Goal: Task Accomplishment & Management: Manage account settings

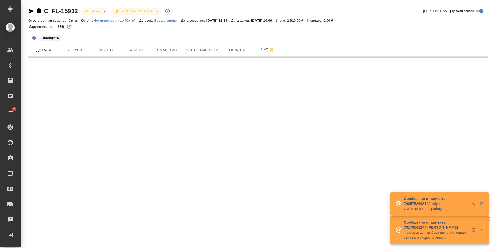
select select "RU"
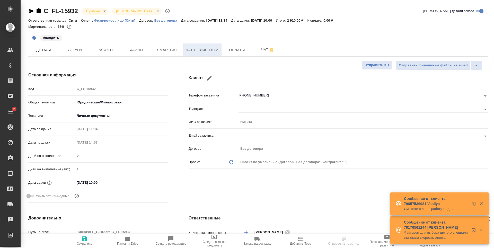
type textarea "x"
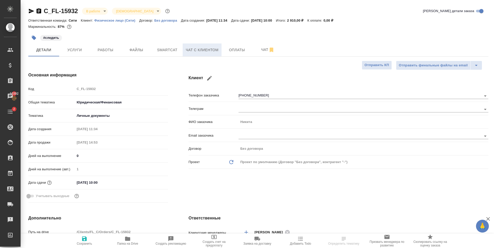
click at [210, 47] on span "Чат с клиентом" at bounding box center [202, 50] width 33 height 6
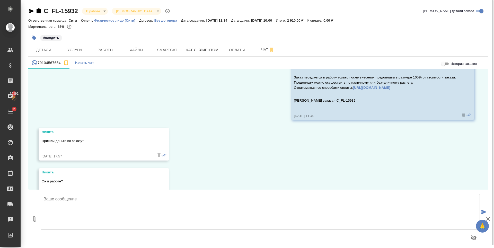
scroll to position [138, 0]
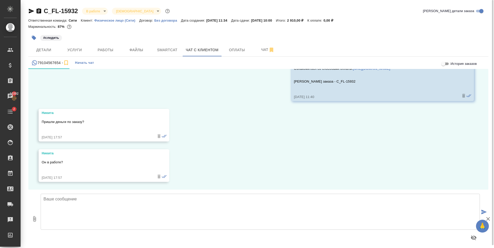
click at [94, 209] on textarea at bounding box center [260, 212] width 439 height 36
type textarea "Никита, добрый день! Можете, пожалуйста, прислать чек об оплате? Почему-то пока…"
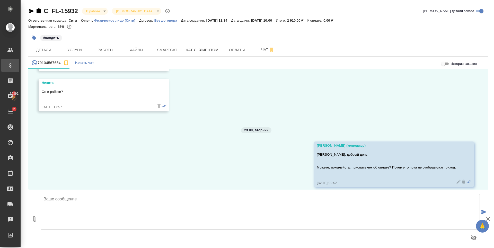
scroll to position [213, 0]
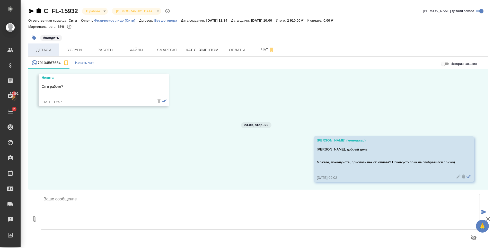
click at [50, 49] on span "Детали" at bounding box center [43, 50] width 25 height 6
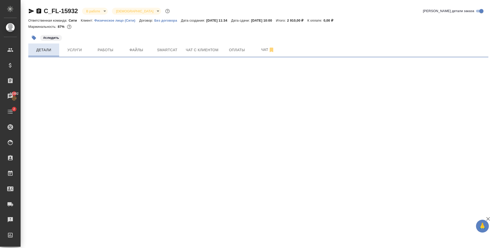
select select "RU"
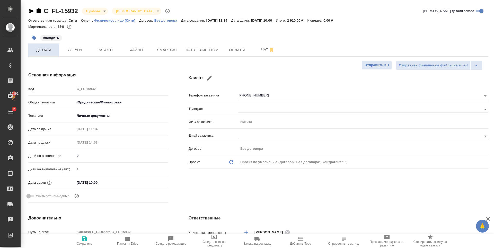
type textarea "x"
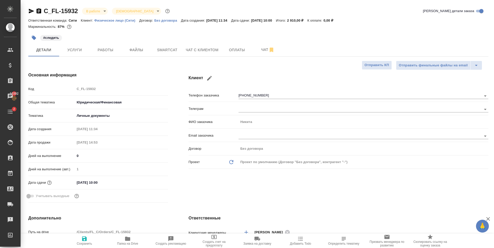
type textarea "x"
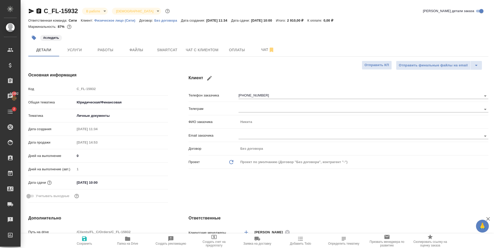
type textarea "x"
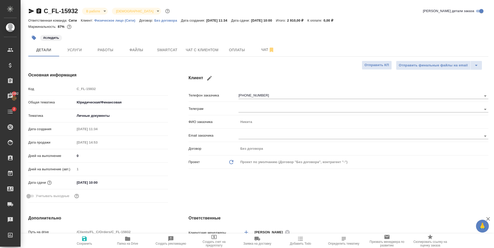
click at [93, 32] on div at bounding box center [258, 31] width 460 height 1
type textarea "x"
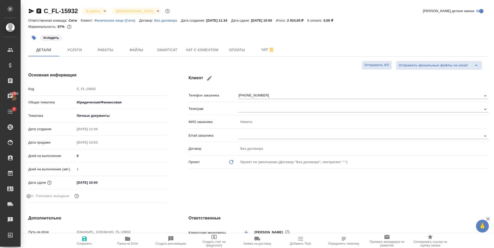
type textarea "x"
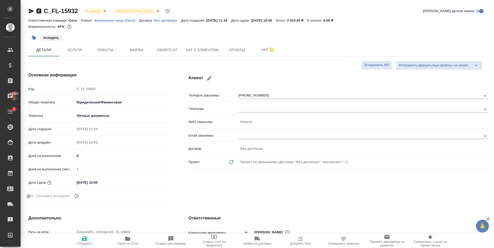
type textarea "x"
click at [193, 54] on button "Чат с клиентом" at bounding box center [202, 49] width 39 height 13
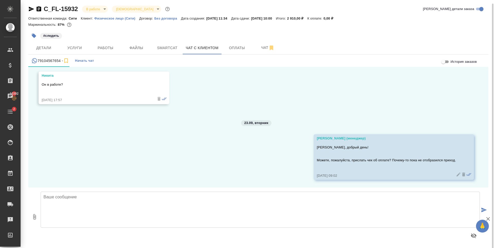
scroll to position [3, 0]
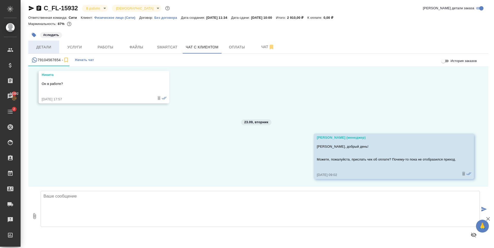
click at [53, 48] on span "Детали" at bounding box center [43, 47] width 25 height 6
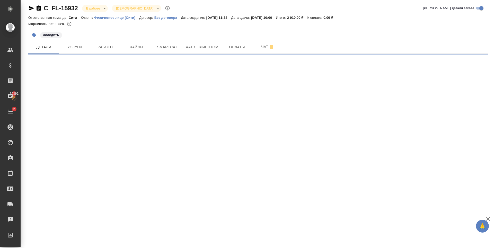
select select "RU"
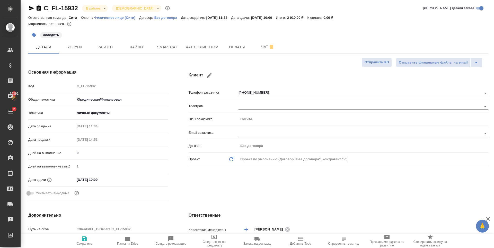
type textarea "x"
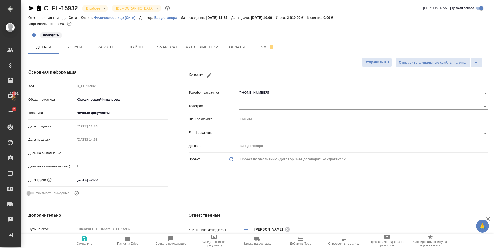
type textarea "x"
click at [228, 50] on button "Оплаты" at bounding box center [236, 47] width 31 height 13
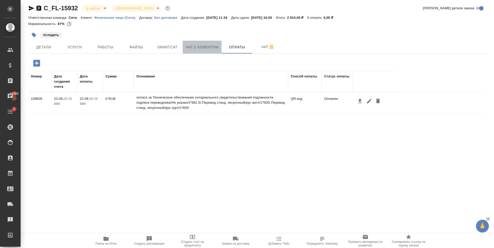
click at [195, 46] on span "Чат с клиентом" at bounding box center [202, 47] width 33 height 6
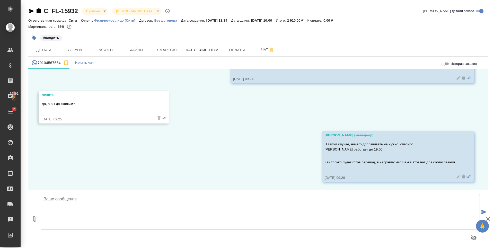
scroll to position [408, 0]
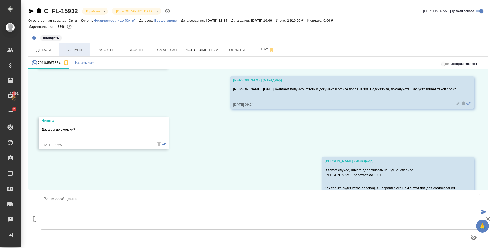
click at [82, 49] on span "Услуги" at bounding box center [74, 50] width 25 height 6
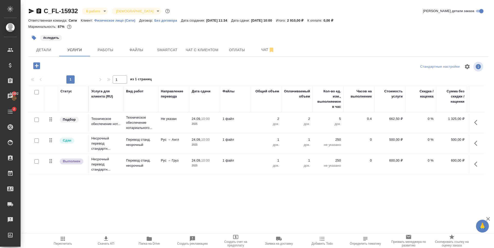
click at [100, 43] on div "#следить" at bounding box center [181, 37] width 307 height 11
click at [101, 46] on button "Работы" at bounding box center [105, 49] width 31 height 13
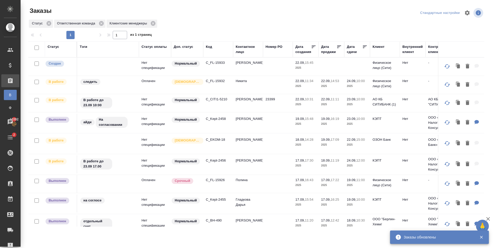
click at [219, 63] on p "C_FL-15933" at bounding box center [218, 62] width 25 height 5
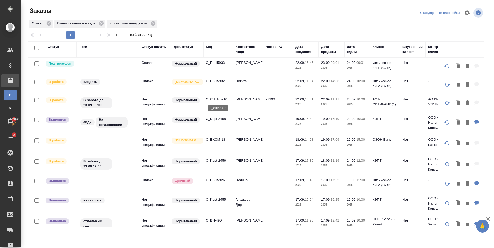
click at [217, 100] on p "C_CITI1-5210" at bounding box center [218, 99] width 25 height 5
click at [218, 64] on p "C_FL-15933" at bounding box center [218, 62] width 25 height 5
click at [219, 79] on p "C_FL-15932" at bounding box center [218, 80] width 25 height 5
click at [211, 141] on p "C_EKOM-18" at bounding box center [218, 139] width 25 height 5
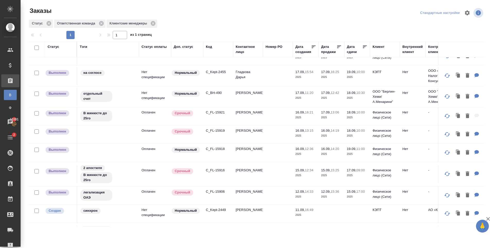
scroll to position [129, 0]
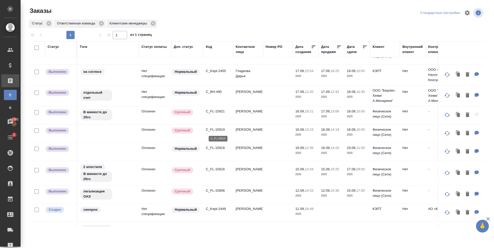
click at [215, 131] on p "C_FL-15919" at bounding box center [218, 129] width 25 height 5
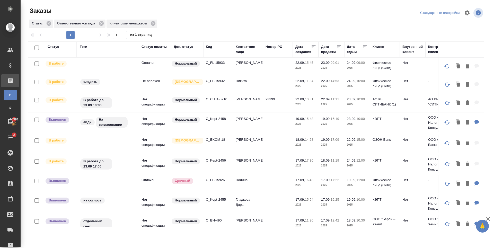
click at [216, 61] on p "C_FL-15933" at bounding box center [218, 62] width 25 height 5
click at [212, 47] on div "Код" at bounding box center [209, 46] width 6 height 5
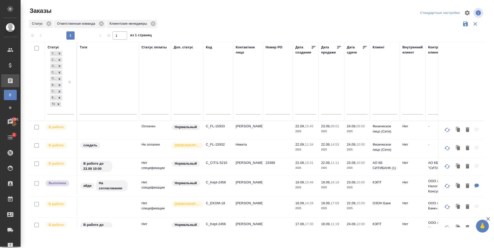
click at [212, 111] on input "text" at bounding box center [218, 111] width 25 height 6
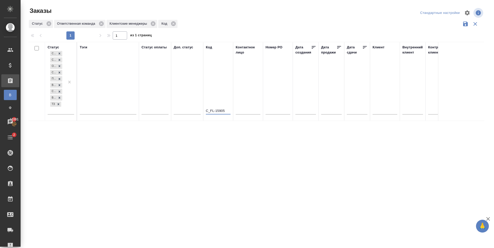
type input "C_FL-15905"
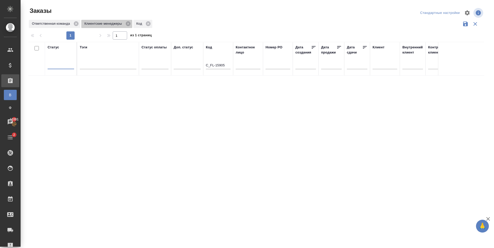
click at [128, 23] on icon at bounding box center [128, 23] width 5 height 5
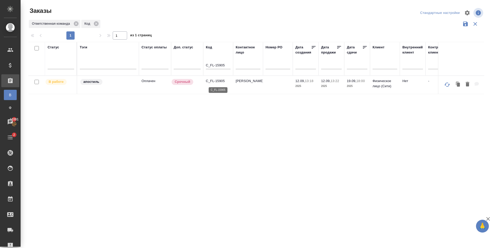
click at [217, 83] on p "C_FL-15905" at bounding box center [218, 80] width 25 height 5
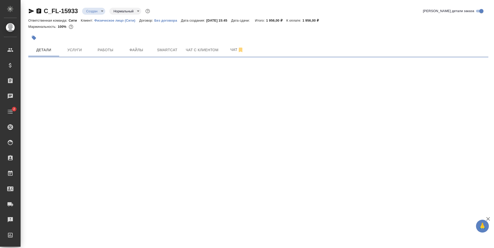
select select "RU"
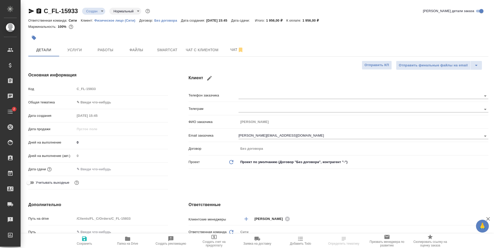
type textarea "x"
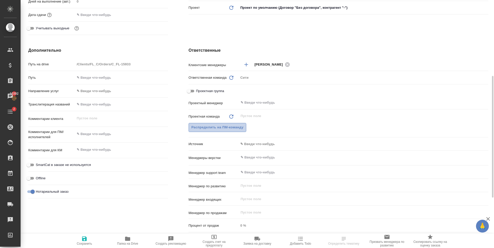
click at [219, 126] on span "Распределить на ПМ-команду" at bounding box center [217, 127] width 52 height 6
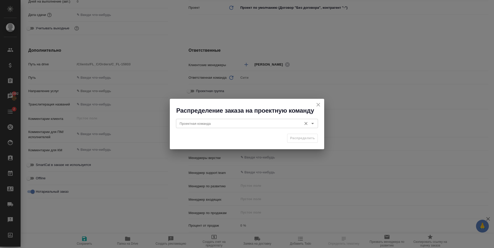
click at [243, 126] on input "Проектная команда" at bounding box center [238, 123] width 122 height 6
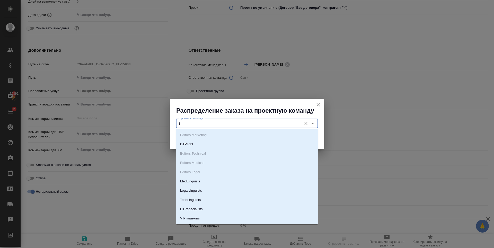
type input "if"
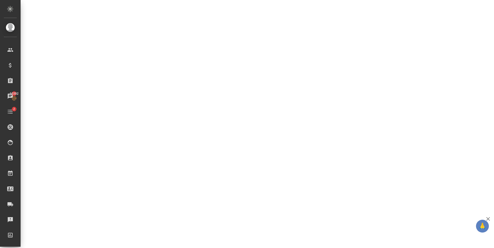
select select "RU"
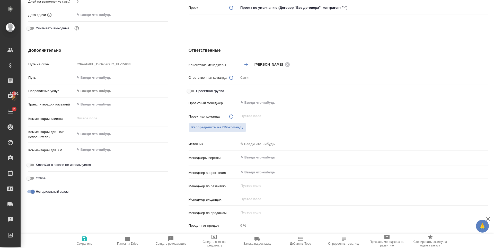
type textarea "x"
click at [224, 124] on button "Распределить на ПМ-команду" at bounding box center [218, 127] width 58 height 9
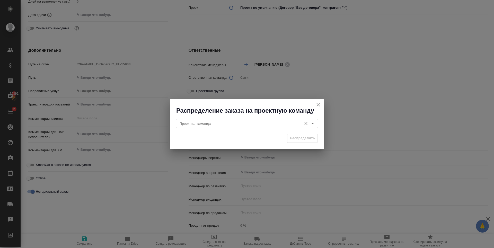
click at [224, 122] on input "Проектная команда" at bounding box center [238, 123] width 122 height 6
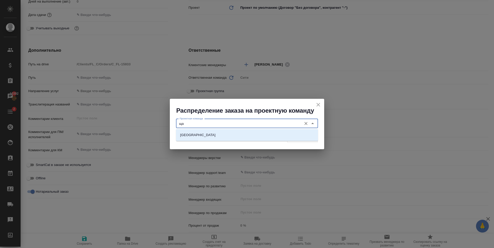
type input "щ"
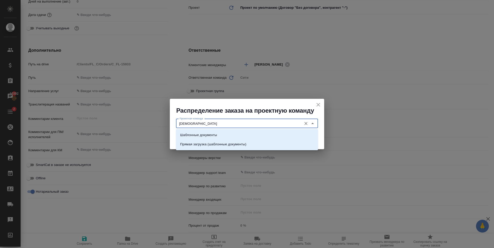
click at [220, 133] on li "Шаблонные документы" at bounding box center [247, 134] width 142 height 9
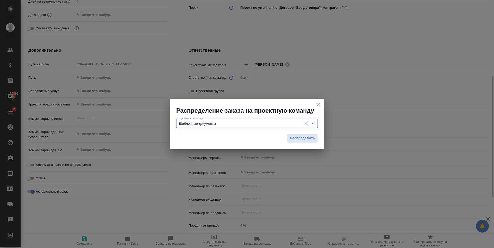
type input "Шаблонные документы"
click at [310, 135] on button "Распределить" at bounding box center [302, 138] width 31 height 9
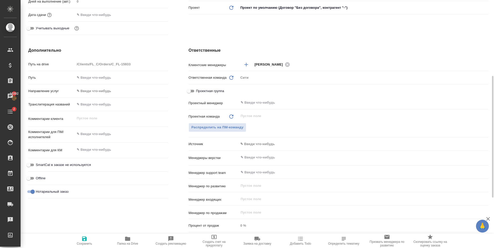
type textarea "x"
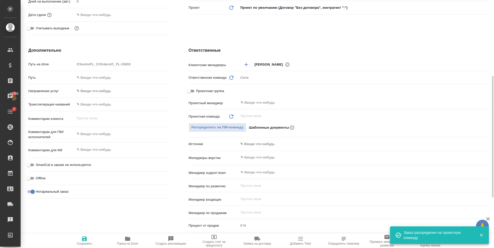
scroll to position [77, 0]
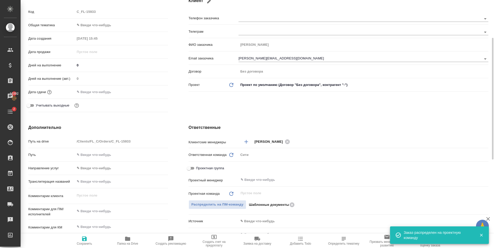
click at [85, 236] on icon "button" at bounding box center [84, 238] width 5 height 5
type textarea "x"
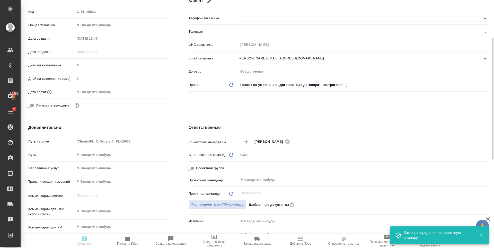
type textarea "x"
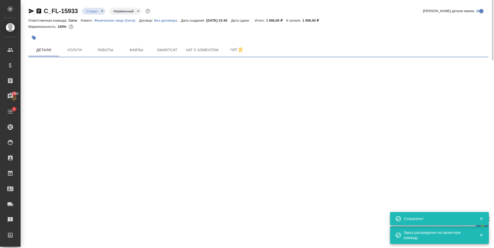
select select "RU"
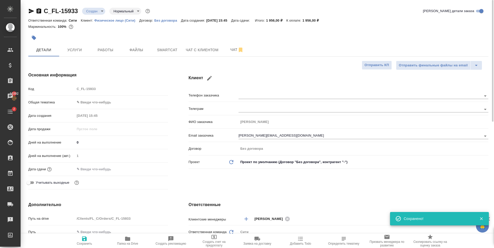
type textarea "x"
click at [93, 109] on hr at bounding box center [98, 109] width 140 height 0
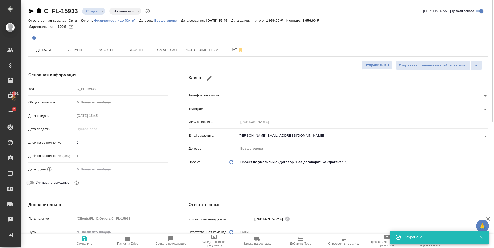
click at [94, 105] on body "🙏 .cls-1 fill:#fff; AWATERA Zaytseva Svetlana Клиенты Спецификации Заказы 10392…" at bounding box center [247, 124] width 494 height 248
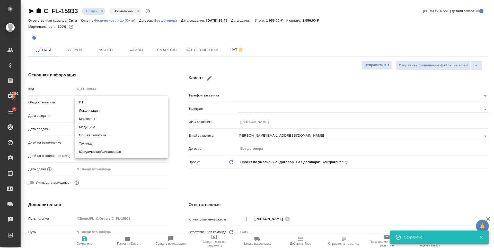
click at [98, 152] on li "Юридическая/Финансовая" at bounding box center [121, 152] width 93 height 8
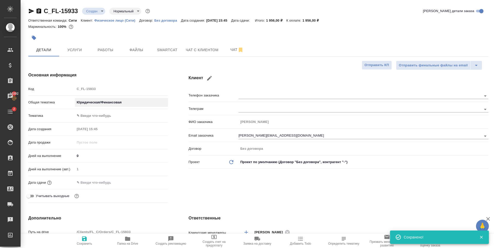
type input "yr-fn"
type textarea "x"
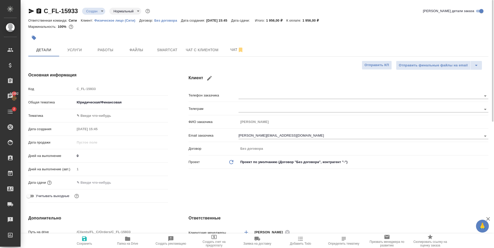
click at [97, 116] on body "🙏 .cls-1 fill:#fff; AWATERA Zaytseva Svetlana Клиенты Спецификации Заказы 10392…" at bounding box center [247, 124] width 494 height 248
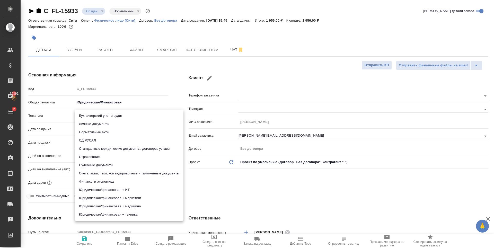
drag, startPoint x: 92, startPoint y: 124, endPoint x: 87, endPoint y: 243, distance: 119.2
click at [93, 124] on li "Личные документы" at bounding box center [129, 124] width 109 height 8
type textarea "x"
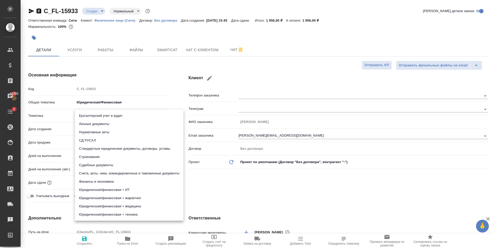
type input "5a8b8b956a9677013d343cfe"
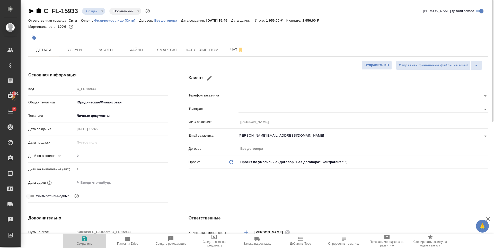
click at [88, 239] on span "Сохранить" at bounding box center [84, 241] width 37 height 10
type textarea "x"
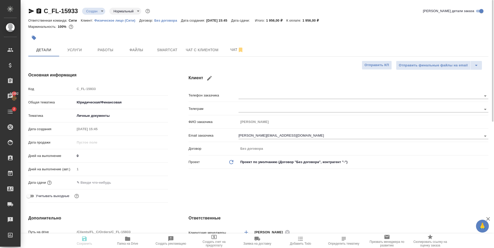
type textarea "x"
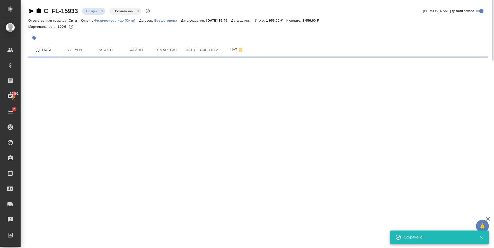
select select "RU"
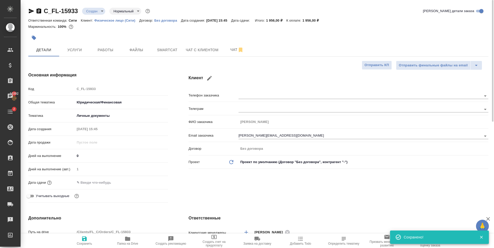
type textarea "x"
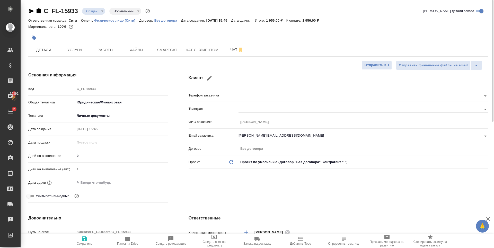
type textarea "x"
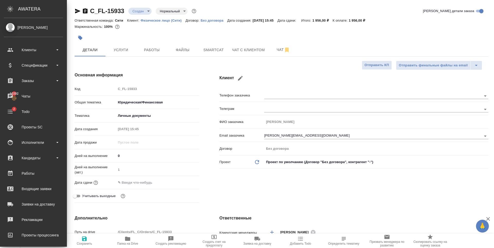
type textarea "x"
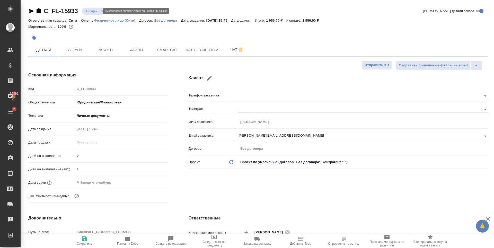
click at [98, 11] on body "🙏 .cls-1 fill:#fff; AWATERA Zaytseva Svetlana Клиенты Спецификации Заказы 10392…" at bounding box center [247, 124] width 494 height 248
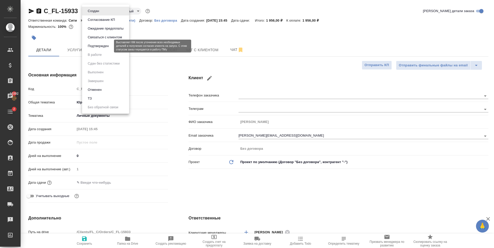
click at [105, 46] on button "Подтвержден" at bounding box center [98, 46] width 24 height 6
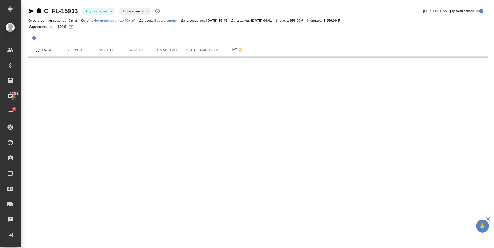
select select "RU"
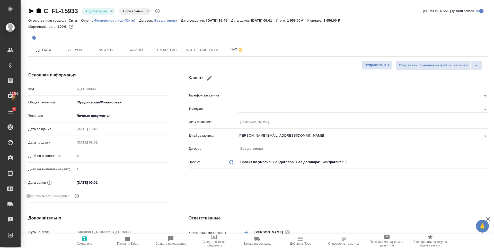
type textarea "x"
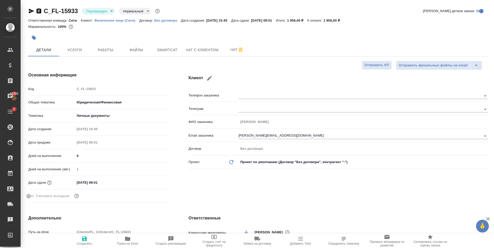
type textarea "x"
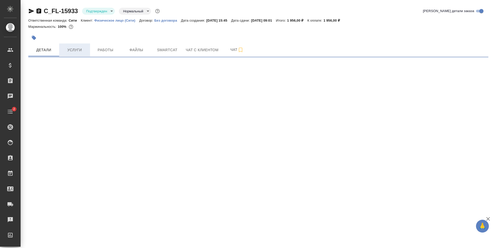
click at [72, 48] on span "Услуги" at bounding box center [74, 50] width 25 height 6
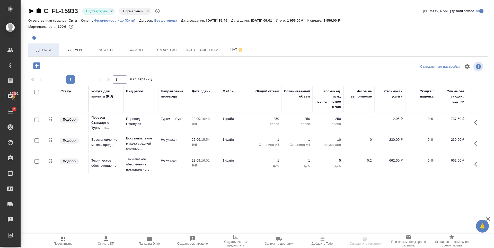
click at [55, 47] on span "Детали" at bounding box center [43, 50] width 25 height 6
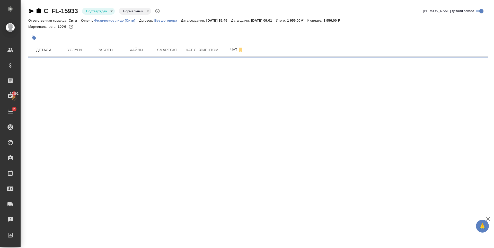
select select "RU"
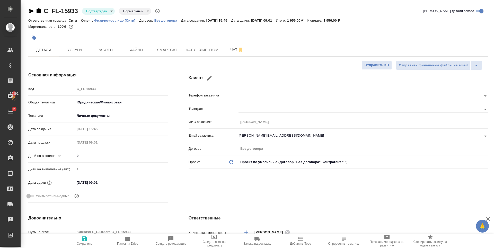
type textarea "x"
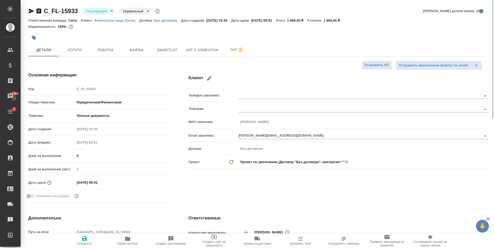
type textarea "x"
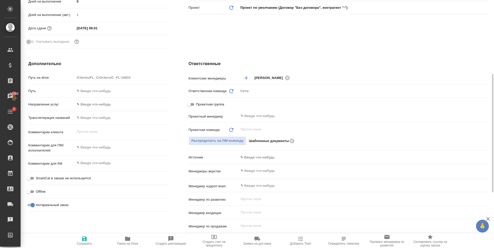
scroll to position [270, 0]
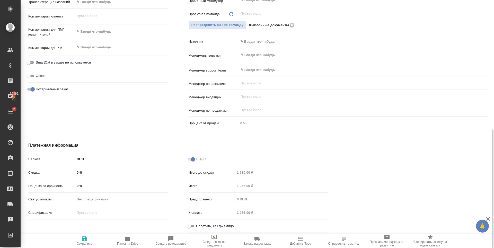
click at [192, 226] on input "Оплатить, как физ.лицо" at bounding box center [189, 226] width 19 height 6
checkbox input "true"
type textarea "x"
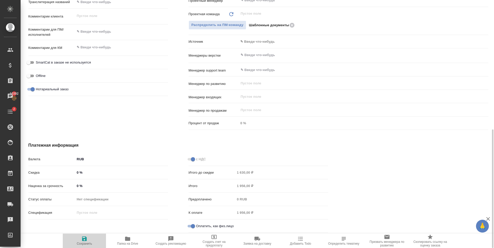
click at [82, 238] on icon "button" at bounding box center [84, 238] width 5 height 5
type textarea "x"
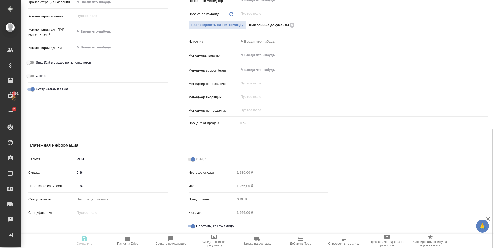
type textarea "x"
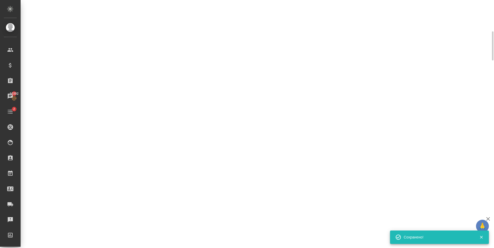
scroll to position [39, 0]
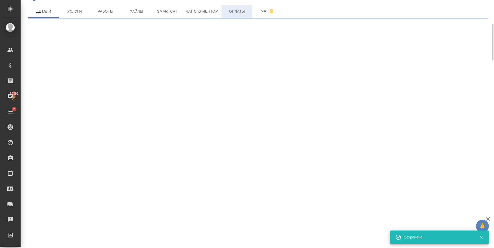
click at [243, 15] on button "Оплаты" at bounding box center [236, 11] width 31 height 13
select select "RU"
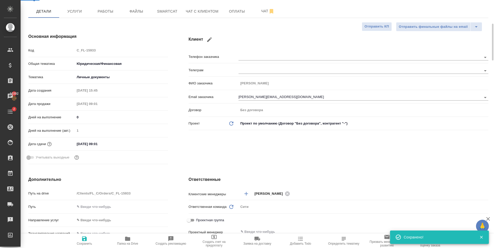
type textarea "x"
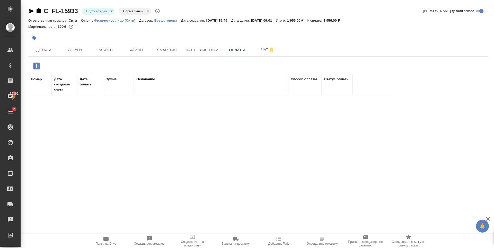
click at [38, 65] on icon "button" at bounding box center [36, 66] width 7 height 7
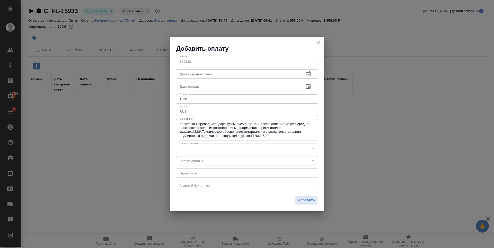
click at [196, 148] on body "🙏 .cls-1 fill:#fff; AWATERA Zaytseva Svetlana Клиенты Спецификации Заказы 10392…" at bounding box center [247, 124] width 494 height 248
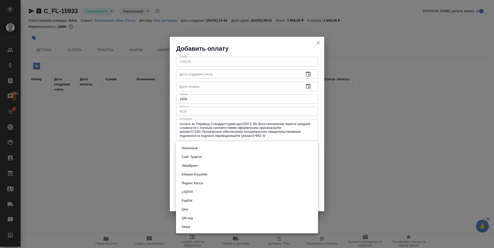
click at [207, 158] on li "Сайт Трактат" at bounding box center [247, 157] width 142 height 9
type input "site-traktat"
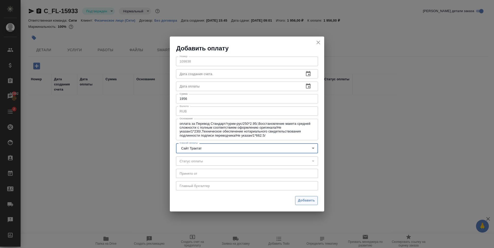
click at [305, 201] on span "Добавить" at bounding box center [306, 201] width 17 height 6
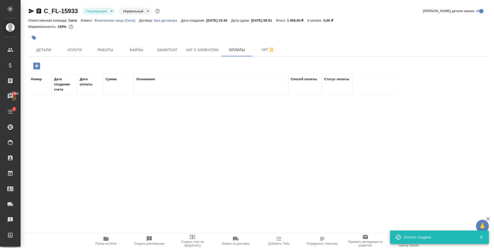
click at [138, 161] on div "Номер Дата создания счета Дата оплаты Сумма Основание Способ оплаты Статус опла…" at bounding box center [256, 151] width 456 height 154
click at [52, 46] on button "Детали" at bounding box center [43, 49] width 31 height 13
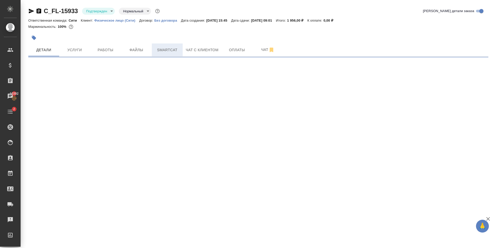
click at [171, 53] on span "Smartcat" at bounding box center [167, 50] width 25 height 6
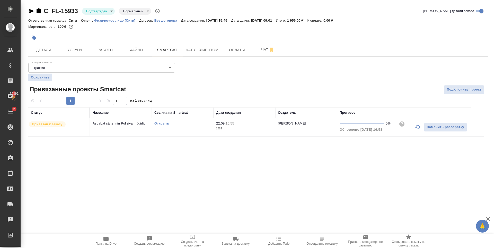
drag, startPoint x: 50, startPoint y: 46, endPoint x: 54, endPoint y: 74, distance: 27.9
click at [49, 46] on button "Детали" at bounding box center [43, 49] width 31 height 13
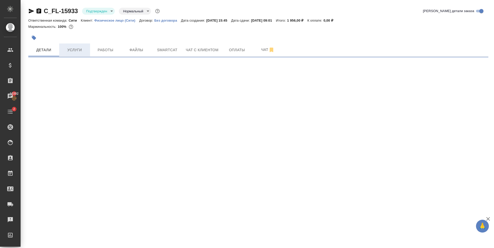
select select "RU"
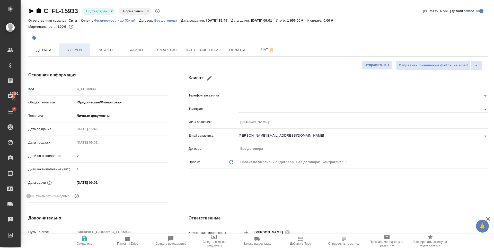
type textarea "x"
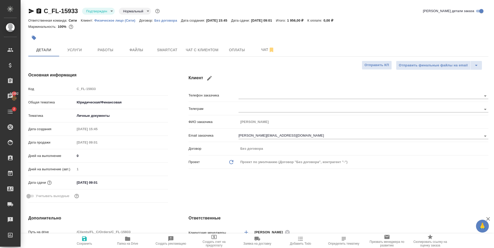
type textarea "x"
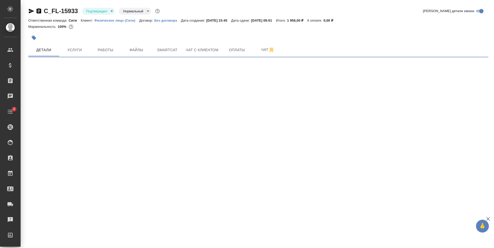
select select "RU"
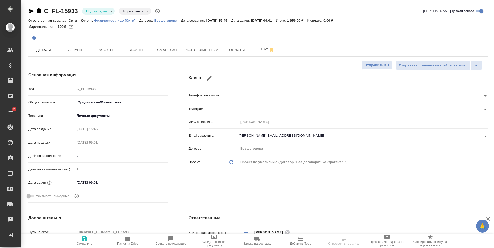
type textarea "x"
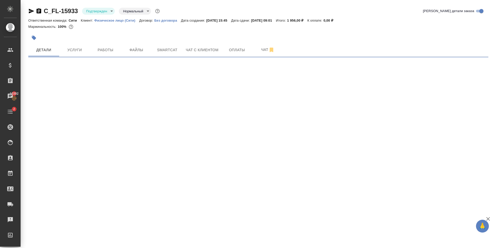
select select "RU"
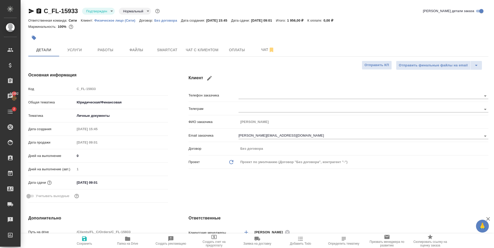
type textarea "x"
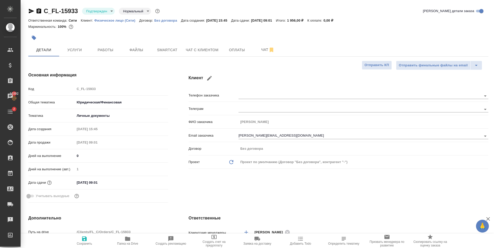
type textarea "x"
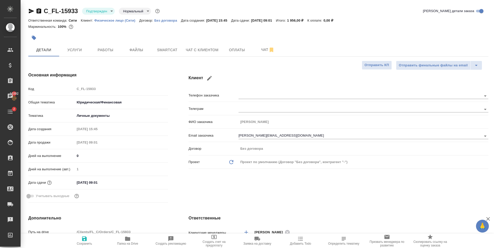
type textarea "x"
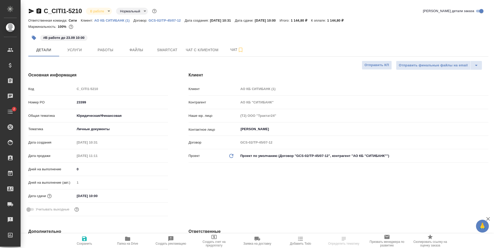
select select "RU"
click at [69, 52] on span "Услуги" at bounding box center [74, 50] width 25 height 6
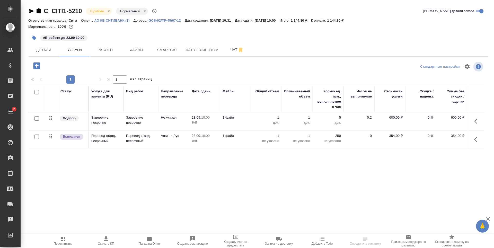
click at [123, 167] on div "Статус Услуга для клиента (RU) Вид работ Направление перевода Дата сдачи Файлы …" at bounding box center [256, 141] width 456 height 111
drag, startPoint x: 84, startPoint y: 14, endPoint x: 44, endPoint y: 15, distance: 39.4
click at [44, 15] on div "C_CITI1-5210 В работе inProgress Нормальный normal" at bounding box center [92, 11] width 129 height 8
copy link "C_CITI1-5210"
click at [128, 52] on span "Файлы" at bounding box center [136, 50] width 25 height 6
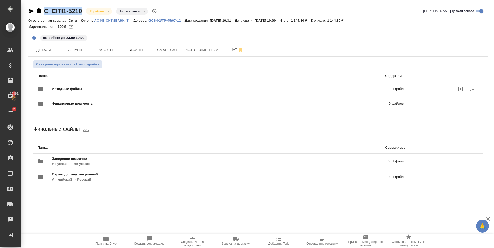
click at [102, 86] on div "Исходные файлы 1 файл" at bounding box center [221, 89] width 366 height 12
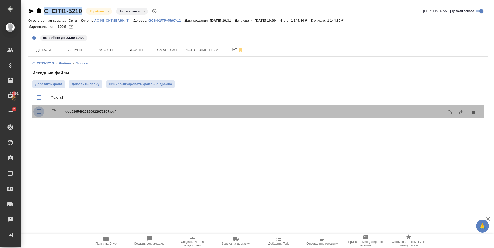
drag, startPoint x: 41, startPoint y: 110, endPoint x: 58, endPoint y: 111, distance: 16.7
click at [42, 110] on input "checkbox" at bounding box center [38, 111] width 11 height 11
checkbox input "true"
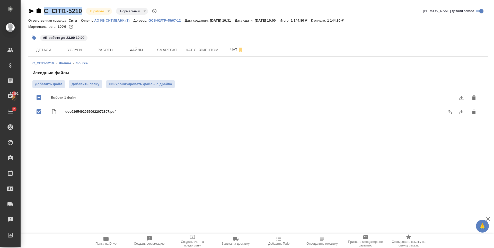
click at [463, 111] on icon "download" at bounding box center [461, 112] width 6 height 6
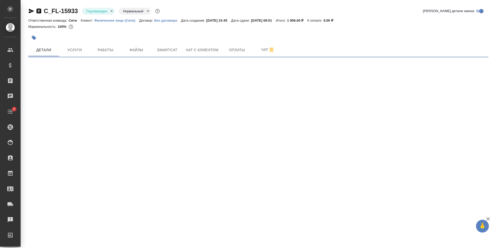
select select "RU"
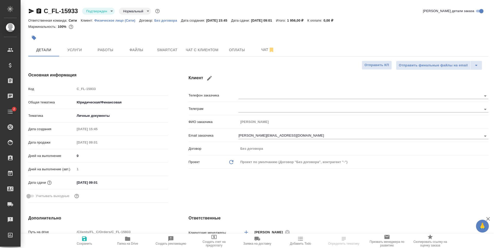
type textarea "x"
click at [94, 184] on input "[DATE] 09:01" at bounding box center [97, 182] width 45 height 7
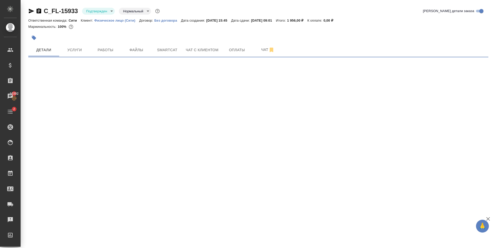
select select "RU"
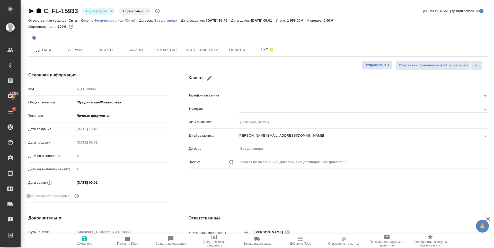
type textarea "x"
click at [104, 183] on input "[DATE] 09:01" at bounding box center [97, 182] width 45 height 7
click at [154, 179] on div "[DATE] 09:01" at bounding box center [121, 183] width 93 height 8
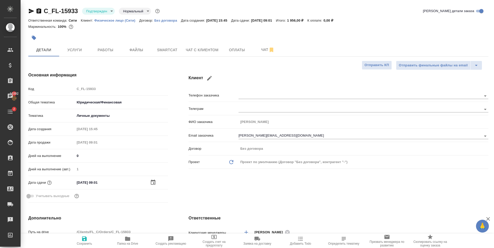
click at [153, 182] on icon "button" at bounding box center [153, 182] width 6 height 6
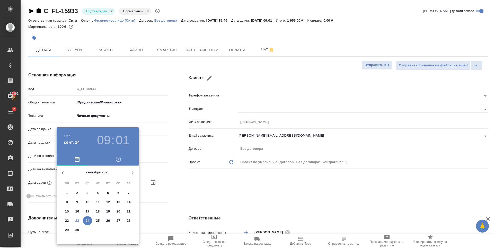
drag, startPoint x: 220, startPoint y: 182, endPoint x: 201, endPoint y: 188, distance: 19.9
click at [220, 182] on div at bounding box center [247, 124] width 494 height 248
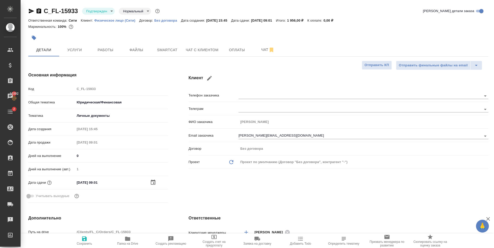
click at [108, 182] on input "[DATE] 09:01" at bounding box center [97, 182] width 45 height 7
type input "[DATE] 09:0_"
type textarea "x"
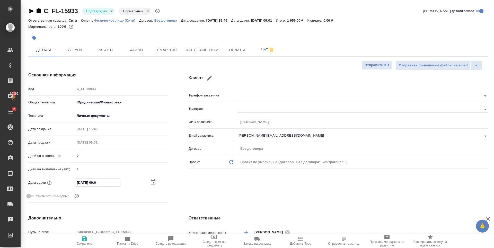
type input "[DATE] 09:00"
type textarea "x"
type input "24.09.2025 09:00"
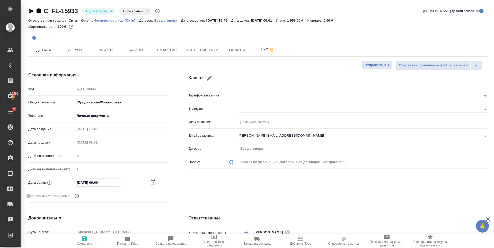
click at [84, 240] on icon "button" at bounding box center [84, 239] width 6 height 6
type textarea "x"
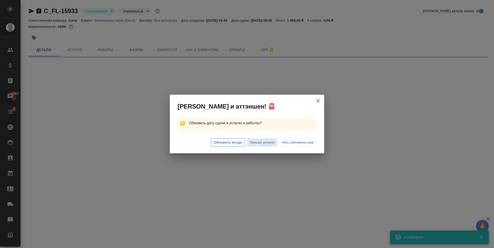
click at [232, 143] on span "Обновить везде" at bounding box center [228, 143] width 28 height 6
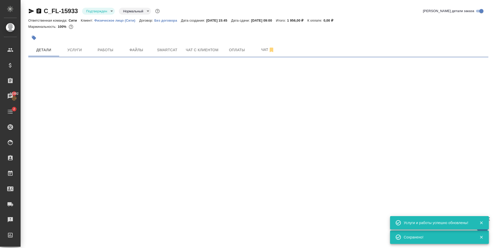
select select "RU"
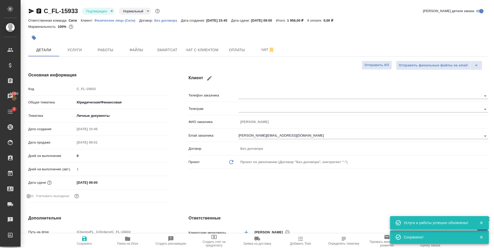
type textarea "x"
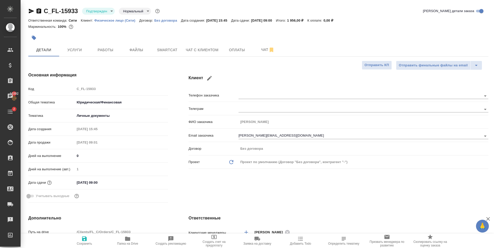
type textarea "x"
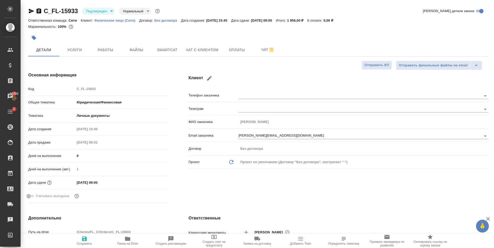
type textarea "x"
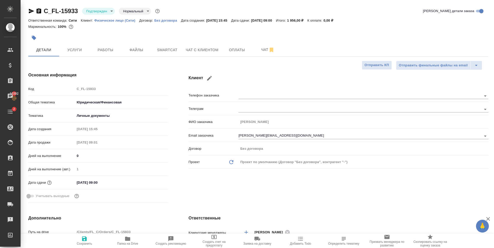
type textarea "x"
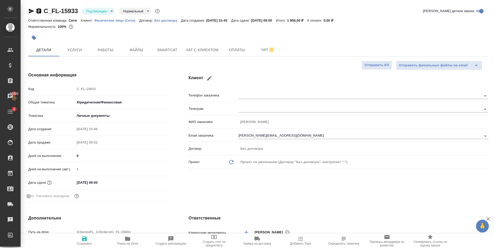
type textarea "x"
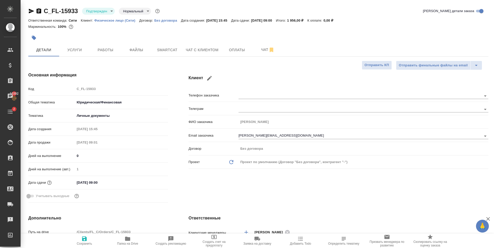
type textarea "x"
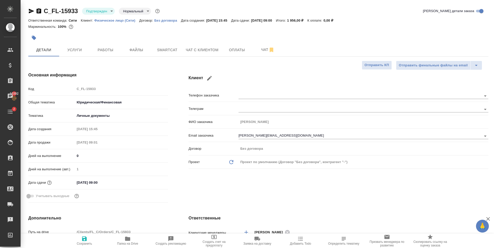
type textarea "x"
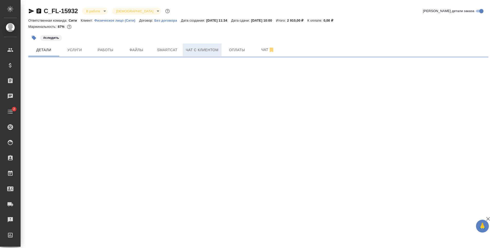
select select "RU"
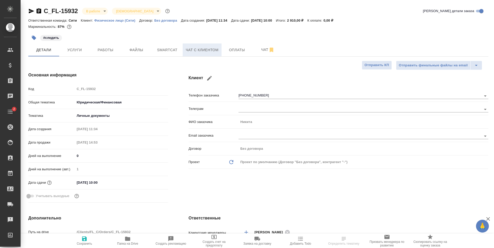
type textarea "x"
click at [212, 51] on span "Чат с клиентом" at bounding box center [202, 50] width 33 height 6
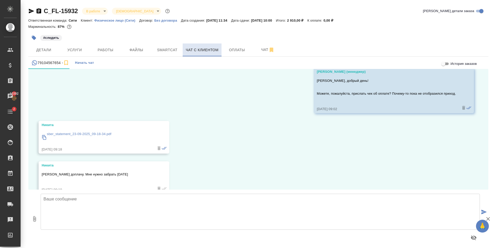
scroll to position [294, 0]
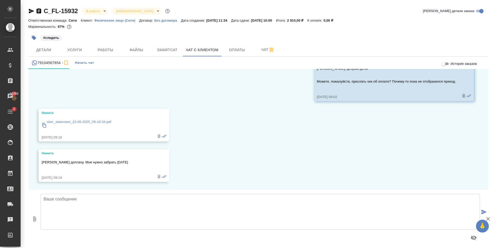
click at [101, 121] on p "sber_statement_23-09-2025_09-18-34.pdf" at bounding box center [79, 121] width 65 height 5
click at [105, 51] on span "Работы" at bounding box center [105, 50] width 25 height 6
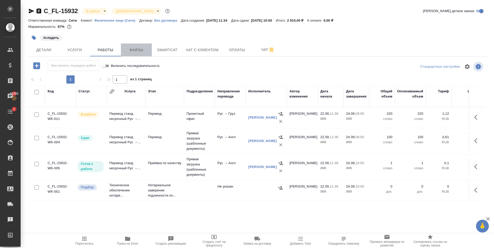
click at [129, 46] on button "Файлы" at bounding box center [136, 49] width 31 height 13
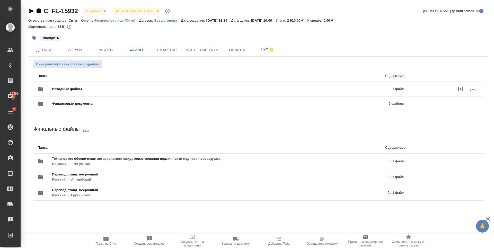
click at [127, 90] on span "Исходные файлы" at bounding box center [144, 88] width 185 height 5
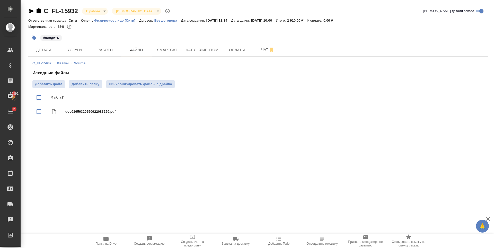
click at [117, 146] on div ".cls-1 fill:#fff; AWATERA [PERSON_NAME] Спецификации Заказы 10392 Чаты 2 Todo П…" at bounding box center [247, 124] width 494 height 248
click at [107, 114] on div "doc01656320250922083250.pdf" at bounding box center [268, 111] width 406 height 7
checkbox input "true"
click at [461, 115] on button "download" at bounding box center [461, 112] width 12 height 12
click at [113, 51] on span "Работы" at bounding box center [105, 50] width 25 height 6
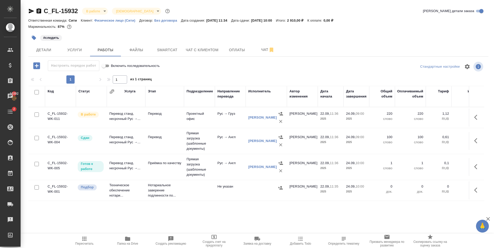
scroll to position [3, 0]
click at [212, 52] on span "Чат с клиентом" at bounding box center [202, 50] width 33 height 6
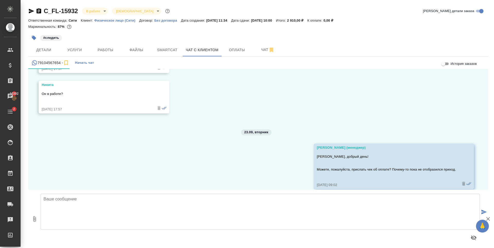
scroll to position [294, 0]
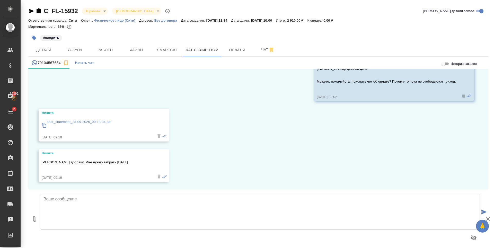
click at [122, 213] on textarea at bounding box center [260, 212] width 439 height 36
drag, startPoint x: 186, startPoint y: 199, endPoint x: 197, endPoint y: 199, distance: 11.3
click at [197, 199] on textarea "[PERSON_NAME], [DATE] ожидаем получить готовый документ в офисе после 18:00. Ес…" at bounding box center [260, 212] width 439 height 36
click at [186, 199] on textarea "[PERSON_NAME], [DATE] ожидаем получить готовый документ в офисе после 18:00.Под…" at bounding box center [260, 212] width 439 height 36
drag, startPoint x: 288, startPoint y: 200, endPoint x: 443, endPoint y: 192, distance: 156.1
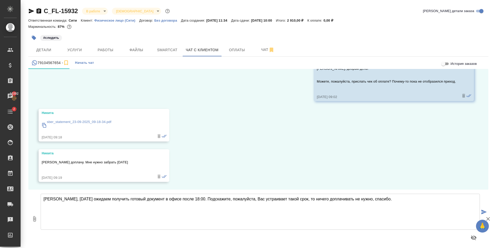
click at [443, 192] on div "[PERSON_NAME], [DATE] ожидаем получить готовый документ в офисе после 18:00. По…" at bounding box center [260, 219] width 443 height 54
type textarea "[PERSON_NAME], [DATE] ожидаем получить готовый документ в офисе после 18:00. По…"
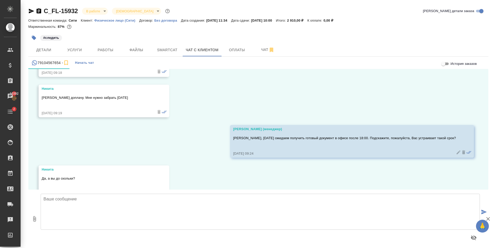
scroll to position [375, 0]
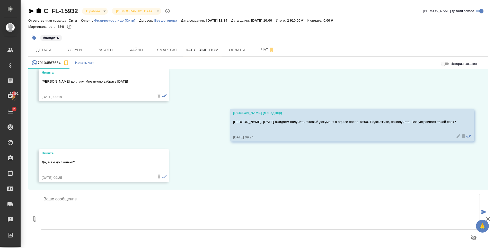
click at [79, 208] on textarea at bounding box center [260, 212] width 439 height 36
click at [190, 199] on textarea "В таком случае, ничего доплачивать не нужно. Офис работает до 19:00" at bounding box center [260, 212] width 439 height 36
click at [132, 200] on textarea "В таком случае, ничего доплачивать не нужно. Офис работает до 19:00. Как только…" at bounding box center [260, 212] width 439 height 36
click at [130, 201] on textarea "В таком случае, ничего доплачивать не нужно спасибо. Офис работает до 19:00. Ка…" at bounding box center [260, 212] width 439 height 36
click at [132, 200] on textarea "В таком случае, ничего доплачивать не нужно спасибо. Офис работает до 19:00. Ка…" at bounding box center [260, 212] width 439 height 36
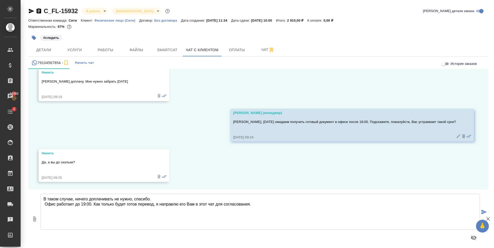
click at [91, 205] on textarea "В таком случае, ничего доплачивать не нужно, спасибо. Офис работает до 19:00. К…" at bounding box center [260, 212] width 439 height 36
click at [46, 204] on textarea "В таком случае, ничего доплачивать не нужно, спасибо. Офис работает до 19:00. К…" at bounding box center [260, 212] width 439 height 36
click at [259, 205] on textarea "В таком случае, ничего доплачивать не нужно, спасибо. Офис работает до 19:00. К…" at bounding box center [260, 212] width 439 height 36
click at [93, 205] on textarea "В таком случае, ничего доплачивать не нужно, спасибо. Офис работает до 19:00. К…" at bounding box center [260, 212] width 439 height 36
type textarea "В таком случае, ничего доплачивать не нужно, спасибо. Офис работает до 19:00. К…"
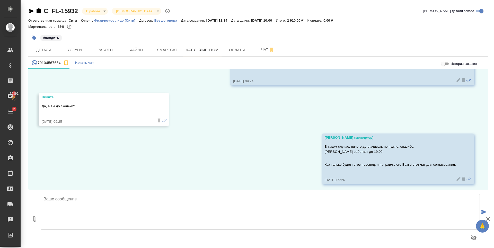
scroll to position [433, 0]
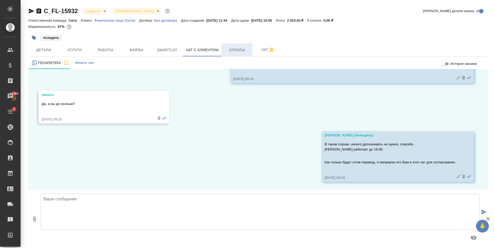
click at [236, 46] on button "Оплаты" at bounding box center [236, 49] width 31 height 13
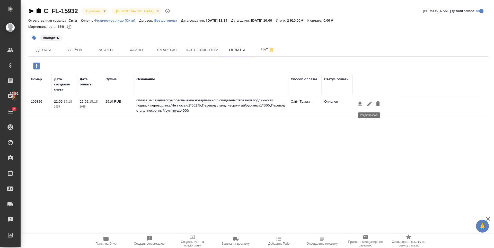
click at [368, 106] on icon "button" at bounding box center [369, 104] width 6 height 6
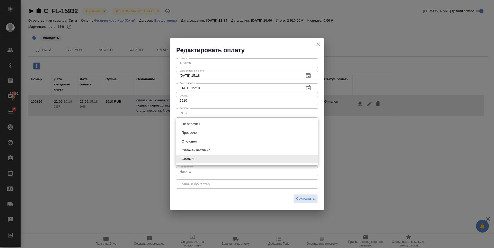
click at [205, 161] on body "🙏 .cls-1 fill:#fff; AWATERA Zaytseva Svetlana Клиенты Спецификации Заказы 10392…" at bounding box center [247, 124] width 494 height 248
click at [208, 167] on div at bounding box center [247, 124] width 494 height 248
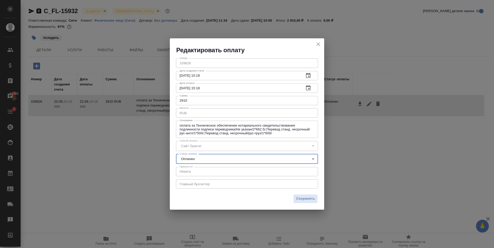
click at [207, 147] on div "Сайт Трактат" at bounding box center [247, 146] width 142 height 10
click at [319, 47] on icon "close" at bounding box center [318, 44] width 6 height 6
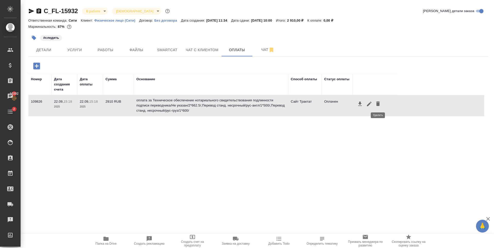
click at [378, 101] on icon "button" at bounding box center [378, 104] width 6 height 6
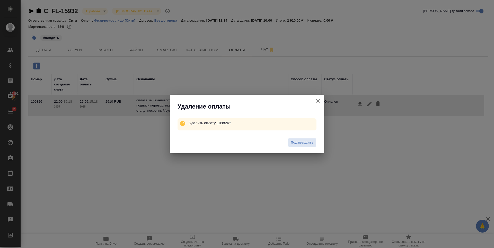
click at [308, 142] on span "Подтвердить" at bounding box center [302, 143] width 23 height 6
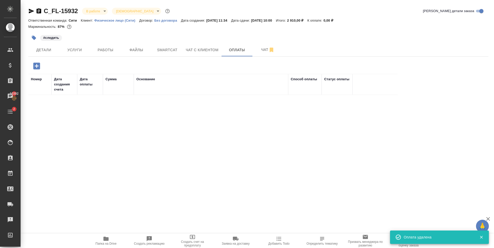
click at [38, 69] on icon "button" at bounding box center [36, 66] width 7 height 7
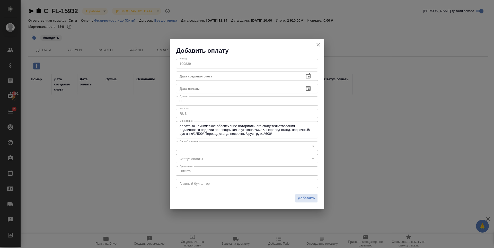
click at [209, 75] on input "text" at bounding box center [238, 76] width 124 height 9
click at [302, 75] on button "button" at bounding box center [308, 76] width 12 height 12
click at [310, 77] on icon "button" at bounding box center [308, 76] width 6 height 6
click at [307, 76] on icon "button" at bounding box center [308, 76] width 6 height 6
click at [291, 77] on input "text" at bounding box center [238, 76] width 124 height 9
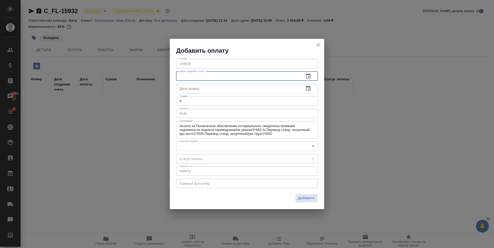
click at [308, 76] on icon "button" at bounding box center [308, 76] width 6 height 6
click at [307, 89] on icon "button" at bounding box center [308, 88] width 6 height 6
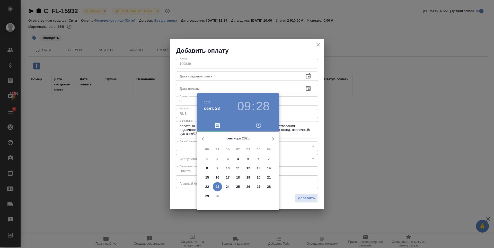
click at [207, 186] on p "22" at bounding box center [207, 186] width 4 height 5
type input "22.09.2025 09:28"
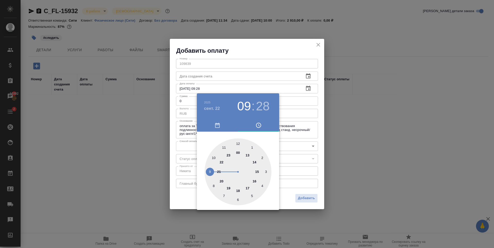
click at [244, 46] on div at bounding box center [247, 124] width 494 height 248
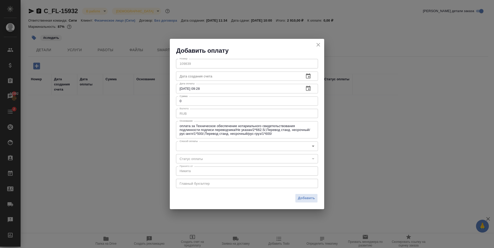
click at [202, 144] on body "🙏 .cls-1 fill:#fff; AWATERA Zaytseva Svetlana Клиенты Спецификации Заказы 10392…" at bounding box center [247, 124] width 494 height 248
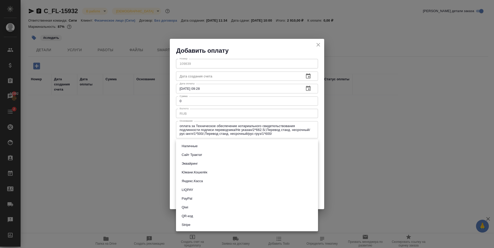
click at [194, 216] on button "QR-код" at bounding box center [187, 216] width 14 height 6
type input "60e5684acae83f185c96e013"
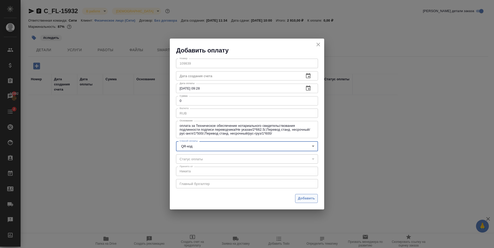
click at [314, 201] on span "Добавить" at bounding box center [306, 198] width 17 height 6
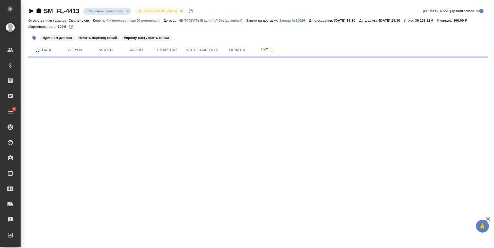
select select "RU"
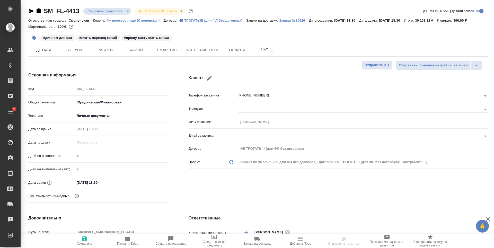
type textarea "x"
click at [256, 244] on span "Заявка на доставку" at bounding box center [257, 244] width 28 height 4
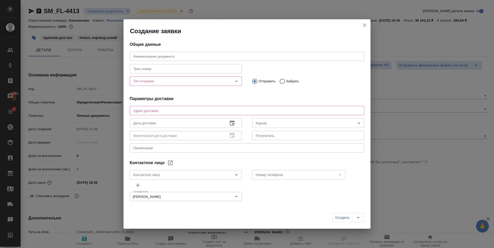
type input "Владислав"
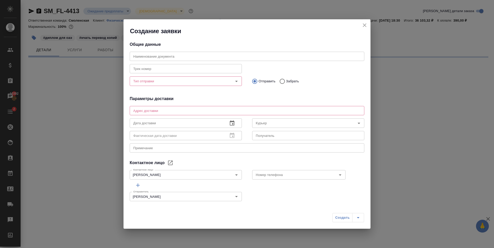
select select "RU"
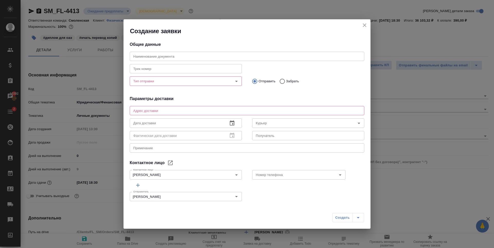
type textarea "x"
click at [171, 57] on input "text" at bounding box center [247, 56] width 235 height 9
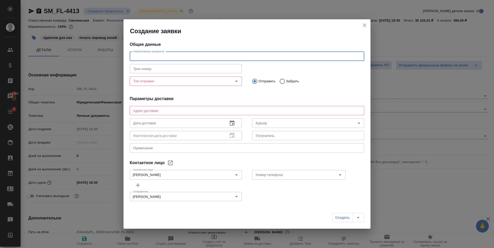
click at [171, 82] on input "Тип отправки" at bounding box center [177, 81] width 92 height 6
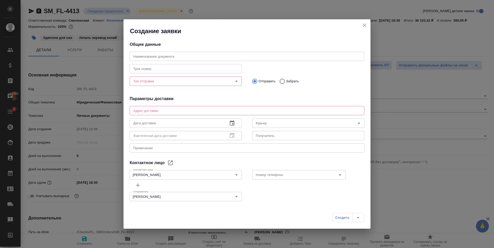
type textarea "x"
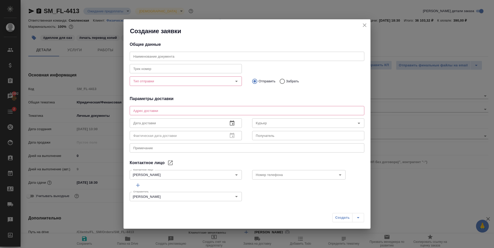
type textarea "x"
click at [156, 83] on input "Тип отправки" at bounding box center [177, 81] width 92 height 6
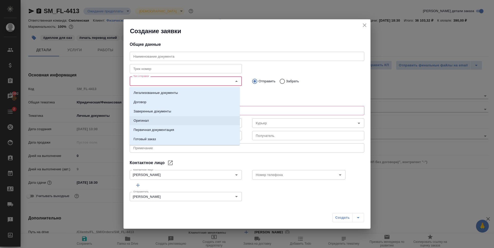
click at [155, 120] on li "Оригинал" at bounding box center [184, 120] width 110 height 9
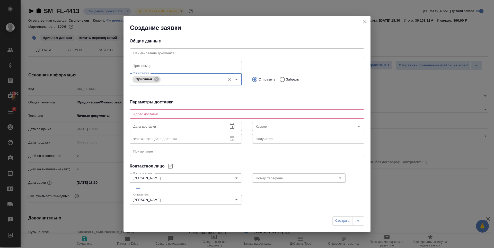
click at [193, 99] on div "Общие данные Наименование документа Наименование документа Трек номер Трек номе…" at bounding box center [246, 119] width 247 height 175
click at [173, 114] on textarea at bounding box center [246, 114] width 227 height 4
click at [175, 112] on textarea at bounding box center [246, 114] width 227 height 4
type textarea "x"
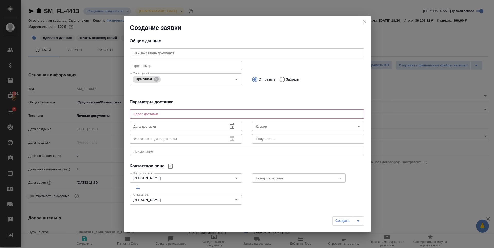
type textarea "x"
click at [173, 115] on textarea at bounding box center [246, 114] width 227 height 4
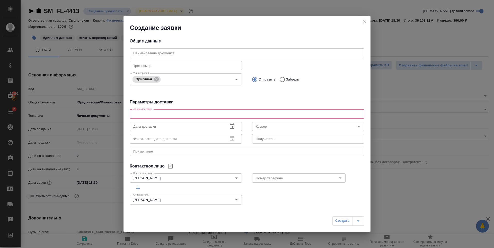
click at [173, 113] on textarea at bounding box center [246, 114] width 227 height 4
type textarea "x"
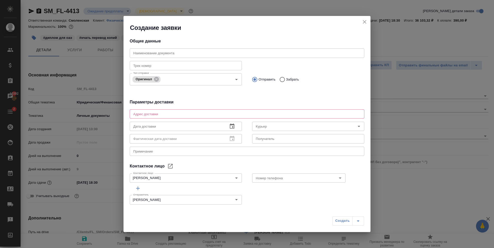
type textarea "x"
type textarea "м. Бауманская"
click at [230, 125] on icon "button" at bounding box center [232, 125] width 5 height 5
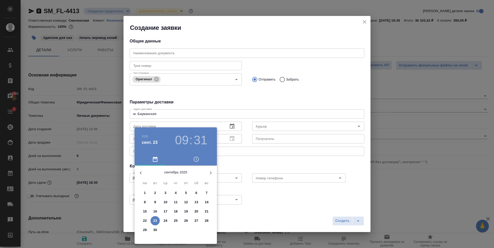
click at [156, 222] on p "23" at bounding box center [155, 220] width 4 height 5
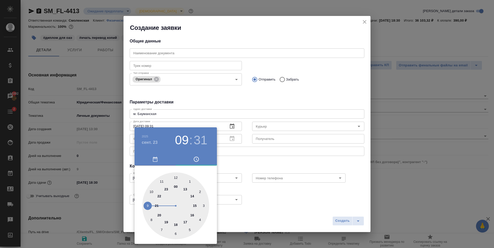
type input "23.09.2025 09:31"
click at [263, 170] on div at bounding box center [247, 124] width 494 height 248
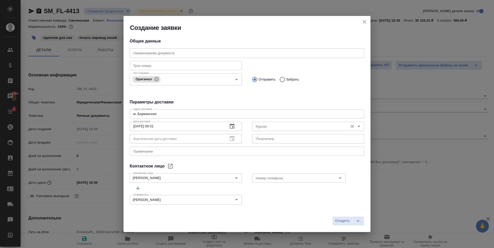
click at [279, 127] on input "Курьер" at bounding box center [300, 126] width 92 height 6
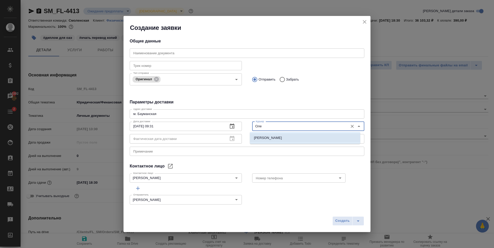
click at [264, 138] on p "Северов Олег" at bounding box center [268, 137] width 28 height 5
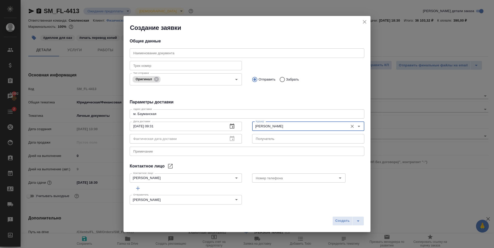
type input "Северов Олег"
click at [208, 156] on div "Примечание x Примечание" at bounding box center [247, 151] width 235 height 12
click at [338, 220] on span "Создать" at bounding box center [342, 221] width 14 height 6
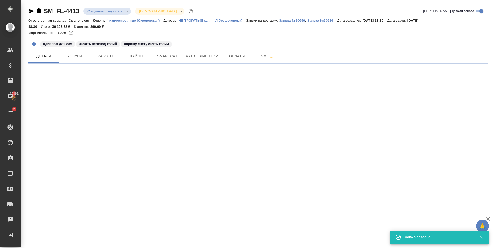
select select "RU"
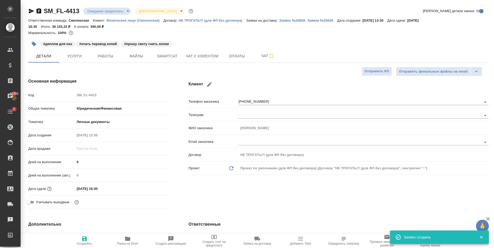
type textarea "x"
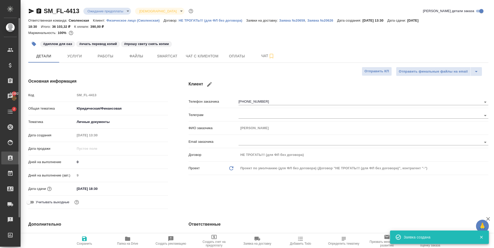
type textarea "x"
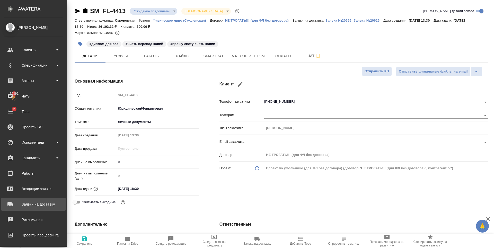
click at [50, 201] on div "Заявки на доставку" at bounding box center [33, 204] width 59 height 8
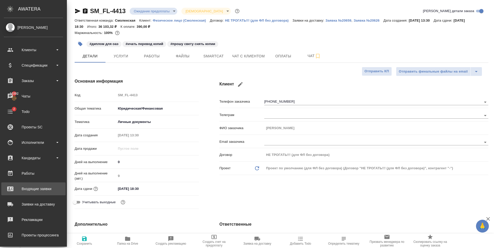
type textarea "x"
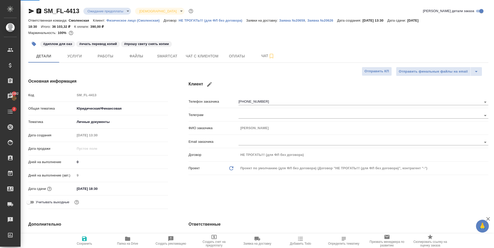
type textarea "x"
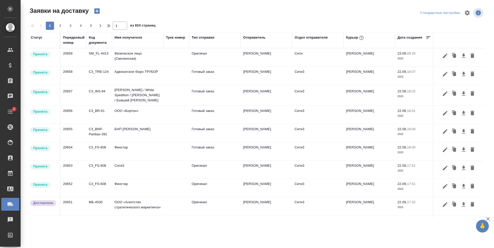
click at [185, 56] on td at bounding box center [176, 57] width 26 height 18
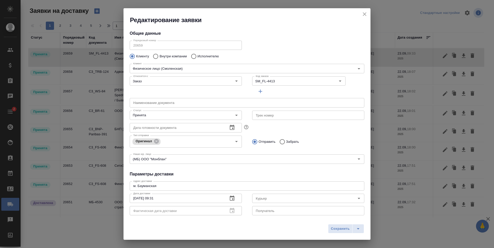
type input "Северов Олег"
type input "Владислав"
click at [121, 44] on div "Редактирование заявки Общие данные Порядковый номер 20659 Порядковый номер Клие…" at bounding box center [247, 124] width 494 height 248
click at [365, 15] on icon "close" at bounding box center [365, 14] width 4 height 4
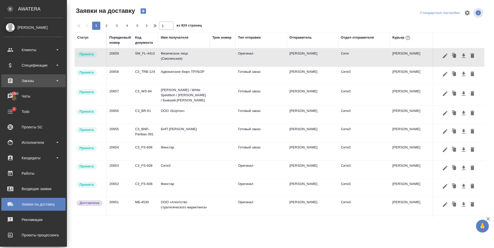
click at [53, 77] on div "Заказы" at bounding box center [33, 80] width 64 height 13
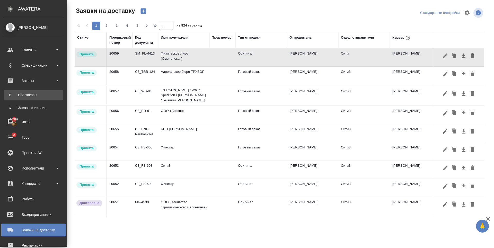
click at [49, 93] on div "Все заказы" at bounding box center [33, 94] width 54 height 5
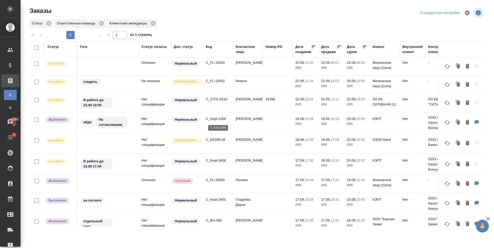
click at [219, 120] on p "C_Kept-2458" at bounding box center [218, 118] width 25 height 5
click at [219, 140] on p "C_EKOM-18" at bounding box center [218, 139] width 25 height 5
click at [215, 63] on p "C_FL-15933" at bounding box center [218, 62] width 25 height 5
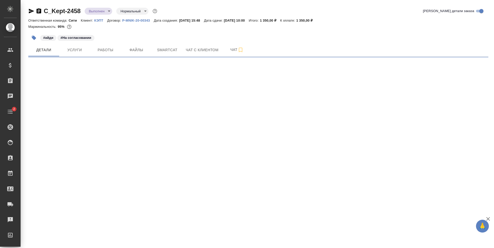
select select "RU"
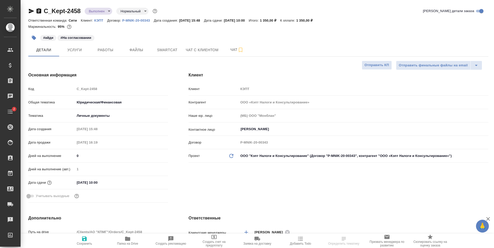
type textarea "x"
drag, startPoint x: 61, startPoint y: 14, endPoint x: 45, endPoint y: 13, distance: 16.5
click at [45, 13] on div "C_Kept-2458 Выполнен completed Нормальный normal" at bounding box center [93, 11] width 130 height 8
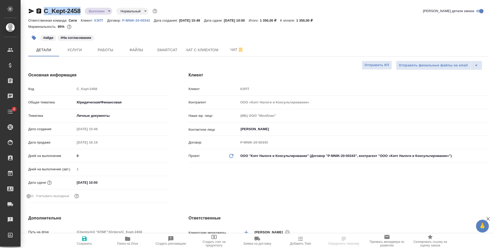
type textarea "x"
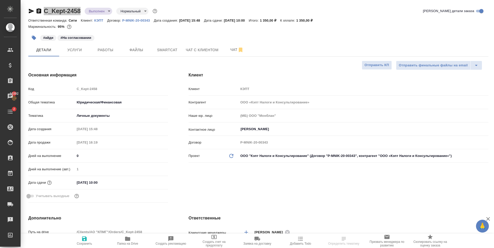
type textarea "x"
select select "RU"
type textarea "x"
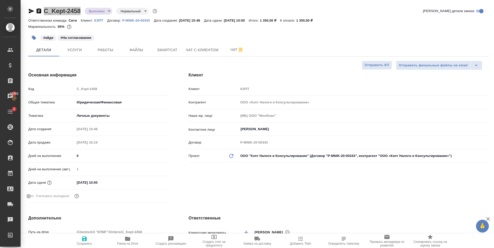
type textarea "x"
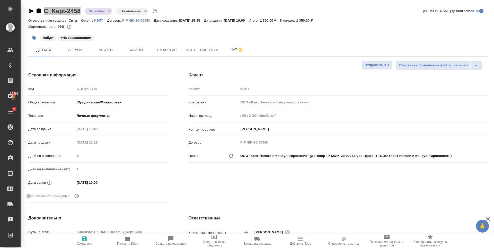
type textarea "x"
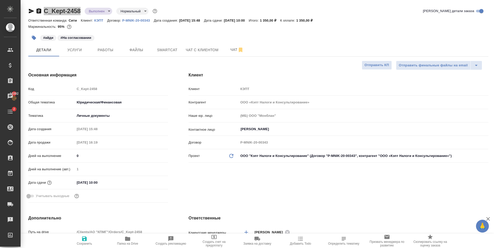
type textarea "x"
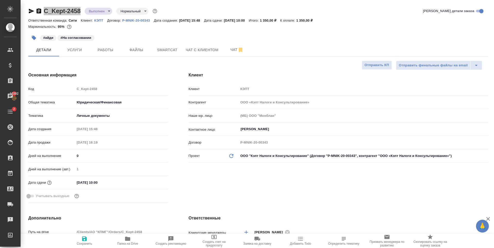
type textarea "x"
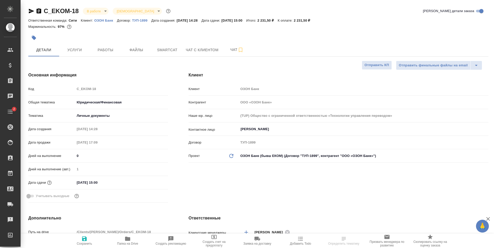
select select "RU"
drag, startPoint x: 81, startPoint y: 10, endPoint x: 44, endPoint y: 12, distance: 37.3
click at [44, 12] on div "C_EKOM-18 В работе inProgress Святая троица holyTrinity" at bounding box center [99, 11] width 143 height 8
select select "RU"
type textarea "x"
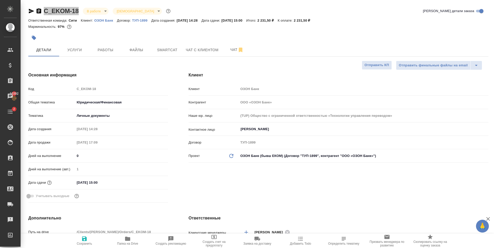
type textarea "x"
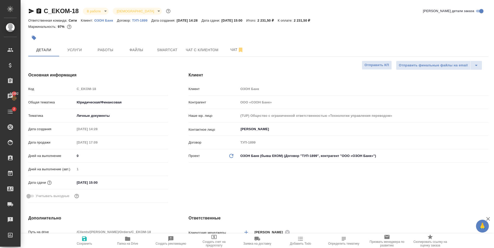
click at [109, 36] on div at bounding box center [181, 37] width 307 height 11
type textarea "x"
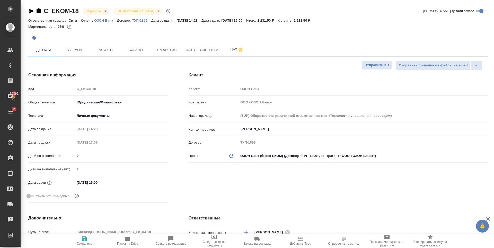
type textarea "x"
drag, startPoint x: 80, startPoint y: 13, endPoint x: 45, endPoint y: 10, distance: 35.1
click at [45, 10] on div "C_EKOM-18 В работе inProgress Святая троица holyTrinity" at bounding box center [99, 11] width 143 height 8
copy link "C_EKOM-18"
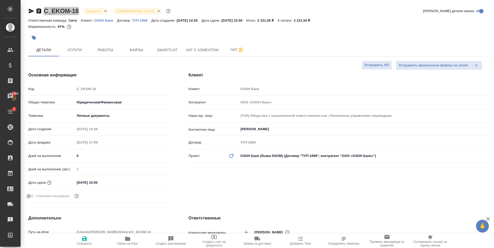
type textarea "x"
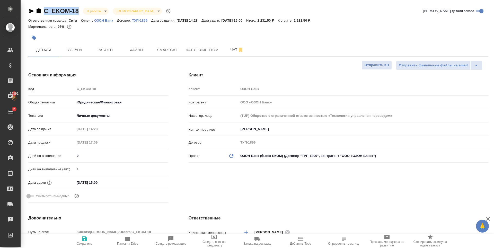
type textarea "x"
click at [130, 52] on span "Файлы" at bounding box center [136, 50] width 25 height 6
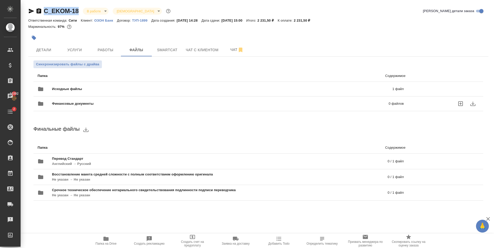
click at [199, 86] on span "Исходные файлы" at bounding box center [144, 88] width 185 height 5
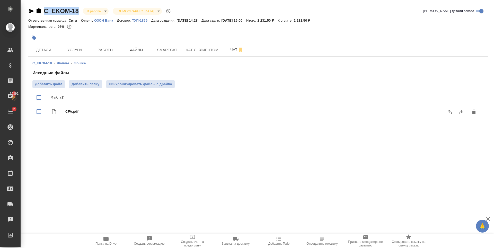
click at [34, 114] on input "checkbox" at bounding box center [38, 111] width 11 height 11
checkbox input "true"
click at [462, 113] on icon "download" at bounding box center [461, 112] width 6 height 6
click at [144, 142] on div ".cls-1 fill:#fff; AWATERA Zaytseva Svetlana Клиенты Спецификации Заказы 10392 Ч…" at bounding box center [247, 124] width 494 height 248
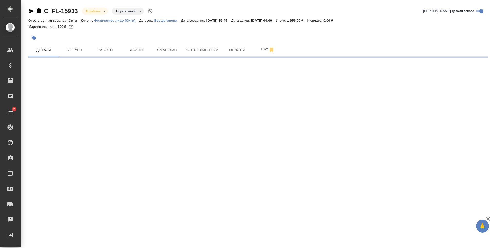
select select "RU"
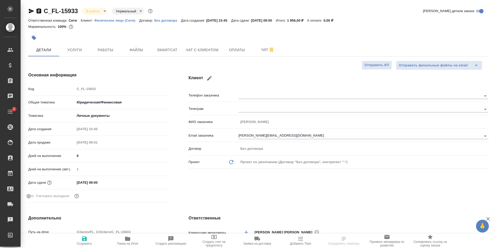
type textarea "x"
click at [153, 50] on button "Smartcat" at bounding box center [167, 49] width 31 height 13
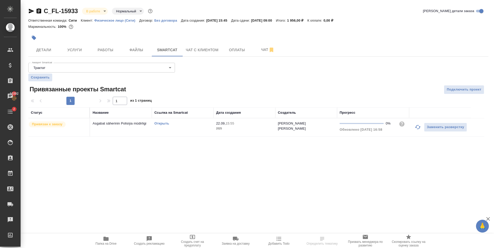
drag, startPoint x: 109, startPoint y: 154, endPoint x: 107, endPoint y: 152, distance: 3.1
click at [110, 154] on div ".cls-1 fill:#fff; AWATERA Zaytseva [PERSON_NAME] Спецификации Заказы 10392 Чаты…" at bounding box center [247, 124] width 494 height 248
click at [190, 165] on div ".cls-1 fill:#fff; AWATERA Zaytseva [PERSON_NAME] Спецификации Заказы 10392 Чаты…" at bounding box center [247, 124] width 494 height 248
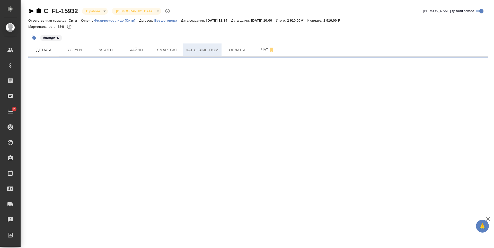
click at [220, 50] on button "Чат с клиентом" at bounding box center [202, 49] width 39 height 13
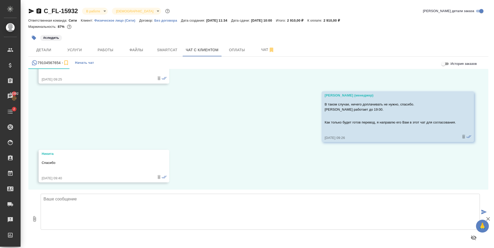
scroll to position [474, 0]
click at [157, 208] on textarea at bounding box center [260, 212] width 439 height 36
click at [104, 48] on span "Работы" at bounding box center [105, 50] width 25 height 6
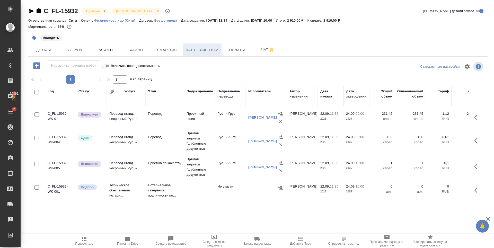
click at [205, 49] on span "Чат с клиентом" at bounding box center [202, 50] width 33 height 6
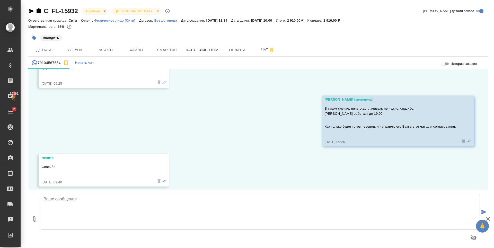
scroll to position [474, 0]
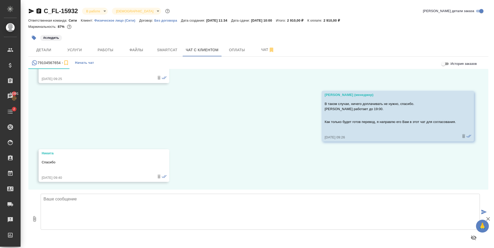
click at [161, 214] on textarea at bounding box center [260, 212] width 439 height 36
type textarea "[PERSON_NAME], направляю перевод на грузинский."
click at [35, 218] on icon "button" at bounding box center [34, 219] width 6 height 6
type input "C:\fakepath\Asgabat saherinin Polisiya mudirligi.pdf"
click at [34, 215] on button "1" at bounding box center [34, 219] width 12 height 58
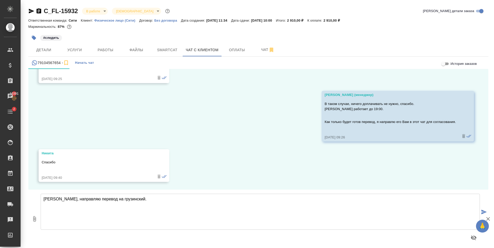
type input "C:\fakepath\doc01656320250922083250(ka) (1).docx"
click at [114, 203] on textarea "[PERSON_NAME], направляю перевод на грузинский." at bounding box center [260, 212] width 439 height 36
click at [155, 204] on textarea "[PERSON_NAME], направляю перевод на грузинский." at bounding box center [260, 212] width 439 height 36
type textarea "[PERSON_NAME], направляю перевод на грузинский. Перевод на английским ждём немн…"
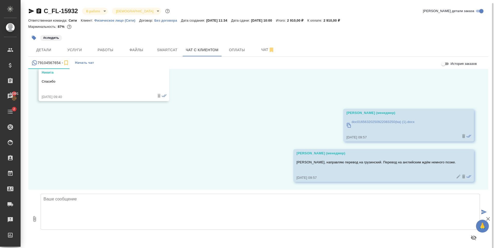
scroll to position [3, 0]
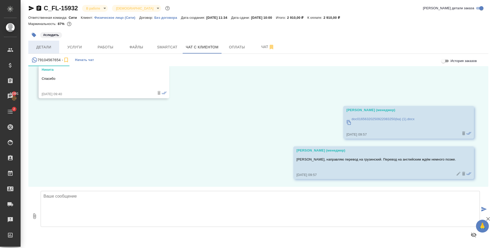
click at [55, 45] on span "Детали" at bounding box center [43, 47] width 25 height 6
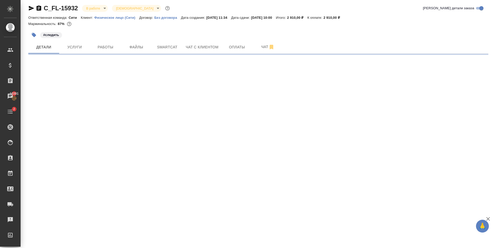
select select "RU"
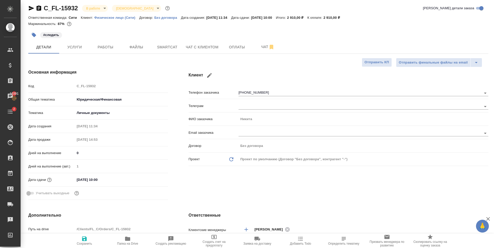
type textarea "x"
type input "[PERSON_NAME]"
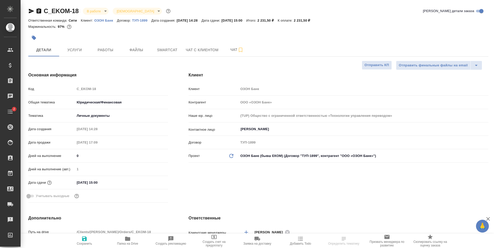
select select "RU"
click at [80, 47] on span "Услуги" at bounding box center [74, 50] width 25 height 6
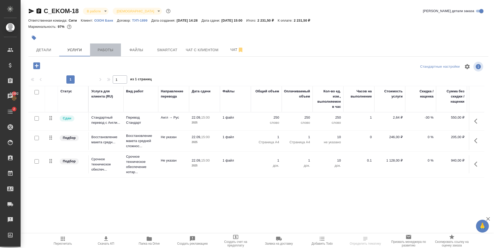
click at [104, 52] on span "Работы" at bounding box center [105, 50] width 25 height 6
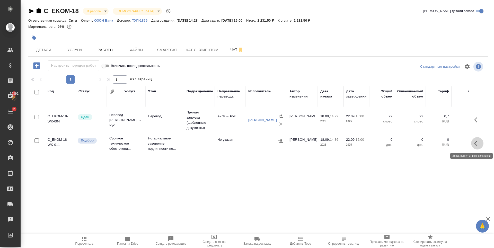
click at [476, 142] on icon "button" at bounding box center [475, 143] width 3 height 5
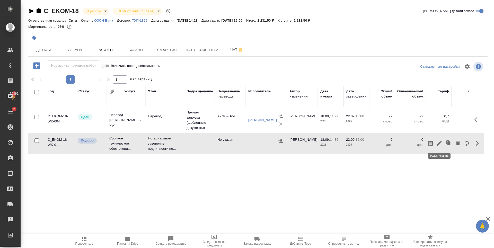
click at [439, 142] on icon "button" at bounding box center [439, 143] width 6 height 6
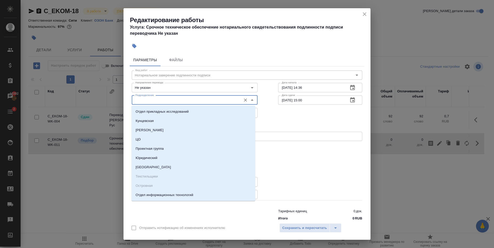
click at [201, 100] on input "Подразделение" at bounding box center [185, 100] width 105 height 6
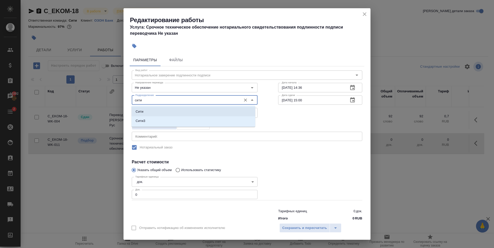
drag, startPoint x: 216, startPoint y: 111, endPoint x: 225, endPoint y: 149, distance: 39.4
click at [216, 111] on li "Сити" at bounding box center [193, 111] width 124 height 9
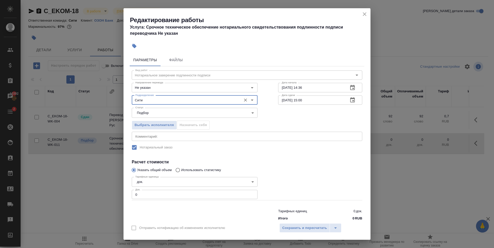
type input "Сити"
type input "1"
click at [250, 192] on input "1" at bounding box center [195, 194] width 126 height 9
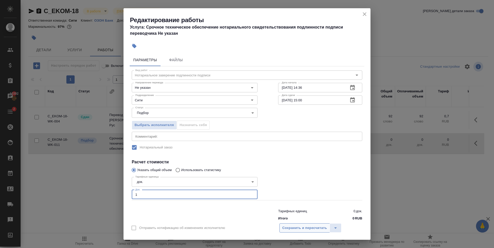
click at [284, 227] on span "Сохранить и пересчитать" at bounding box center [304, 228] width 45 height 6
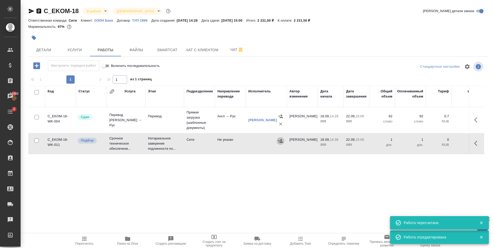
click at [281, 141] on icon "button" at bounding box center [280, 140] width 5 height 3
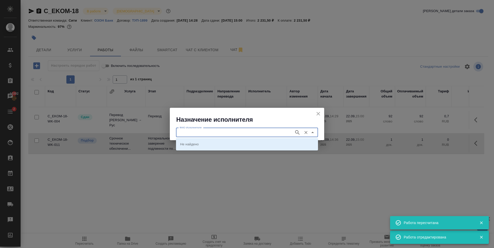
click at [245, 130] on input "ФИО Исполнителя" at bounding box center [234, 132] width 114 height 6
type input "крылова"
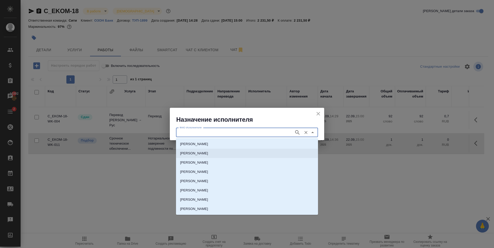
click at [254, 151] on li "НОТАРИУС Крылова Юлия Владимировна" at bounding box center [247, 153] width 142 height 9
type input "НОТАРИУС Крылова Юлия Владимировна"
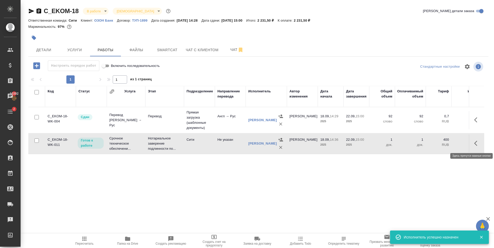
click at [475, 142] on icon "button" at bounding box center [477, 143] width 6 height 6
click at [442, 144] on icon "button" at bounding box center [439, 143] width 6 height 6
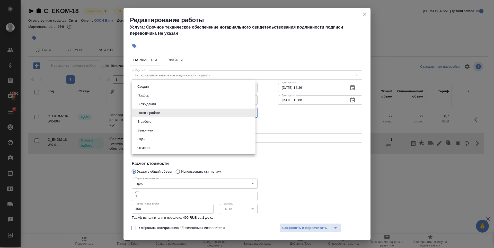
click at [175, 112] on body "🙏 .cls-1 fill:#fff; AWATERA Zaytseva Svetlana Клиенты Спецификации Заказы 10392…" at bounding box center [247, 124] width 494 height 248
click at [156, 138] on li "Сдан" at bounding box center [194, 139] width 124 height 9
type input "closed"
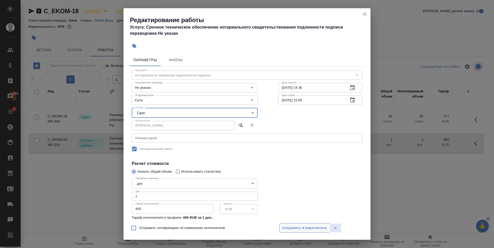
click at [308, 228] on span "Сохранить и пересчитать" at bounding box center [304, 228] width 45 height 6
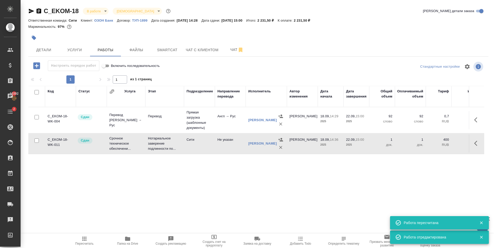
click at [126, 178] on div "Код Статус Услуга Этап Подразделение Направление перевода Исполнитель Автор изм…" at bounding box center [256, 144] width 456 height 116
click at [64, 48] on span "Услуги" at bounding box center [74, 50] width 25 height 6
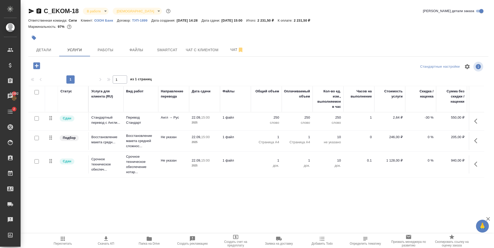
scroll to position [0, 29]
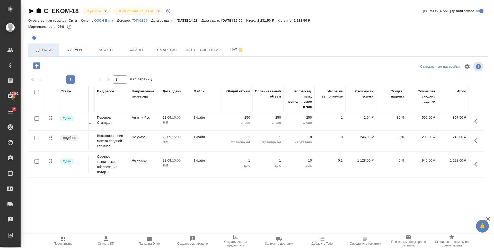
click at [42, 48] on span "Детали" at bounding box center [43, 50] width 25 height 6
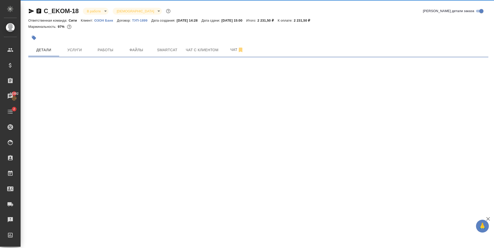
select select "RU"
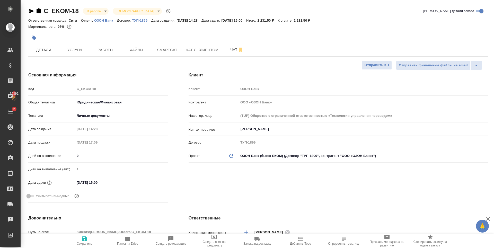
type textarea "x"
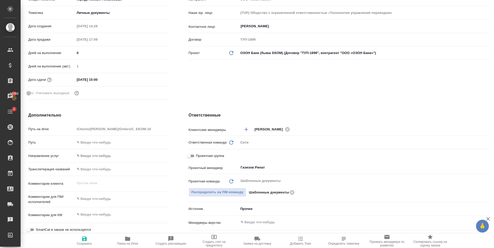
drag, startPoint x: 199, startPoint y: 156, endPoint x: 231, endPoint y: 170, distance: 34.5
click at [200, 156] on span "Проектная группа" at bounding box center [210, 155] width 28 height 5
click at [198, 156] on input "Проектная группа" at bounding box center [189, 156] width 19 height 6
checkbox input "true"
type textarea "x"
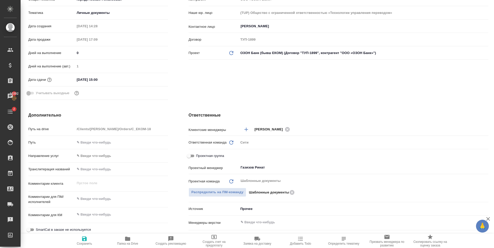
type textarea "x"
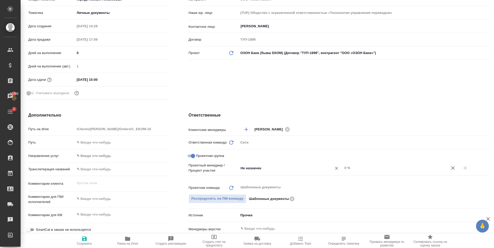
click at [249, 170] on input "Не назначен" at bounding box center [282, 168] width 84 height 6
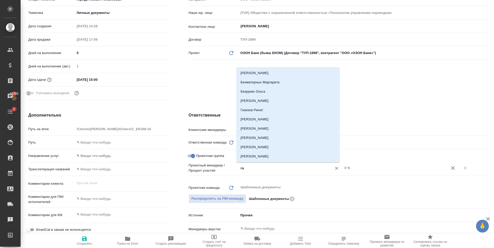
type input "газ"
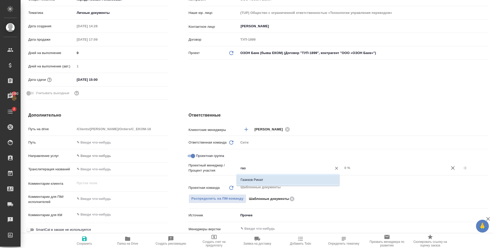
click at [261, 180] on li "Газизов Ринат" at bounding box center [287, 179] width 103 height 9
type textarea "x"
drag, startPoint x: 343, startPoint y: 169, endPoint x: 340, endPoint y: 170, distance: 3.3
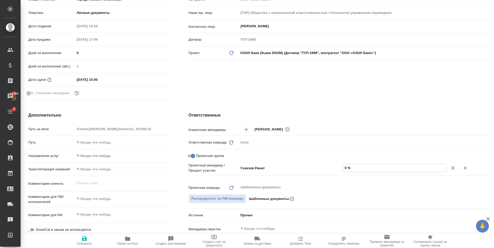
click at [343, 170] on input "0 %" at bounding box center [395, 167] width 104 height 7
type input "5 %"
type textarea "x"
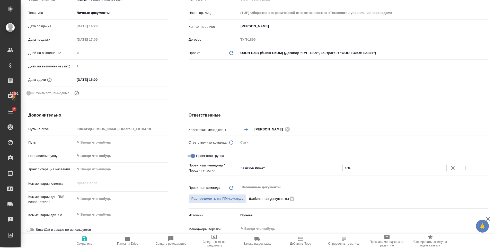
type input "50 %"
type textarea "x"
type input "50 %"
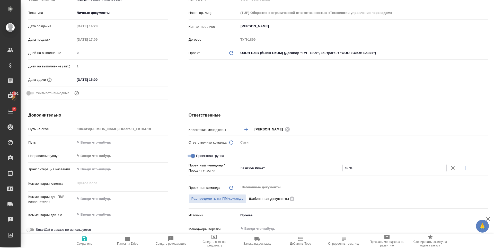
click at [462, 170] on icon "button" at bounding box center [465, 168] width 6 height 6
type textarea "x"
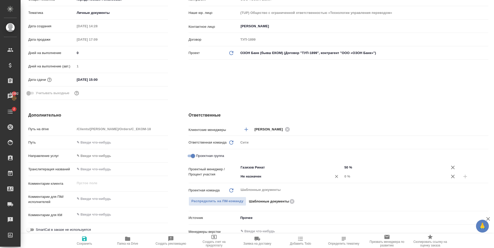
click at [256, 178] on input "Не назначен" at bounding box center [282, 176] width 84 height 6
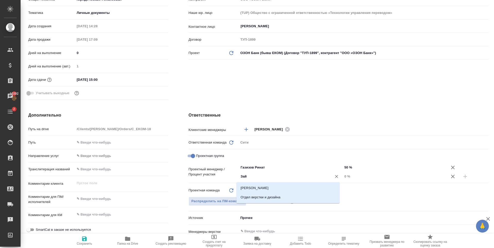
type input "Зайц"
click at [289, 188] on li "[PERSON_NAME]" at bounding box center [287, 187] width 103 height 9
type textarea "x"
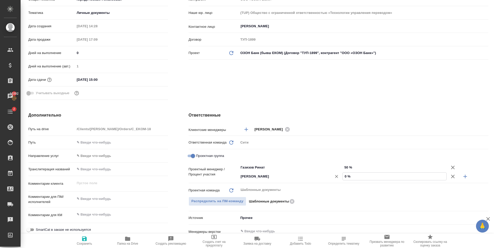
drag, startPoint x: 343, startPoint y: 176, endPoint x: 337, endPoint y: 178, distance: 6.9
click at [339, 178] on div "Зайцева Светлана ​ 0 %" at bounding box center [363, 176] width 250 height 9
type input "5 %"
type textarea "x"
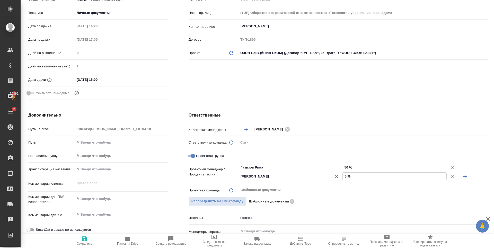
type textarea "x"
type input "50 %"
type textarea "x"
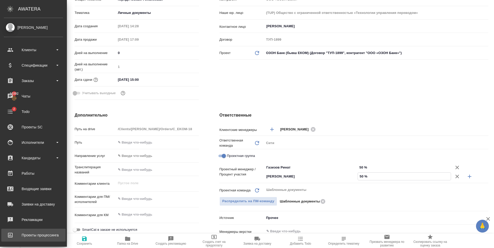
type textarea "x"
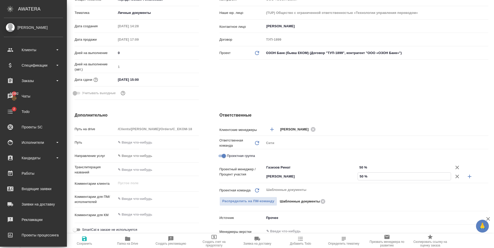
type textarea "x"
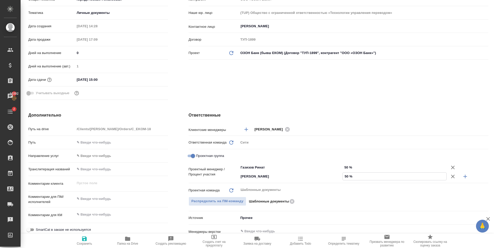
type input "50 %"
click at [87, 242] on span "Сохранить" at bounding box center [84, 241] width 37 height 10
type textarea "x"
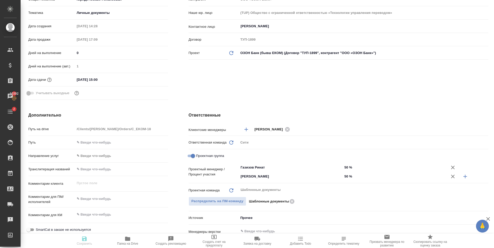
type textarea "x"
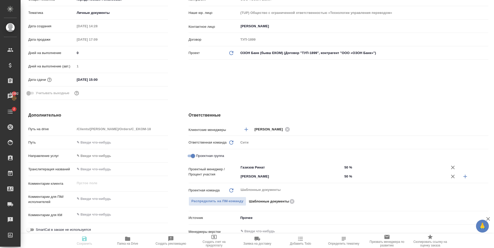
type textarea "x"
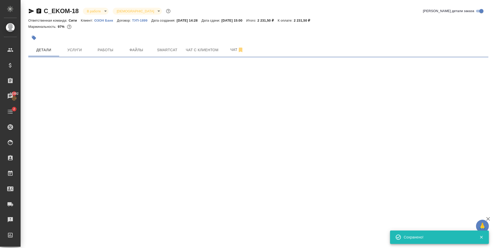
scroll to position [0, 0]
select select "RU"
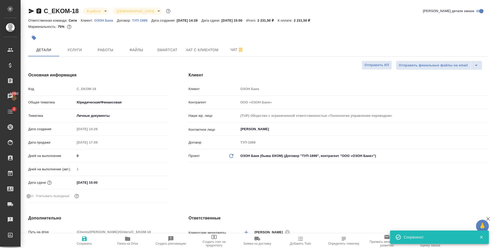
type textarea "x"
click at [102, 11] on body "🙏 .cls-1 fill:#fff; AWATERA Zaytseva Svetlana Клиенты Спецификации Заказы 10392…" at bounding box center [247, 124] width 494 height 248
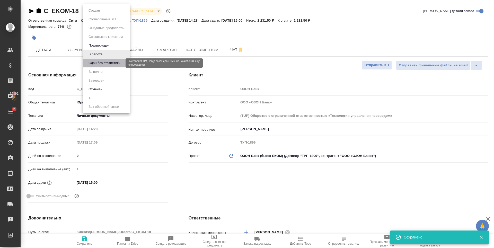
click at [108, 64] on button "Сдан без статистики" at bounding box center [104, 63] width 35 height 6
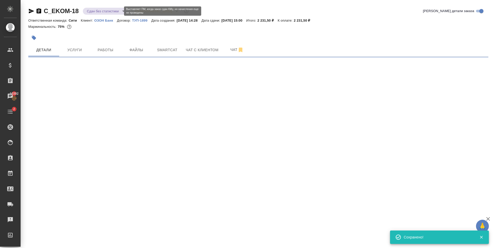
select select "RU"
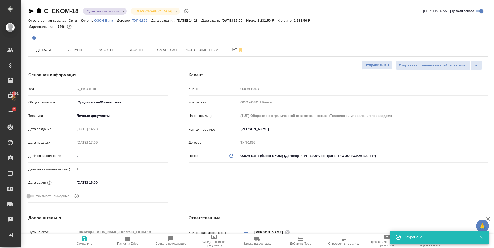
type textarea "x"
click at [102, 10] on body "🙏 .cls-1 fill:#fff; AWATERA Zaytseva Svetlana Клиенты Спецификации Заказы 10392…" at bounding box center [247, 124] width 494 height 248
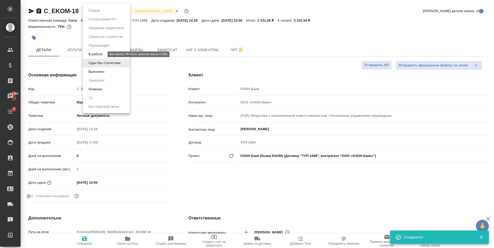
click at [103, 54] on button "В работе" at bounding box center [95, 54] width 17 height 6
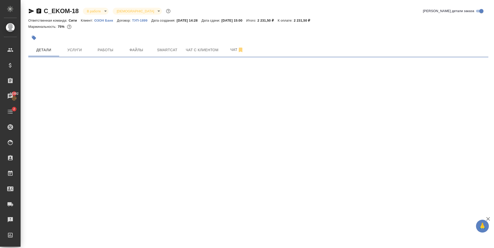
select select "RU"
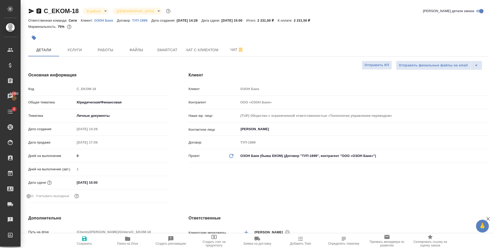
type textarea "x"
click at [97, 55] on button "Работы" at bounding box center [105, 49] width 31 height 13
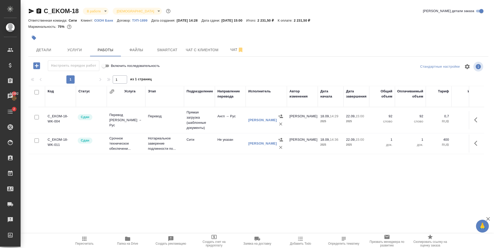
click at [150, 37] on div at bounding box center [181, 37] width 307 height 11
click at [227, 51] on span "Чат" at bounding box center [237, 50] width 25 height 6
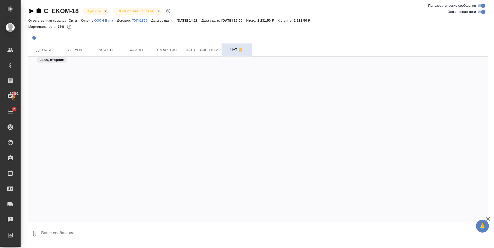
scroll to position [949, 0]
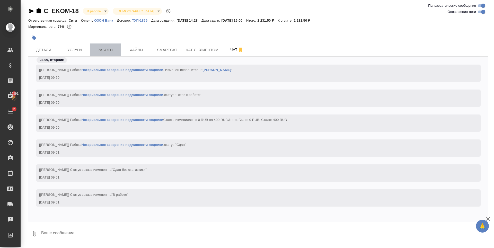
click at [106, 48] on span "Работы" at bounding box center [105, 50] width 25 height 6
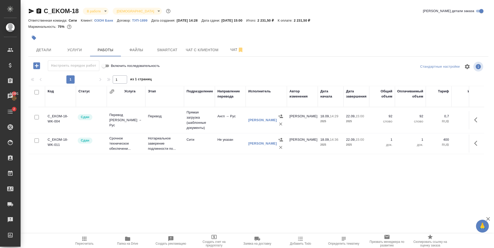
click at [32, 12] on icon "button" at bounding box center [31, 11] width 5 height 5
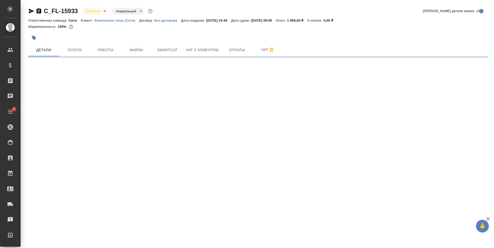
select select "RU"
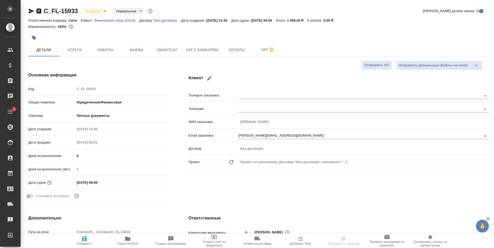
type textarea "x"
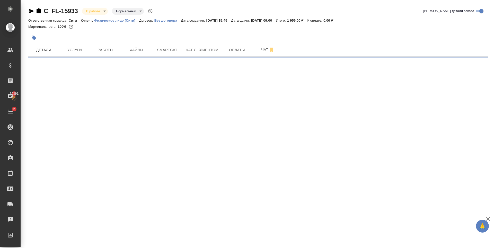
select select "RU"
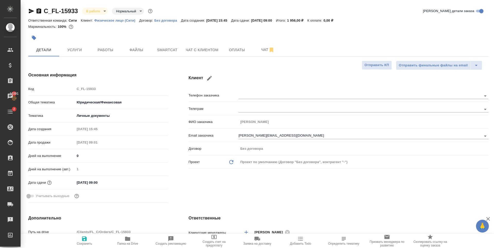
type textarea "x"
click at [138, 37] on div at bounding box center [181, 37] width 307 height 11
click at [141, 50] on span "Файлы" at bounding box center [136, 50] width 25 height 6
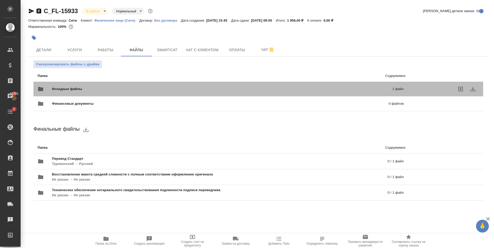
click at [127, 87] on span "Исходные файлы" at bounding box center [144, 88] width 185 height 5
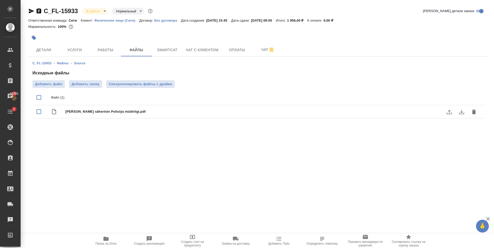
click at [462, 113] on icon "download" at bounding box center [461, 112] width 6 height 6
click at [298, 153] on div ".cls-1 fill:#fff; AWATERA [PERSON_NAME] Спецификации Заказы 10391 Чаты 2 Todo П…" at bounding box center [247, 124] width 494 height 248
drag, startPoint x: 174, startPoint y: 148, endPoint x: 114, endPoint y: 95, distance: 80.3
click at [174, 147] on div ".cls-1 fill:#fff; AWATERA [PERSON_NAME] Спецификации Заказы 10391 Чаты 2 Todo П…" at bounding box center [247, 124] width 494 height 248
click at [101, 53] on span "Работы" at bounding box center [105, 50] width 25 height 6
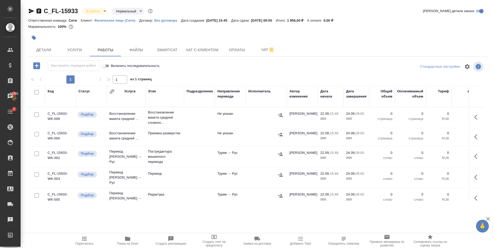
click at [247, 37] on div at bounding box center [181, 37] width 307 height 11
click at [49, 49] on span "Детали" at bounding box center [43, 50] width 25 height 6
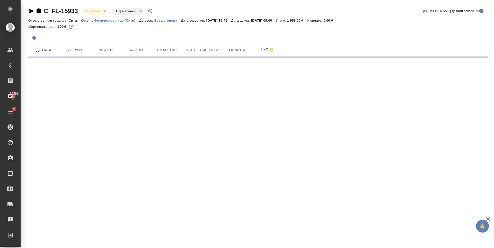
select select "RU"
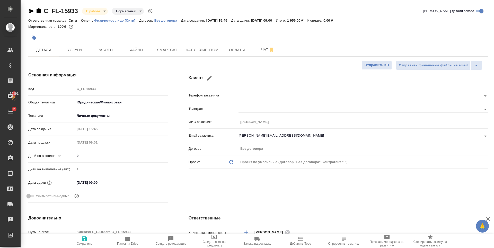
type textarea "x"
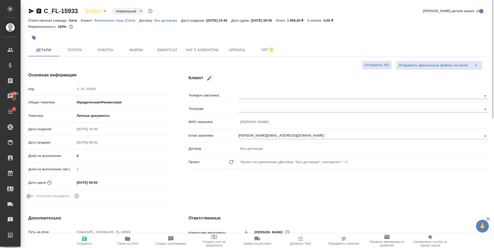
type textarea "x"
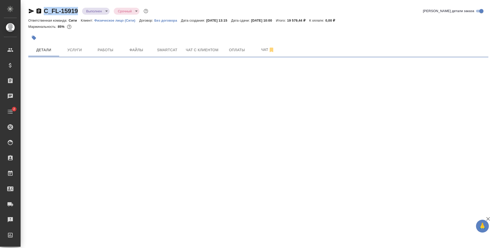
select select "RU"
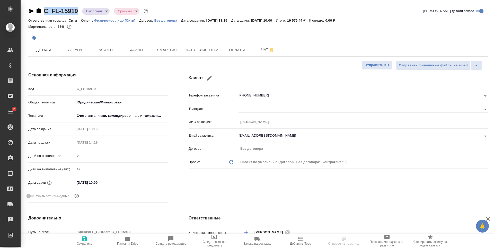
type textarea "x"
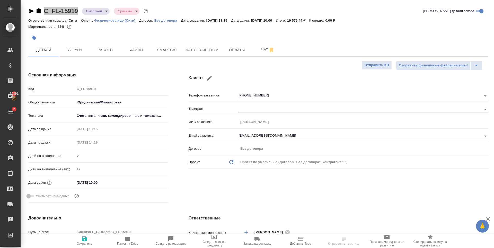
type textarea "x"
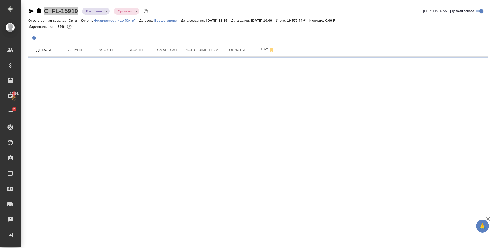
select select "RU"
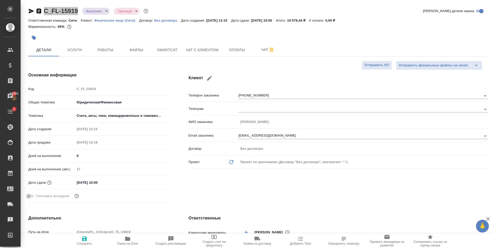
type textarea "x"
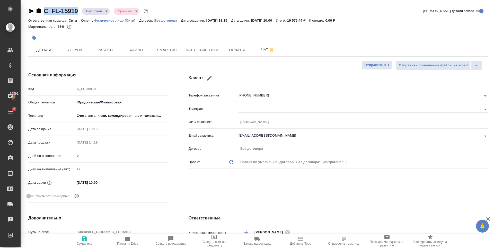
type textarea "x"
click at [81, 50] on span "Услуги" at bounding box center [74, 50] width 25 height 6
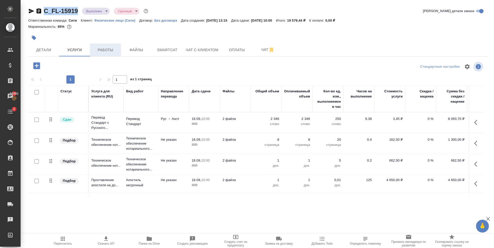
click at [94, 48] on span "Работы" at bounding box center [105, 50] width 25 height 6
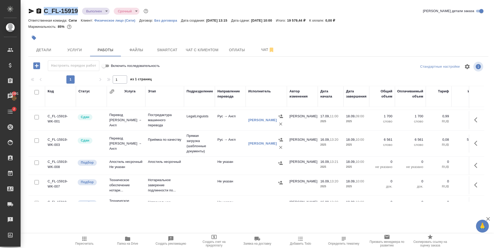
scroll to position [37, 0]
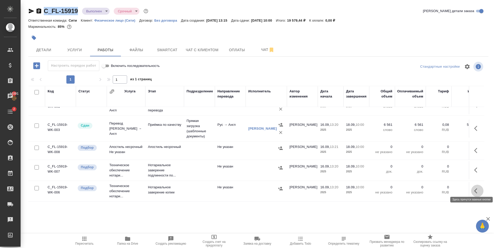
click at [472, 191] on button "button" at bounding box center [477, 191] width 12 height 12
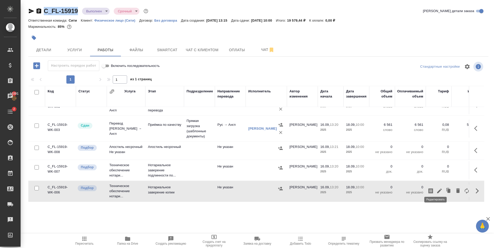
click at [436, 188] on icon "button" at bounding box center [439, 191] width 6 height 6
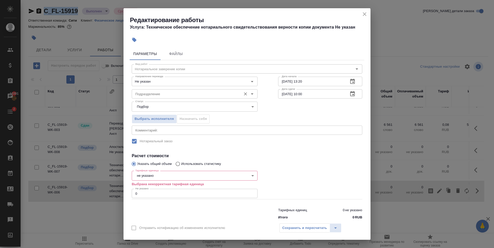
click at [178, 93] on input "Подразделение" at bounding box center [185, 94] width 105 height 6
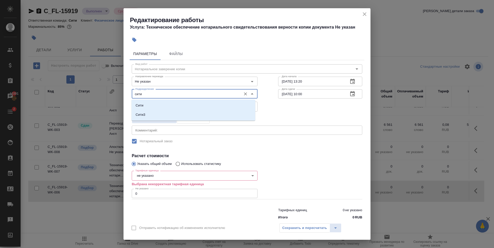
click at [159, 103] on li "Сити" at bounding box center [193, 105] width 124 height 9
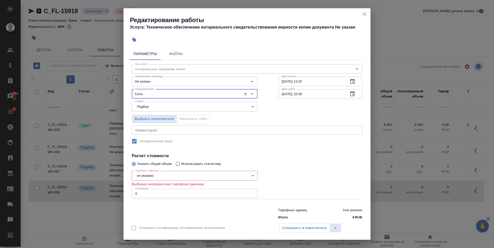
type input "Сити"
type input "1"
click at [251, 192] on input "1" at bounding box center [195, 193] width 126 height 9
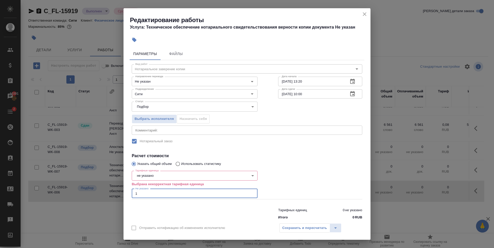
click at [365, 12] on icon "close" at bounding box center [364, 14] width 6 height 6
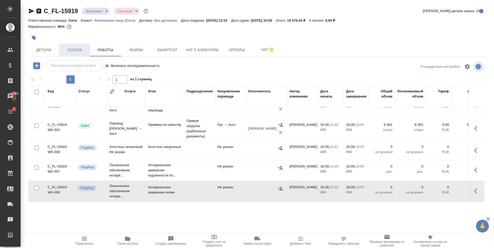
click at [77, 50] on span "Услуги" at bounding box center [74, 50] width 25 height 6
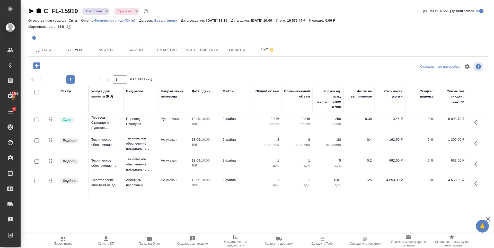
click at [109, 41] on div at bounding box center [181, 37] width 307 height 11
click at [107, 48] on span "Работы" at bounding box center [105, 50] width 25 height 6
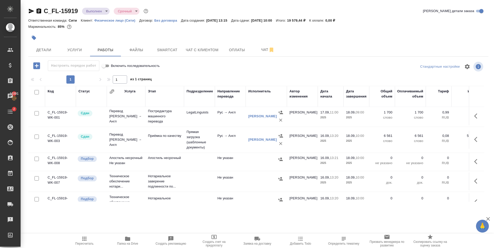
scroll to position [37, 0]
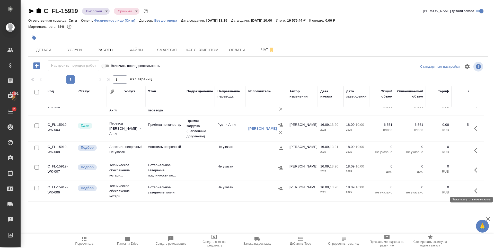
click at [474, 188] on icon "button" at bounding box center [475, 190] width 3 height 5
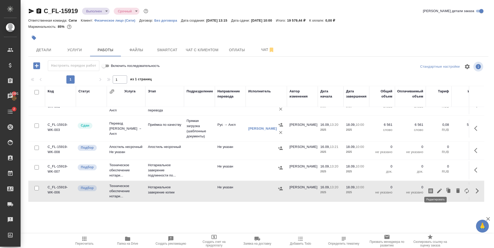
click at [437, 189] on icon "button" at bounding box center [439, 191] width 5 height 5
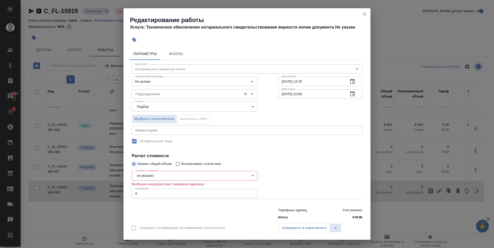
click at [176, 90] on div "Подразделение" at bounding box center [195, 93] width 126 height 9
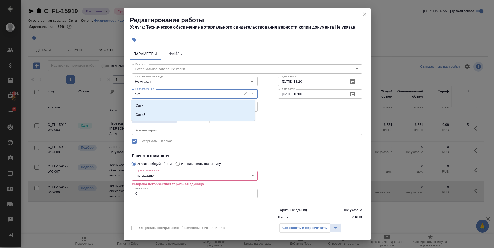
click at [156, 101] on li "Сити" at bounding box center [193, 105] width 124 height 9
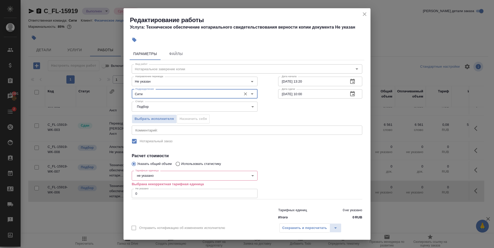
type input "Сити"
click at [166, 193] on input "0" at bounding box center [195, 193] width 126 height 9
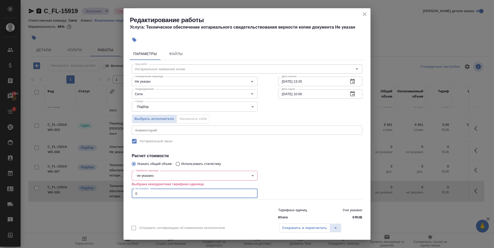
click at [166, 193] on input "0" at bounding box center [195, 193] width 126 height 9
click at [165, 193] on input "0" at bounding box center [195, 193] width 126 height 9
click at [160, 192] on input "0" at bounding box center [195, 193] width 126 height 9
click at [158, 193] on input "0" at bounding box center [195, 193] width 126 height 9
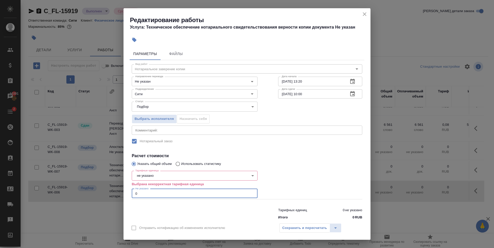
click at [157, 193] on input "0" at bounding box center [195, 193] width 126 height 9
drag, startPoint x: 157, startPoint y: 193, endPoint x: 117, endPoint y: 191, distance: 40.4
click at [118, 191] on div "Редактирование работы Услуга: Техническое обеспечение нотариального свидетельст…" at bounding box center [247, 124] width 494 height 248
type input "8"
click at [173, 169] on div "Тарифные единицы не указано 5a8b1489cc6b4906c91bfd89 Тарифные единицы Выбрана н…" at bounding box center [195, 184] width 126 height 31
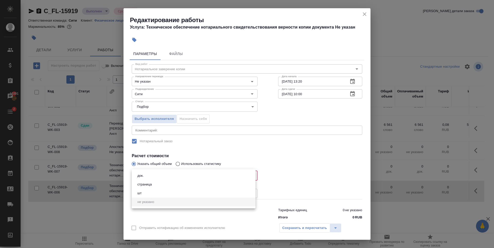
drag, startPoint x: 168, startPoint y: 177, endPoint x: 152, endPoint y: 185, distance: 18.8
click at [168, 176] on body "🙏 .cls-1 fill:#fff; AWATERA Zaytseva Svetlana Клиенты Спецификации Заказы 10391…" at bounding box center [247, 124] width 494 height 248
click at [148, 186] on button "страница" at bounding box center [144, 185] width 17 height 6
type input "5a8b1489cc6b4906c91bfdb2"
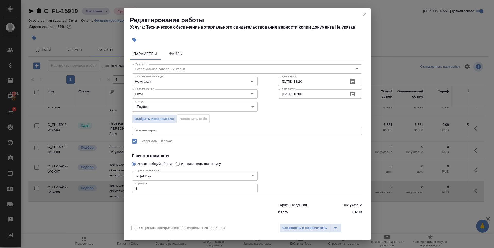
click at [177, 140] on label "Нотариальный заказ" at bounding box center [243, 141] width 229 height 11
click at [308, 223] on div "Отправить нотификацию об изменениях исполнителю Сохранить и пересчитать" at bounding box center [246, 230] width 247 height 20
click at [308, 224] on button "Сохранить и пересчитать" at bounding box center [304, 227] width 50 height 9
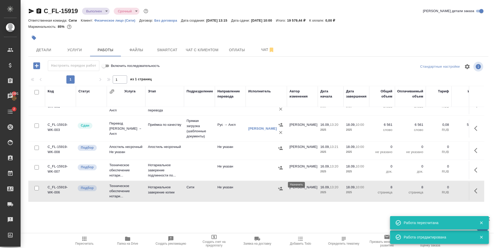
click at [283, 186] on button "button" at bounding box center [281, 189] width 8 height 8
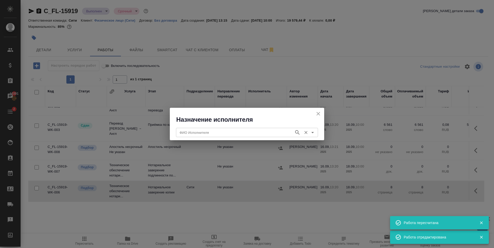
click at [257, 130] on input "ФИО Исполнителя" at bounding box center [234, 132] width 114 height 6
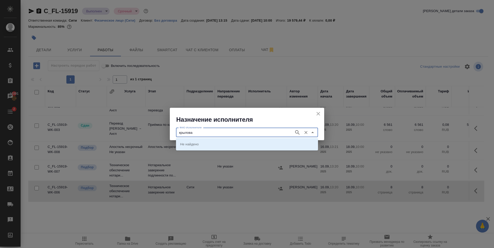
type input "крылова"
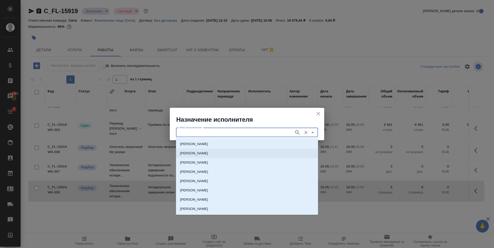
click at [196, 150] on li "[PERSON_NAME]" at bounding box center [247, 153] width 142 height 9
type input "[PERSON_NAME]"
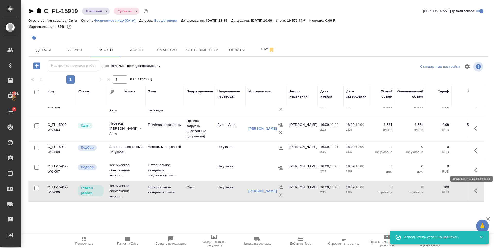
click at [474, 167] on icon "button" at bounding box center [477, 170] width 6 height 6
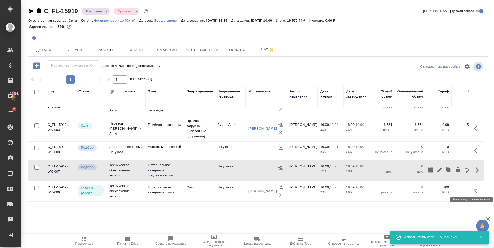
click at [474, 188] on icon "button" at bounding box center [477, 191] width 6 height 6
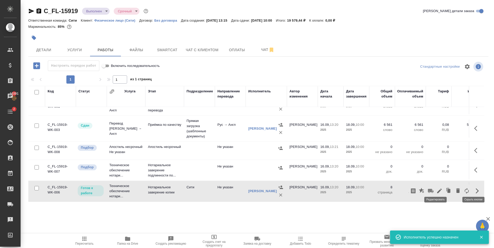
click at [438, 188] on icon "button" at bounding box center [439, 191] width 6 height 6
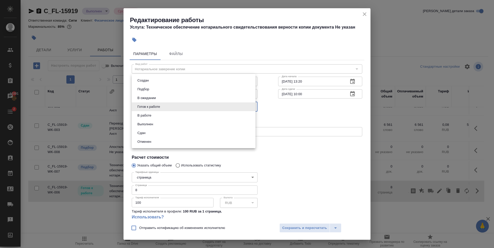
click at [187, 104] on body "🙏 .cls-1 fill:#fff; AWATERA Zaytseva Svetlana Клиенты Спецификации Заказы 10391…" at bounding box center [247, 124] width 494 height 248
drag, startPoint x: 153, startPoint y: 132, endPoint x: 195, endPoint y: 164, distance: 53.2
click at [153, 132] on li "Сдан" at bounding box center [194, 133] width 124 height 9
type input "closed"
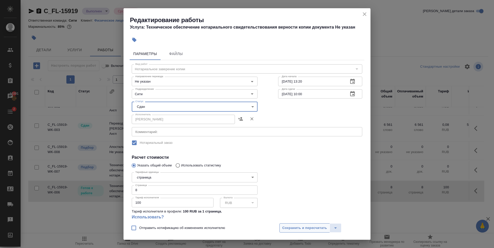
click at [298, 229] on span "Сохранить и пересчитать" at bounding box center [304, 228] width 45 height 6
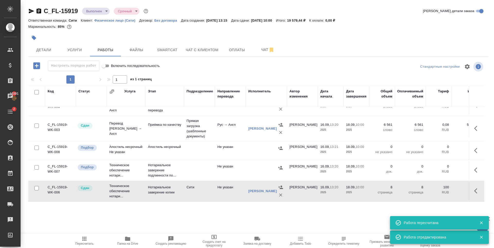
click at [474, 167] on icon "button" at bounding box center [477, 170] width 6 height 6
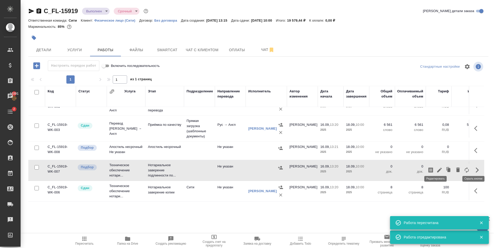
click at [437, 168] on icon "button" at bounding box center [439, 170] width 5 height 5
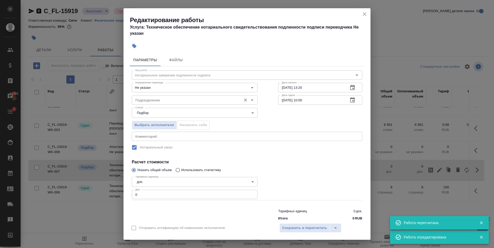
click at [158, 101] on input "Подразделение" at bounding box center [185, 100] width 105 height 6
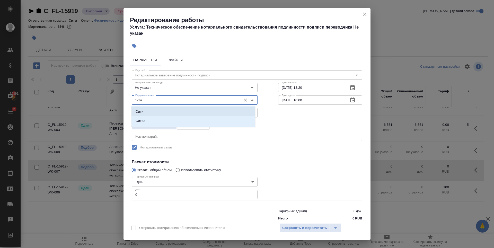
click at [162, 112] on li "Сити" at bounding box center [193, 111] width 124 height 9
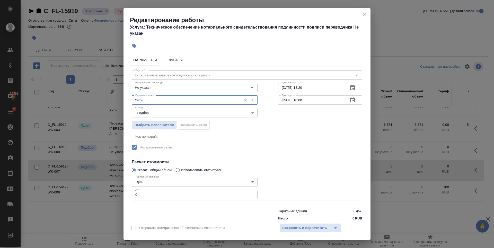
type input "Сити"
click at [229, 198] on input "0" at bounding box center [195, 194] width 126 height 9
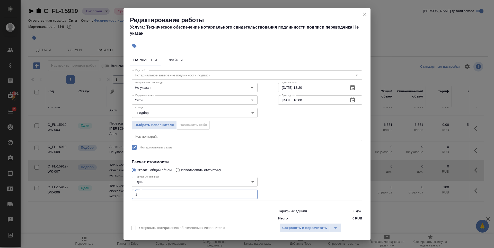
type input "1"
click at [251, 194] on input "1" at bounding box center [195, 194] width 126 height 9
click at [297, 170] on div at bounding box center [320, 188] width 105 height 46
click at [298, 227] on span "Сохранить и пересчитать" at bounding box center [304, 228] width 45 height 6
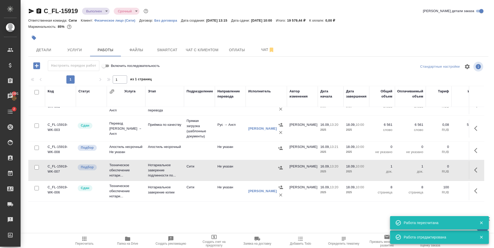
click at [279, 166] on icon "button" at bounding box center [280, 167] width 5 height 3
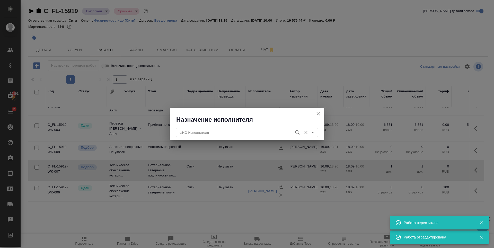
click at [200, 135] on input "ФИО Исполнителя" at bounding box center [234, 132] width 114 height 6
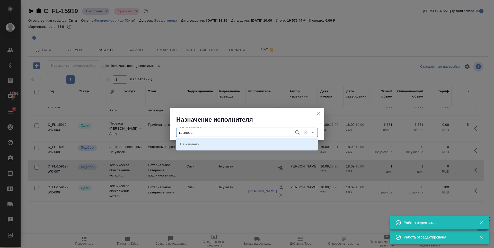
type input "крылова"
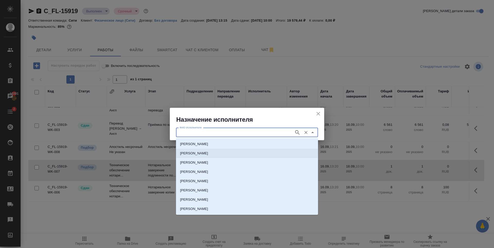
click at [221, 149] on li "[PERSON_NAME]" at bounding box center [247, 153] width 142 height 9
type input "[PERSON_NAME]"
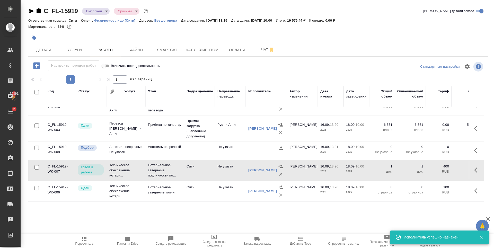
click at [474, 167] on icon "button" at bounding box center [477, 170] width 6 height 6
click at [436, 167] on icon "button" at bounding box center [439, 170] width 6 height 6
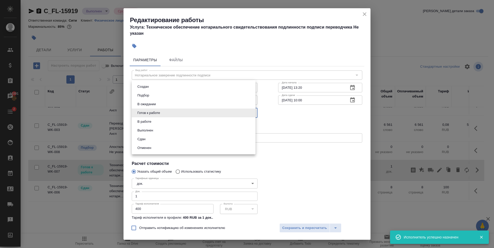
click at [161, 112] on body "🙏 .cls-1 fill:#fff; AWATERA Zaytseva Svetlana Клиенты Спецификации Заказы 10391…" at bounding box center [247, 124] width 494 height 248
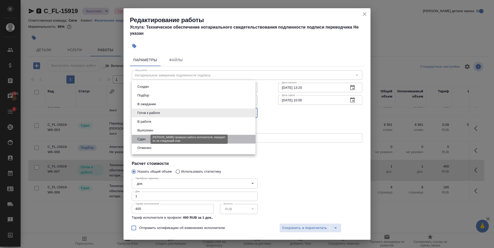
click at [143, 140] on button "Сдан" at bounding box center [141, 139] width 11 height 6
type input "closed"
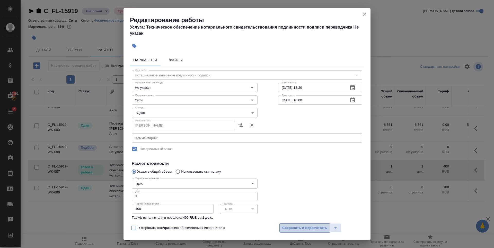
click at [294, 225] on span "Сохранить и пересчитать" at bounding box center [304, 228] width 45 height 6
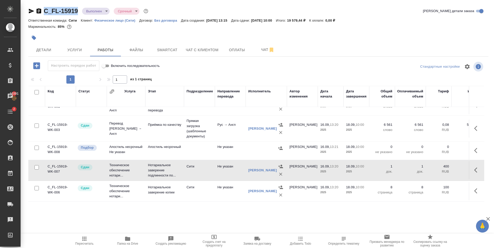
drag, startPoint x: 80, startPoint y: 12, endPoint x: 45, endPoint y: 12, distance: 35.2
click at [45, 12] on div "C_FL-15919 Выполнен completed Срочный urgent" at bounding box center [88, 11] width 121 height 8
copy link "C_FL-15919"
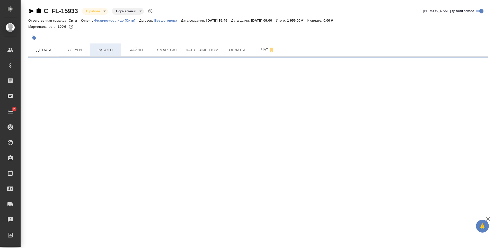
click at [100, 51] on span "Работы" at bounding box center [105, 50] width 25 height 6
click at [105, 55] on button "Работы" at bounding box center [105, 49] width 31 height 13
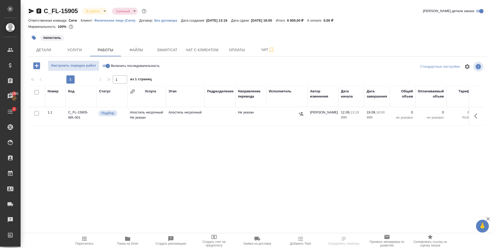
click at [479, 113] on icon "button" at bounding box center [477, 116] width 6 height 6
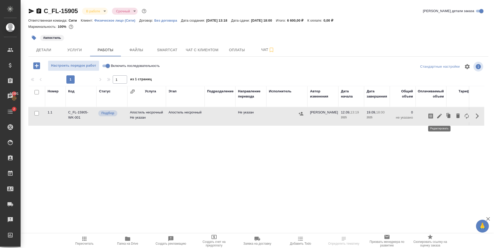
click at [440, 116] on icon "button" at bounding box center [439, 116] width 5 height 5
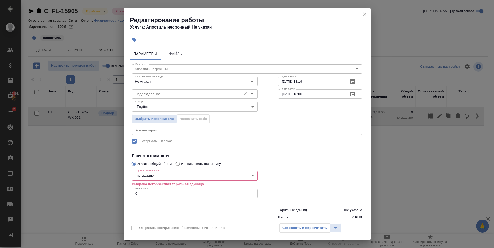
click at [184, 91] on input "Подразделение" at bounding box center [185, 94] width 105 height 6
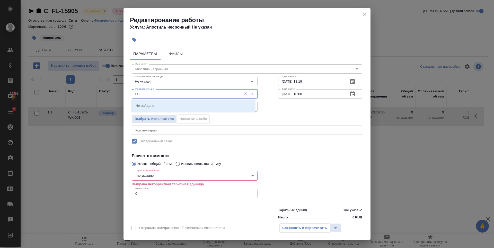
type input "C"
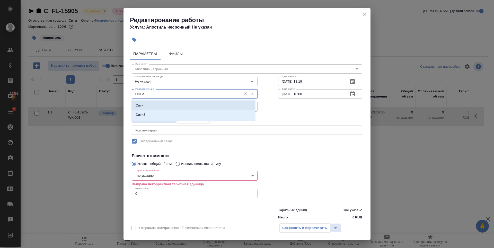
click at [170, 104] on li "Сити" at bounding box center [193, 105] width 124 height 9
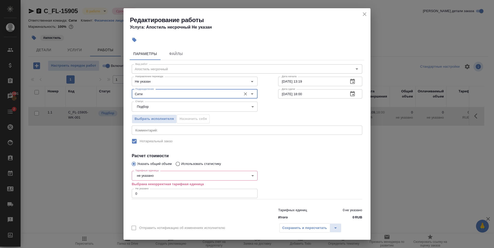
type input "Сити"
type input "1"
click at [250, 192] on input "1" at bounding box center [195, 193] width 126 height 9
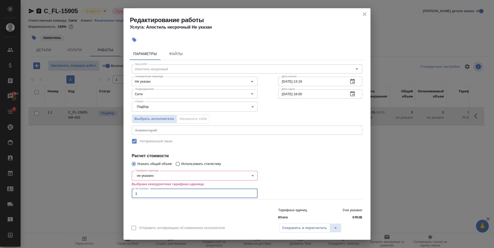
click at [245, 177] on body "🙏 .cls-1 fill:#fff; AWATERA Zaytseva Svetlana Клиенты Спецификации Заказы 10391…" at bounding box center [247, 124] width 494 height 248
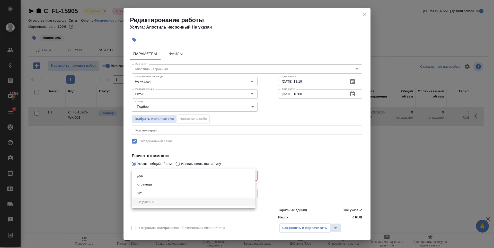
click at [165, 172] on li "док." at bounding box center [194, 175] width 124 height 9
type input "5a8b1489cc6b4906c91bfd8b"
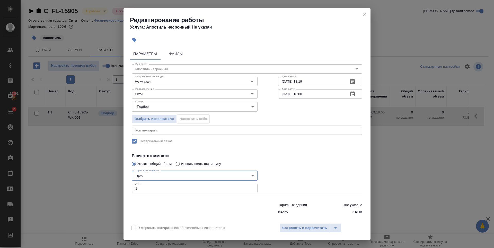
click at [341, 142] on label "Нотариальный заказ" at bounding box center [243, 141] width 229 height 11
click at [316, 226] on span "Сохранить и пересчитать" at bounding box center [304, 228] width 45 height 6
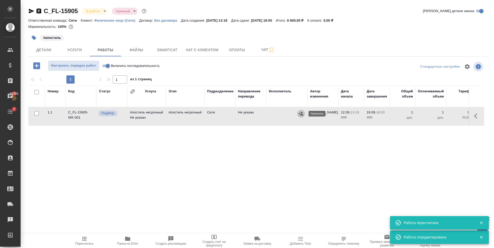
click at [301, 114] on icon "button" at bounding box center [301, 113] width 5 height 3
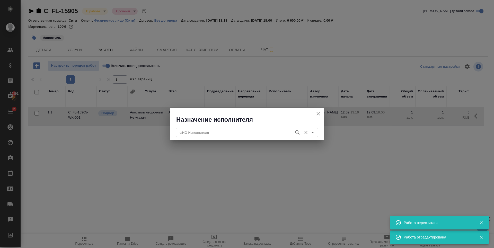
click at [189, 135] on input "ФИО Исполнителя" at bounding box center [234, 132] width 114 height 6
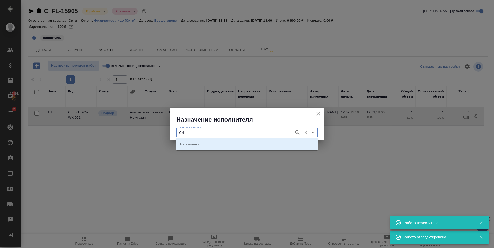
type input "С"
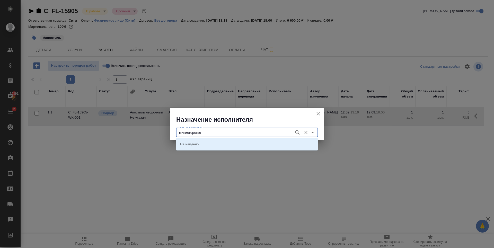
type input "министерство"
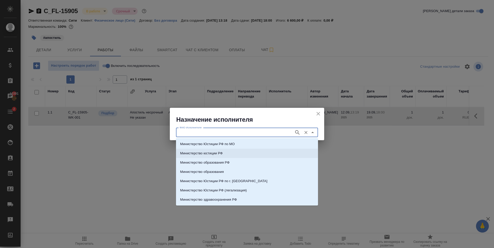
click at [231, 155] on li "Министерство юстиции РФ" at bounding box center [247, 153] width 142 height 9
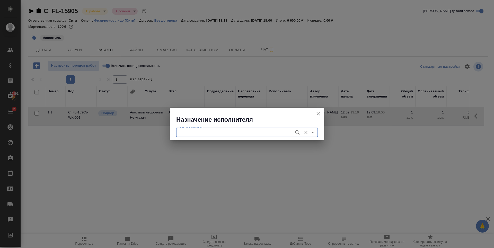
type input "Министерство юстиции РФ"
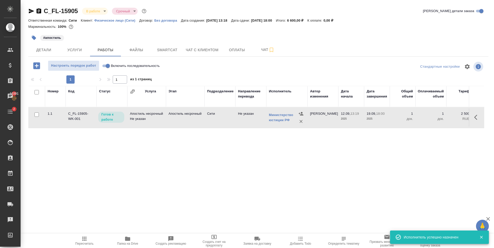
click at [301, 167] on div "Номер Код Статус Услуга Этап Подразделение Направление перевода Исполнитель Авт…" at bounding box center [256, 144] width 456 height 116
click at [474, 118] on icon "button" at bounding box center [477, 117] width 6 height 6
click at [441, 115] on icon "button" at bounding box center [439, 117] width 6 height 6
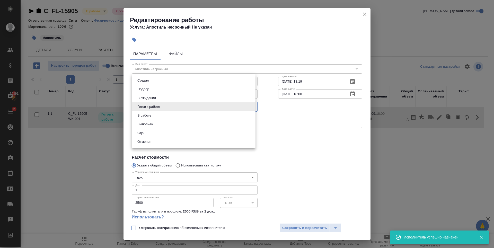
click at [183, 106] on body "🙏 .cls-1 fill:#fff; AWATERA Zaytseva Svetlana Клиенты Спецификации Заказы 10391…" at bounding box center [247, 124] width 494 height 248
click at [152, 131] on li "Сдан" at bounding box center [194, 133] width 124 height 9
type input "closed"
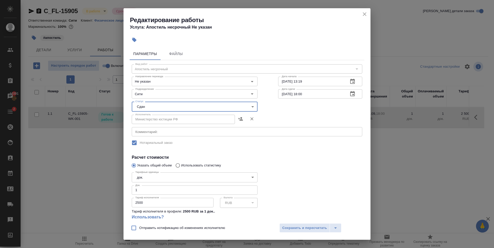
click at [313, 132] on textarea at bounding box center [246, 132] width 223 height 4
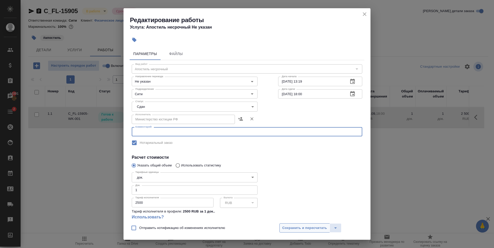
click at [299, 231] on button "Сохранить и пересчитать" at bounding box center [304, 227] width 50 height 9
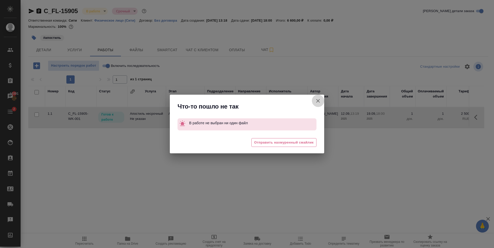
click at [318, 101] on icon "button" at bounding box center [318, 101] width 4 height 4
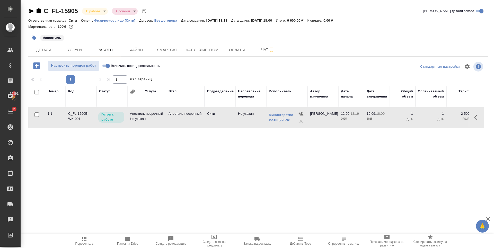
click at [107, 65] on input "Включить последовательность" at bounding box center [108, 66] width 19 height 6
checkbox input "true"
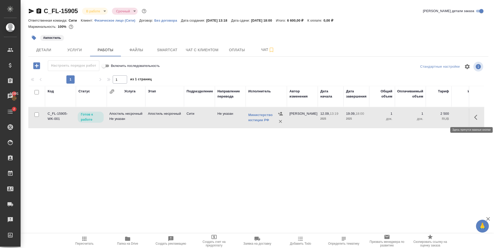
click at [478, 116] on icon "button" at bounding box center [477, 117] width 6 height 6
click at [439, 115] on icon "button" at bounding box center [439, 117] width 6 height 6
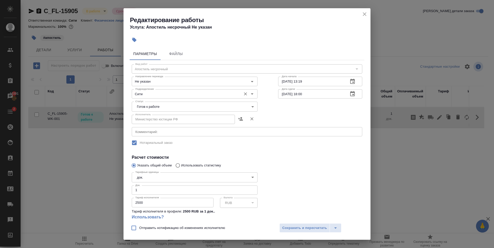
click at [160, 94] on input "Сити" at bounding box center [185, 94] width 105 height 6
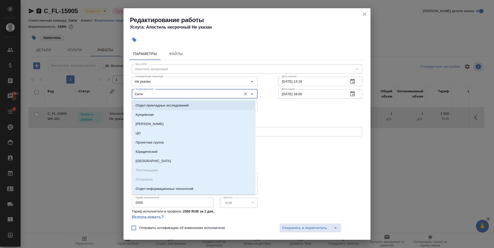
click at [288, 113] on div "Исполнитель Министерство юстиции РФ Исполнитель" at bounding box center [246, 118] width 251 height 33
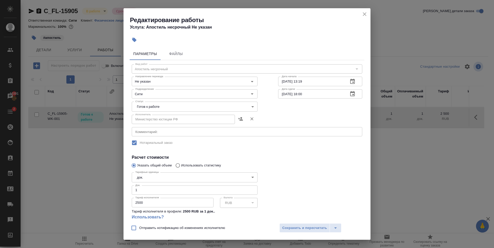
click at [161, 106] on body "🙏 .cls-1 fill:#fff; AWATERA Zaytseva Svetlana Клиенты Спецификации Заказы 10391…" at bounding box center [247, 124] width 494 height 248
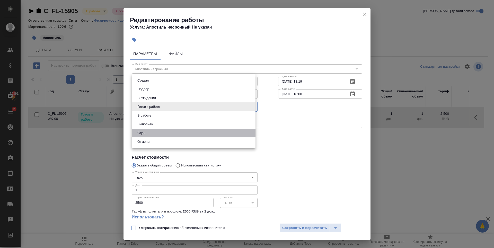
click at [150, 133] on li "Сдан" at bounding box center [194, 133] width 124 height 9
type input "closed"
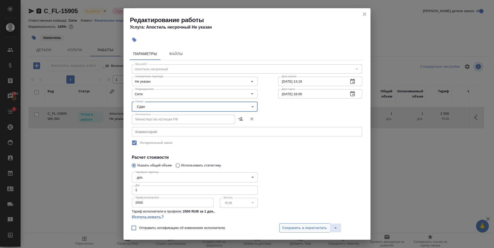
click at [317, 228] on span "Сохранить и пересчитать" at bounding box center [304, 228] width 45 height 6
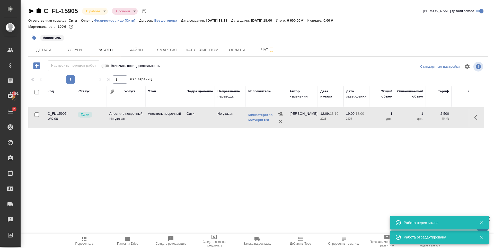
click at [198, 177] on div "Код Статус Услуга Этап Подразделение Направление перевода Исполнитель Автор изм…" at bounding box center [256, 144] width 456 height 116
click at [244, 164] on div "Код Статус Услуга Этап Подразделение Направление перевода Исполнитель Автор изм…" at bounding box center [256, 144] width 456 height 116
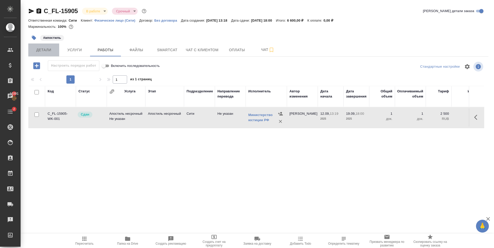
click at [56, 51] on button "Детали" at bounding box center [43, 49] width 31 height 13
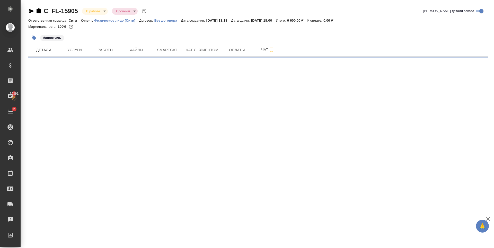
select select "RU"
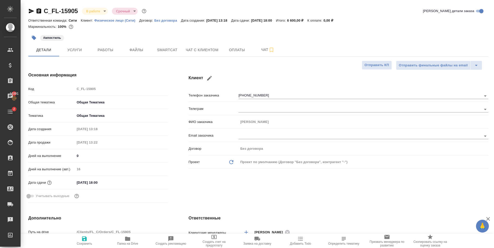
type textarea "x"
click at [204, 52] on span "Чат с клиентом" at bounding box center [202, 50] width 33 height 6
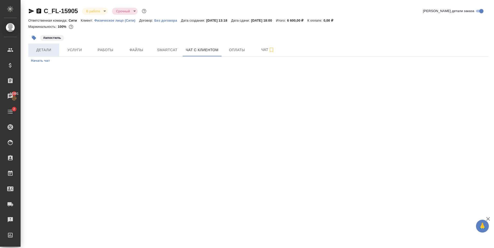
click at [41, 51] on span "Детали" at bounding box center [43, 50] width 25 height 6
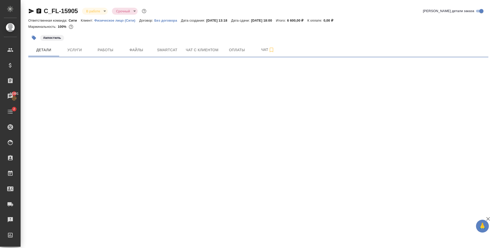
select select "RU"
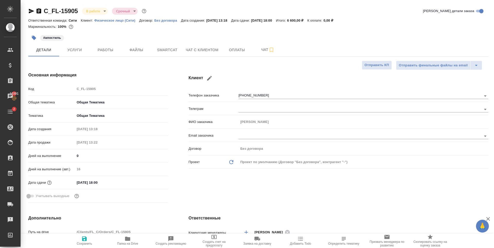
type textarea "x"
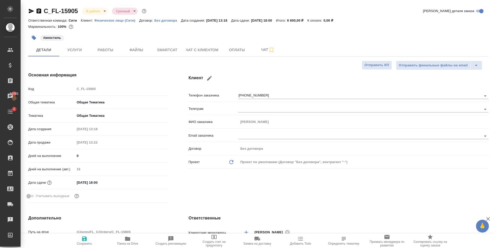
type textarea "x"
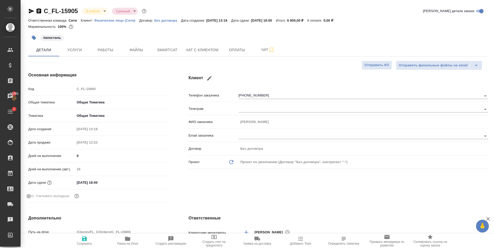
type textarea "x"
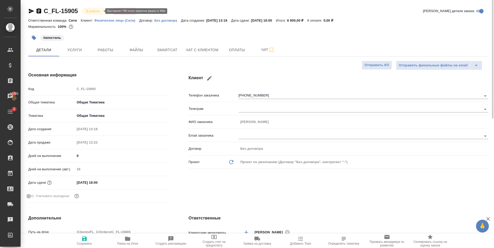
click at [99, 12] on body "🙏 .cls-1 fill:#fff; AWATERA Zaytseva Svetlana Клиенты Спецификации Заказы 10391…" at bounding box center [247, 124] width 494 height 248
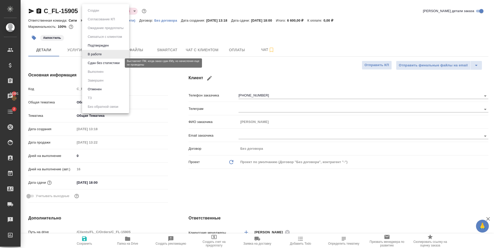
click at [105, 62] on button "Сдан без статистики" at bounding box center [103, 63] width 35 height 6
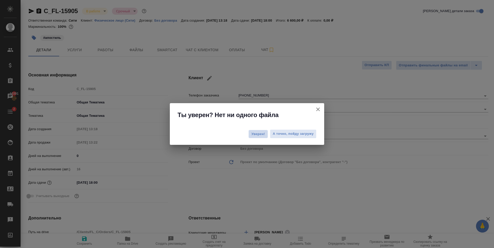
click at [251, 136] on button "Уверен!" at bounding box center [257, 134] width 19 height 8
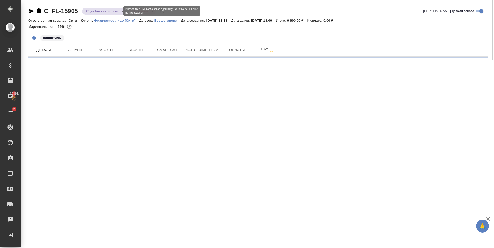
click at [102, 13] on body "🙏 .cls-1 fill:#fff; AWATERA Zaytseva Svetlana Клиенты Спецификации Заказы 10391…" at bounding box center [247, 124] width 494 height 248
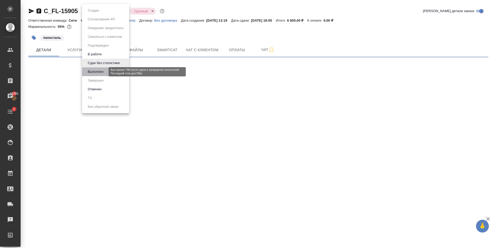
click at [103, 69] on button "Выполнен" at bounding box center [95, 72] width 19 height 6
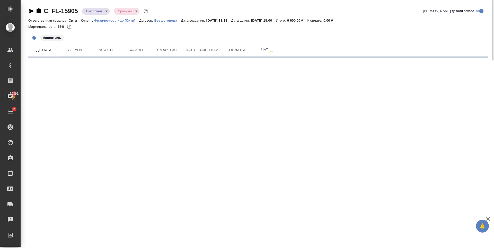
select select "RU"
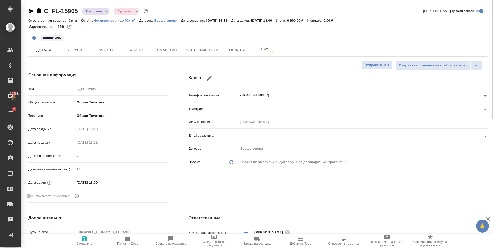
type textarea "x"
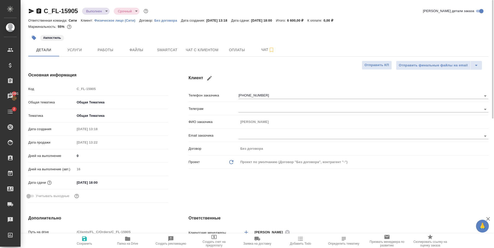
type textarea "x"
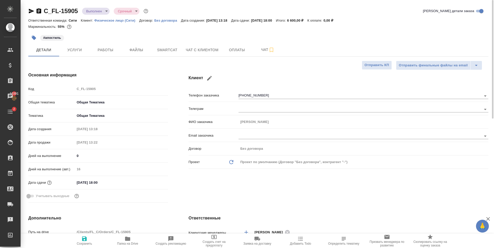
type textarea "x"
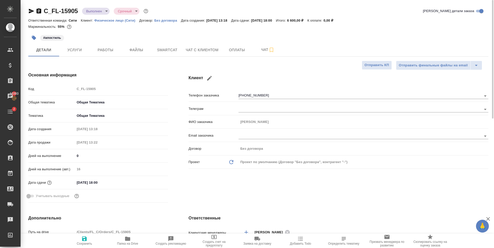
click at [264, 200] on div "Клиент Телефон заказчика +79250051155 Телеграм ФИО заказчика Денис Email заказч…" at bounding box center [338, 138] width 320 height 153
click at [106, 34] on div "#апостиль" at bounding box center [181, 37] width 307 height 11
type textarea "x"
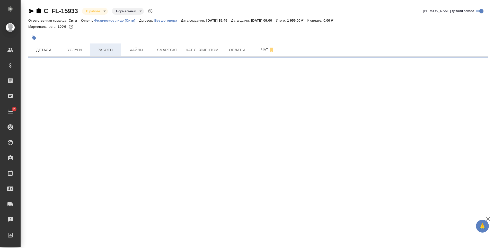
click at [109, 50] on span "Работы" at bounding box center [105, 50] width 25 height 6
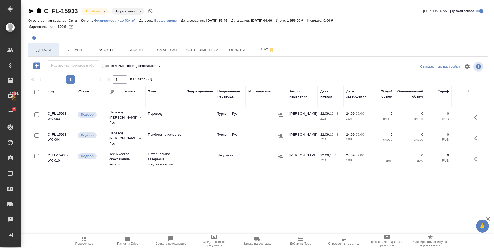
click at [40, 53] on span "Детали" at bounding box center [43, 50] width 25 height 6
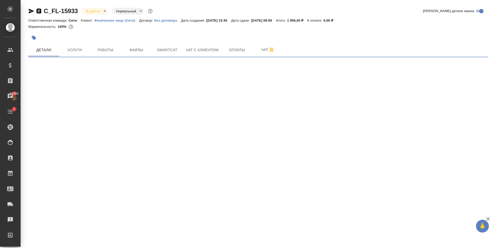
select select "RU"
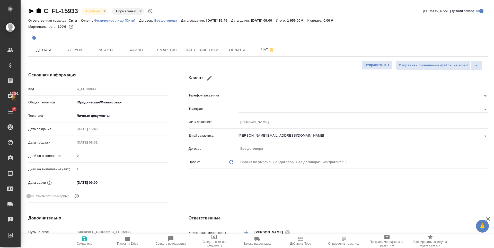
type textarea "x"
click at [109, 182] on input "[DATE] 09:00" at bounding box center [97, 182] width 45 height 7
click at [154, 181] on icon "button" at bounding box center [153, 182] width 6 height 6
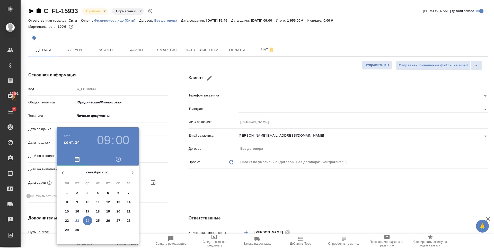
click at [102, 138] on h3 "09" at bounding box center [104, 140] width 14 height 14
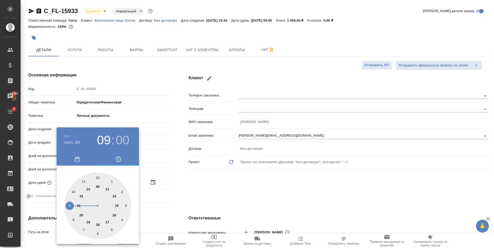
click at [73, 191] on div at bounding box center [97, 205] width 67 height 67
type input "[DATE] 10:00"
type textarea "x"
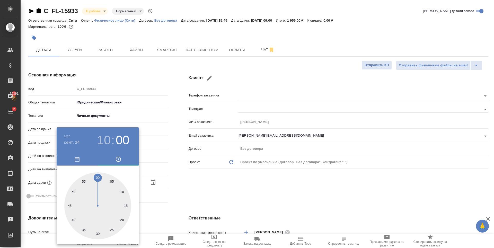
click at [235, 183] on div at bounding box center [247, 124] width 494 height 248
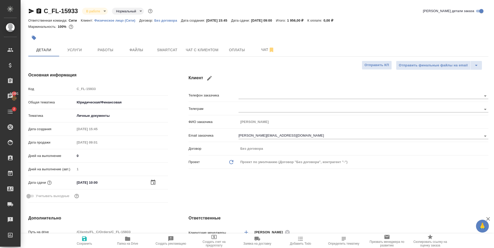
click at [83, 242] on span "Сохранить" at bounding box center [84, 244] width 15 height 4
type textarea "x"
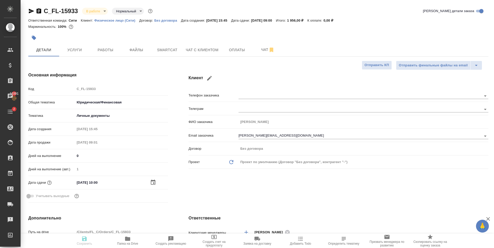
type textarea "x"
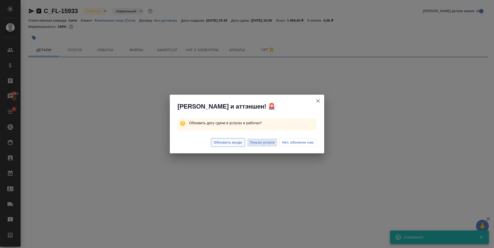
click at [227, 140] on span "Обновить везде" at bounding box center [228, 143] width 28 height 6
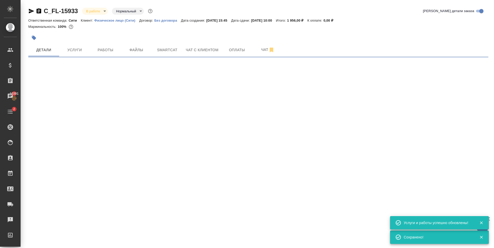
select select "RU"
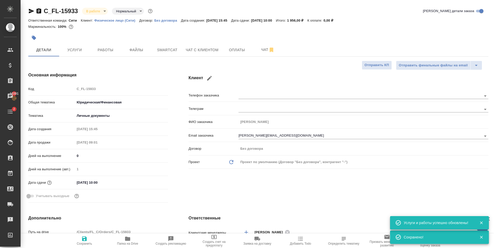
type textarea "x"
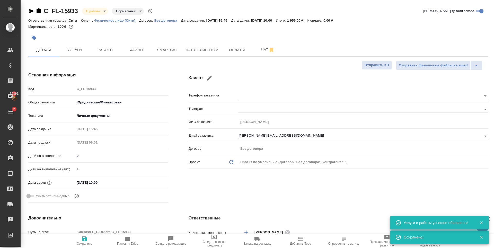
type textarea "x"
click at [106, 54] on button "Работы" at bounding box center [105, 49] width 31 height 13
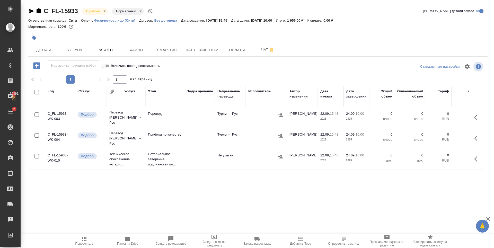
click at [95, 39] on div at bounding box center [181, 37] width 307 height 11
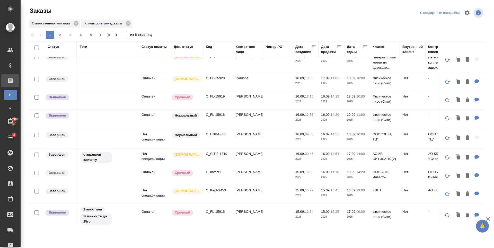
scroll to position [323, 0]
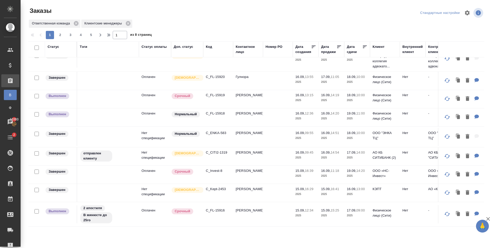
click at [215, 1] on div "Заказы Стандартные настройки Ответственная команда Клиентские менеджеры 1 2 3 4…" at bounding box center [258, 114] width 466 height 229
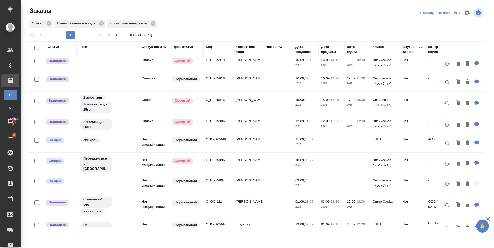
scroll to position [220, 0]
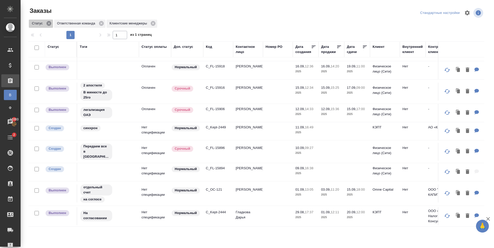
click at [49, 23] on icon at bounding box center [49, 24] width 6 height 6
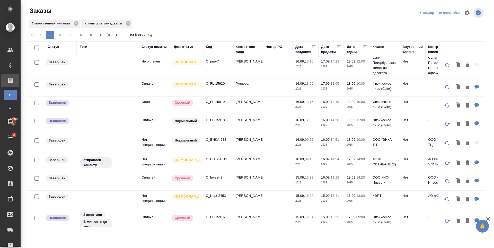
scroll to position [323, 0]
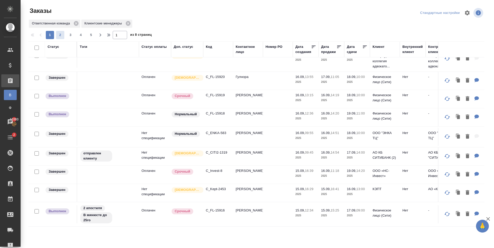
click at [60, 34] on span "2" at bounding box center [60, 34] width 8 height 5
type input "2"
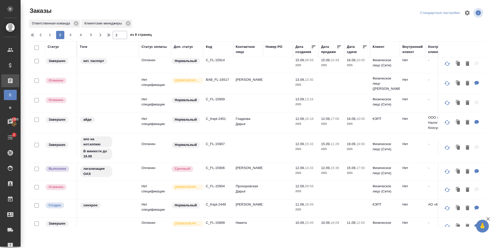
scroll to position [0, 0]
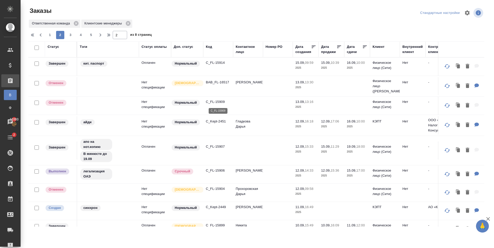
click at [221, 101] on p "C_FL-15909" at bounding box center [218, 101] width 25 height 5
click at [215, 148] on p "C_FL-15907" at bounding box center [218, 146] width 25 height 5
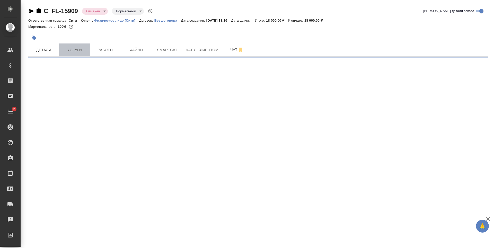
click at [69, 45] on button "Услуги" at bounding box center [74, 49] width 31 height 13
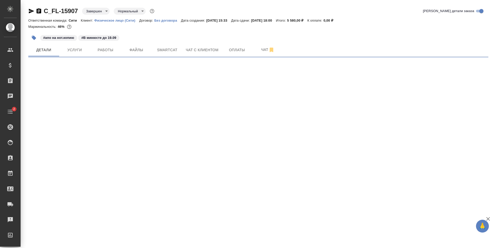
select select "RU"
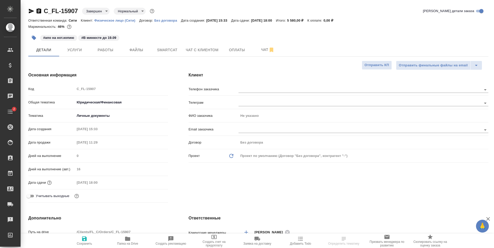
type textarea "x"
click at [308, 204] on div "Клиент Телефон заказчика Телеграм ФИО заказчика Не указано Email заказчика Дого…" at bounding box center [338, 138] width 320 height 153
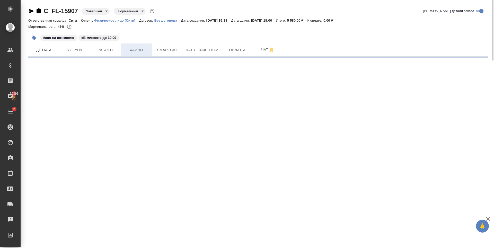
click at [123, 48] on button "Файлы" at bounding box center [136, 49] width 31 height 13
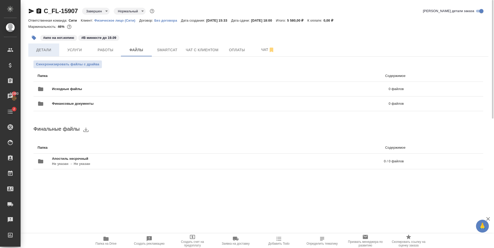
click at [54, 48] on span "Детали" at bounding box center [43, 50] width 25 height 6
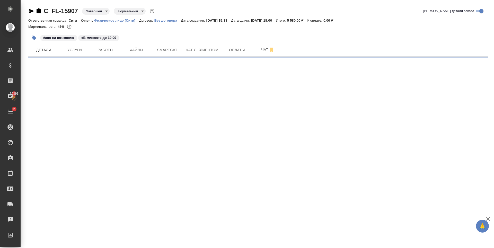
select select "RU"
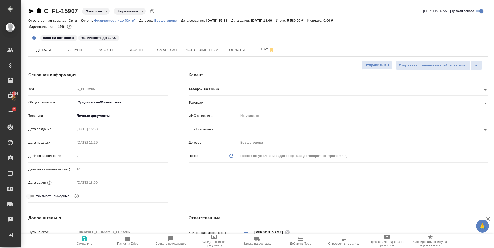
type textarea "x"
click at [370, 194] on div "Клиент Телефон заказчика Телеграм ФИО заказчика Не указано Email заказчика Дого…" at bounding box center [338, 138] width 320 height 153
type textarea "x"
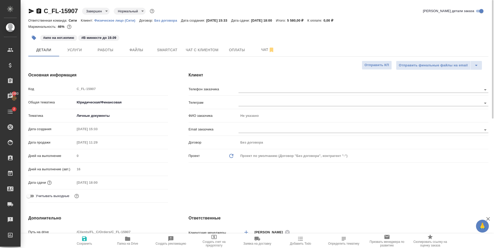
type textarea "x"
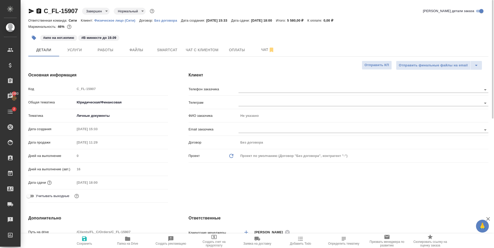
type textarea "x"
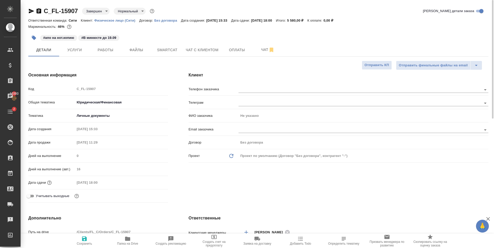
type textarea "x"
click at [246, 90] on input "text" at bounding box center [351, 89] width 226 height 6
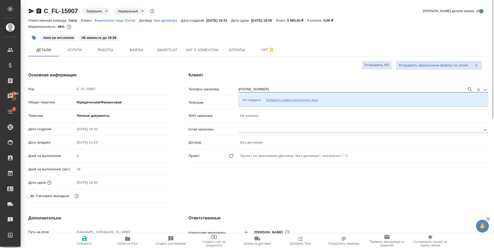
click at [270, 89] on input "[PHONE_NUMBER]" at bounding box center [351, 89] width 226 height 6
type input "[PHONE_NUMBER]"
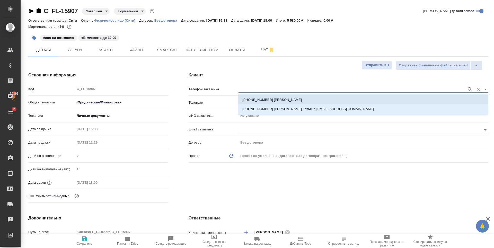
click at [278, 97] on li "[PHONE_NUMBER] [PERSON_NAME]" at bounding box center [363, 99] width 250 height 9
type input "[PHONE_NUMBER] [PERSON_NAME]"
type input "[PERSON_NAME]"
type textarea "x"
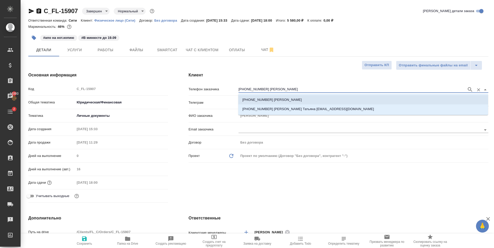
type textarea "x"
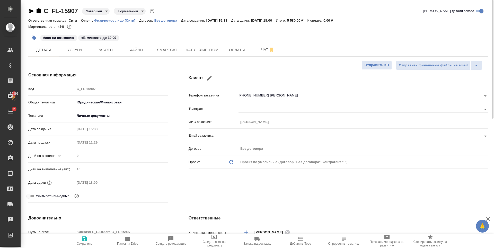
click at [261, 186] on div "Клиент Телефон заказчика [PHONE_NUMBER] [PERSON_NAME] заказчика [PERSON_NAME] E…" at bounding box center [338, 138] width 320 height 153
click at [82, 243] on span "Сохранить" at bounding box center [84, 244] width 15 height 4
type textarea "x"
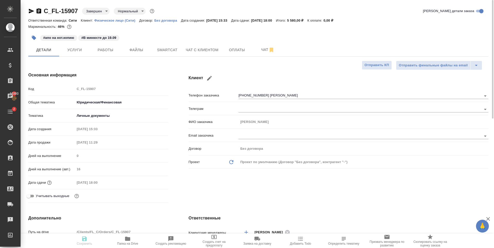
type textarea "x"
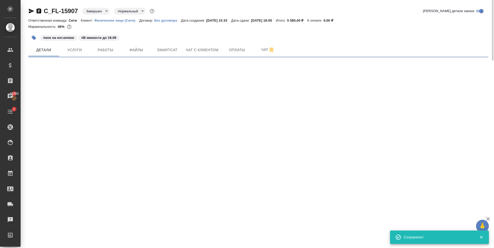
type input "holyTrinity"
select select "RU"
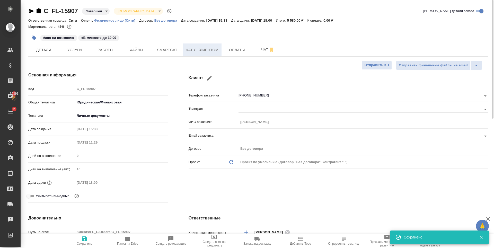
type textarea "x"
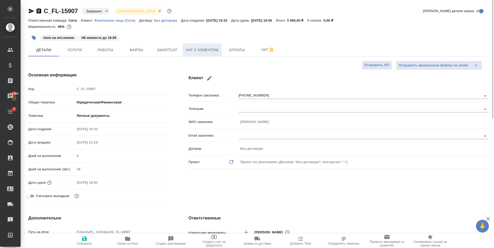
click at [210, 51] on span "Чат с клиентом" at bounding box center [202, 50] width 33 height 6
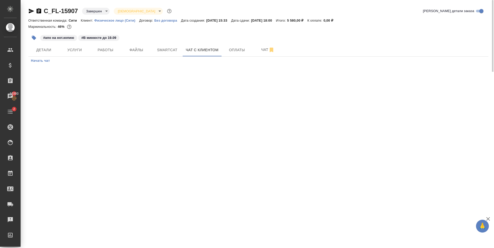
click at [43, 59] on span "Начать чат" at bounding box center [40, 61] width 19 height 6
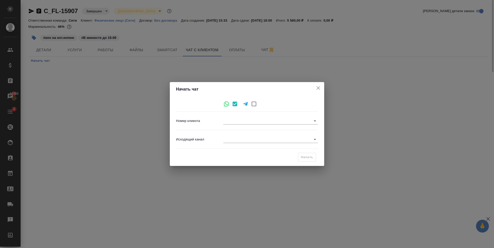
type input "98afd4f75a27a4f9b6d4959c"
click at [270, 143] on div "Исходящий канал ​" at bounding box center [247, 139] width 142 height 14
click at [266, 139] on body "🙏 .cls-1 fill:#fff; AWATERA [PERSON_NAME] Спецификации Заказы 10393 Чаты 2 Todo…" at bounding box center [247, 124] width 494 height 248
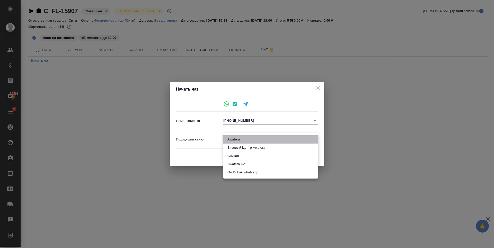
click at [248, 139] on li "Awatera" at bounding box center [270, 139] width 95 height 8
type input "2"
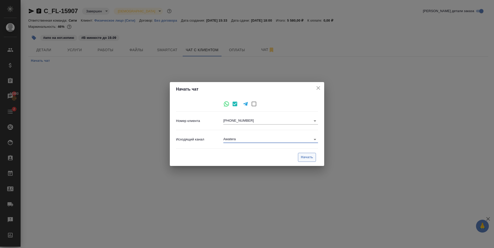
click at [303, 158] on span "Начать" at bounding box center [307, 157] width 12 height 6
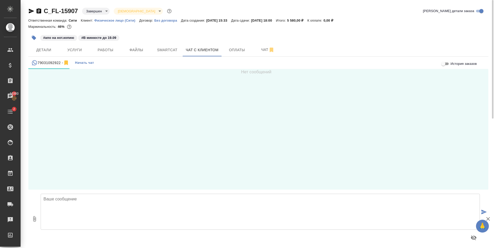
click at [68, 206] on textarea at bounding box center [260, 212] width 439 height 36
click at [80, 209] on textarea at bounding box center [260, 212] width 439 height 36
type textarea "[PERSON_NAME], добрый день! Готовый апостиль можно забрать в офисе."
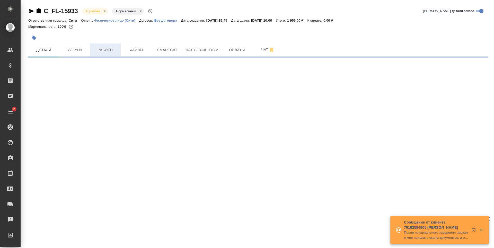
click at [106, 50] on span "Работы" at bounding box center [105, 50] width 25 height 6
select select "RU"
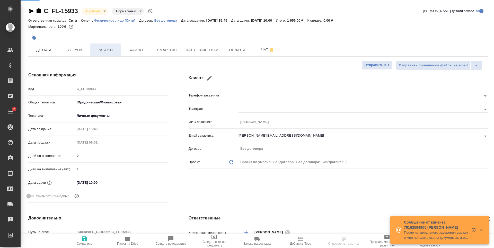
type textarea "x"
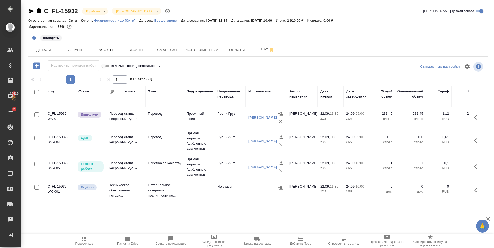
click at [134, 208] on div "C_FL-15932 В работе inProgress Святая троица holyTrinity Кратко детали заказа О…" at bounding box center [258, 107] width 466 height 215
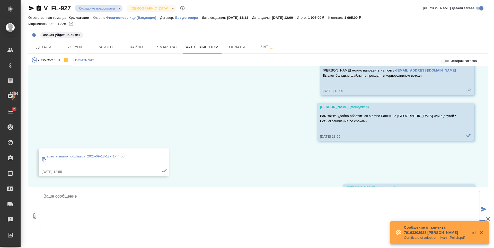
scroll to position [694, 0]
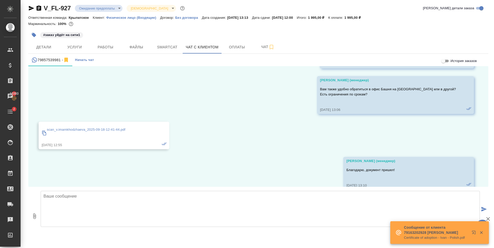
click at [97, 130] on p "scan_v.imamkhodzhaeva_2025-09-18-12-41-44.pdf" at bounding box center [86, 129] width 78 height 5
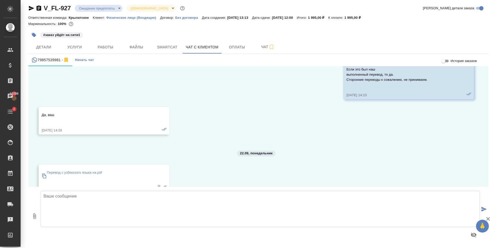
scroll to position [1055, 0]
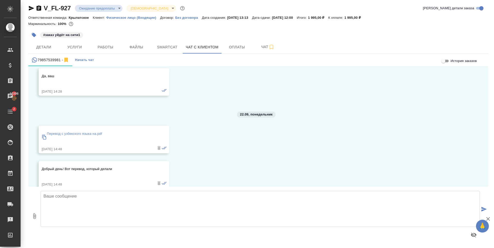
click at [97, 133] on p "Перевод с узбекского языка на.pdf" at bounding box center [74, 133] width 55 height 5
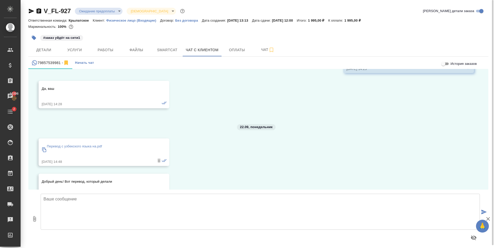
scroll to position [1044, 0]
click at [75, 146] on p "Перевод с узбекского языка на.pdf" at bounding box center [74, 147] width 55 height 5
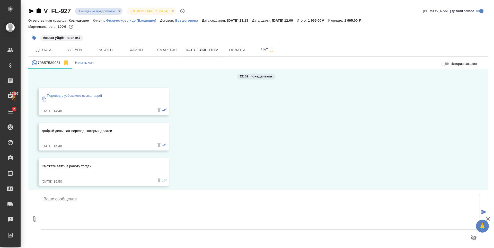
scroll to position [1095, 0]
click at [79, 52] on span "Услуги" at bounding box center [74, 50] width 25 height 6
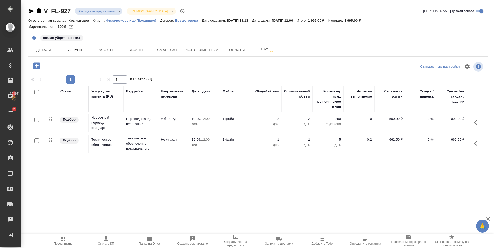
click at [131, 174] on div "Статус Услуга для клиента (RU) Вид работ Направление перевода Дата сдачи Файлы …" at bounding box center [256, 141] width 456 height 111
click at [37, 68] on icon "button" at bounding box center [36, 65] width 7 height 7
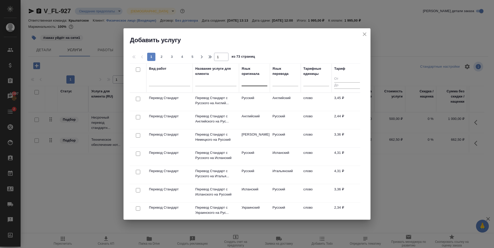
click at [254, 76] on div at bounding box center [255, 81] width 26 height 10
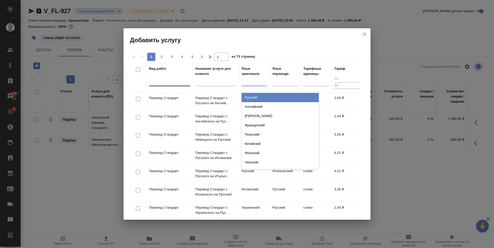
click at [172, 79] on div at bounding box center [169, 80] width 41 height 7
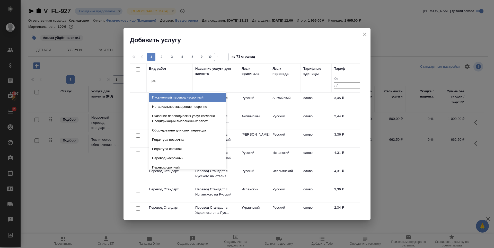
type input "реда"
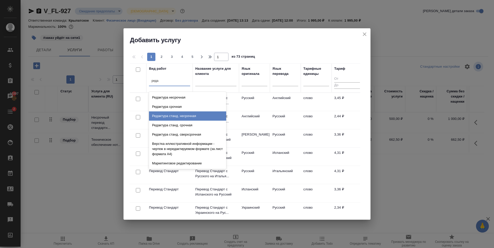
click at [182, 118] on div "Редактура станд. несрочная" at bounding box center [187, 115] width 77 height 9
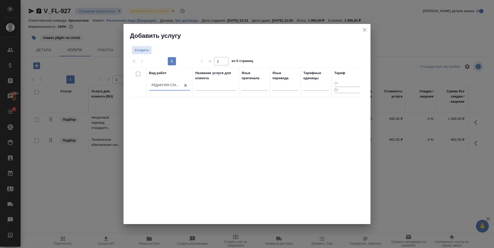
click at [221, 157] on div "Вид работ option Редактура станд. несрочная, selected. 0 results available. Sel…" at bounding box center [245, 145] width 230 height 154
click at [365, 29] on icon "close" at bounding box center [364, 30] width 6 height 6
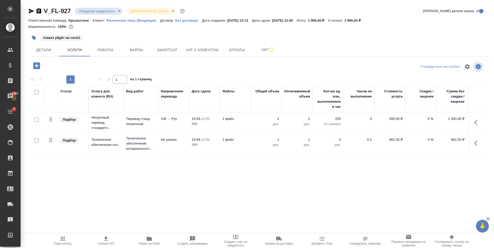
click at [183, 182] on div "Статус Услуга для клиента (RU) Вид работ Направление перевода Дата сдачи Файлы …" at bounding box center [256, 141] width 456 height 111
click at [200, 48] on span "Чат с клиентом" at bounding box center [202, 50] width 33 height 6
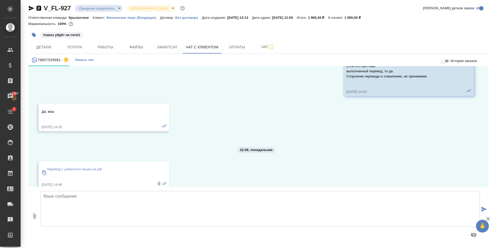
scroll to position [1018, 0]
click at [73, 171] on p "Перевод с узбекского языка на.pdf" at bounding box center [74, 170] width 55 height 5
click at [75, 44] on span "Услуги" at bounding box center [74, 47] width 25 height 6
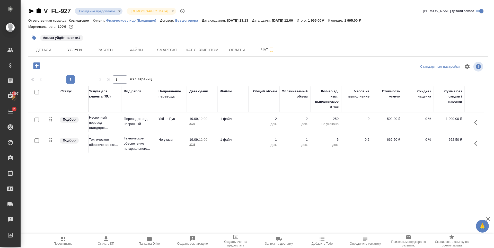
scroll to position [0, 29]
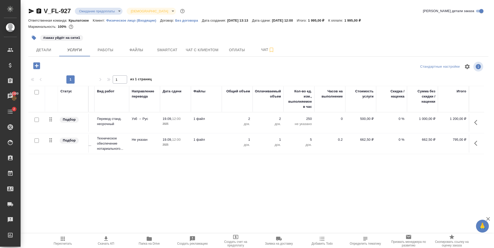
click at [229, 168] on div "Статус Услуга для клиента (RU) Вид работ Направление перевода Дата сдачи Файлы …" at bounding box center [256, 141] width 456 height 111
click at [203, 52] on span "Чат с клиентом" at bounding box center [202, 50] width 33 height 6
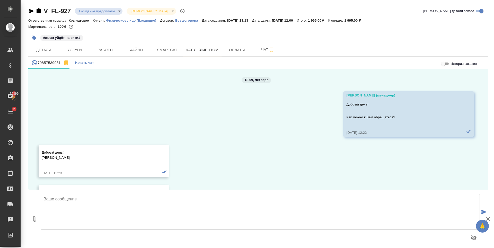
click at [145, 208] on textarea at bounding box center [260, 212] width 439 height 36
paste textarea "[DEMOGRAPHIC_DATA]"
type textarea "В"
drag, startPoint x: 67, startPoint y: 157, endPoint x: 86, endPoint y: 159, distance: 18.9
click at [86, 159] on p "Добрый день! [PERSON_NAME]" at bounding box center [97, 155] width 110 height 10
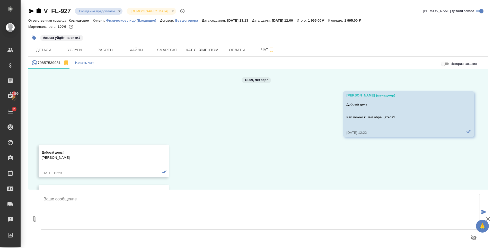
copy p "[PERSON_NAME]"
click at [73, 204] on textarea at bounding box center [260, 212] width 439 height 36
paste textarea "[PERSON_NAME]"
type textarea "[PERSON_NAME], добрый день! Подскажите, пожалуйста, Вам потребуется"
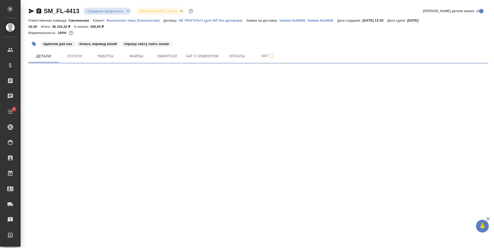
select select "RU"
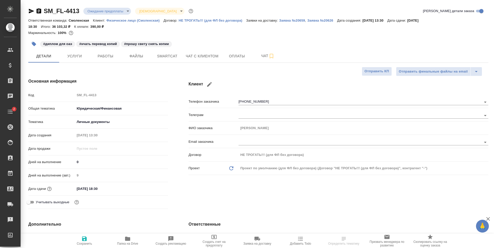
type textarea "x"
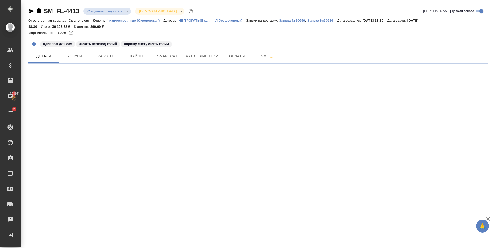
select select "RU"
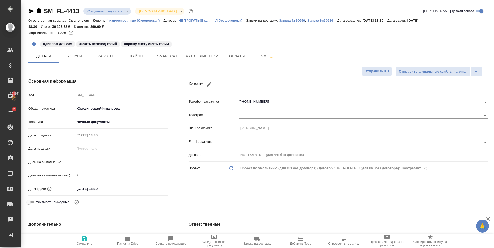
type textarea "x"
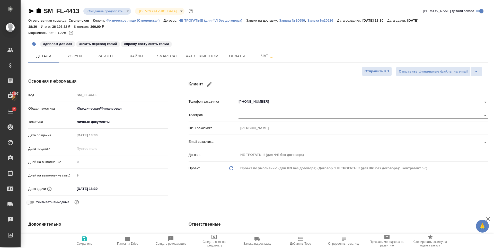
type textarea "x"
click at [99, 59] on button "Работы" at bounding box center [105, 56] width 31 height 13
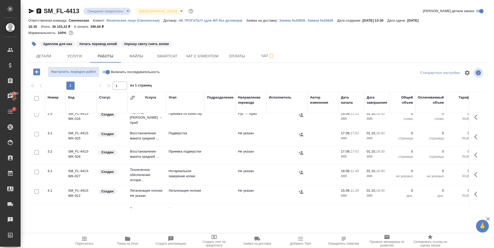
scroll to position [139, 0]
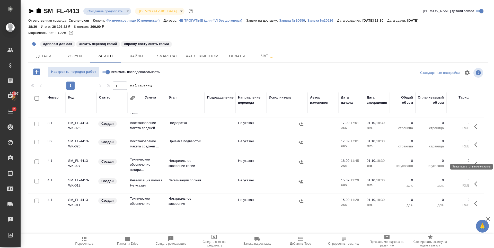
click at [474, 162] on icon "button" at bounding box center [475, 164] width 3 height 5
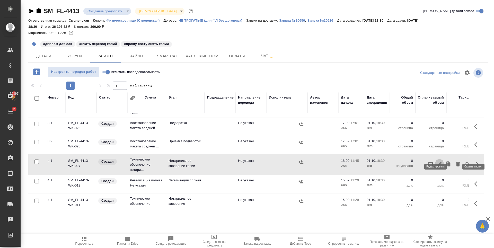
click at [437, 162] on icon "button" at bounding box center [439, 164] width 5 height 5
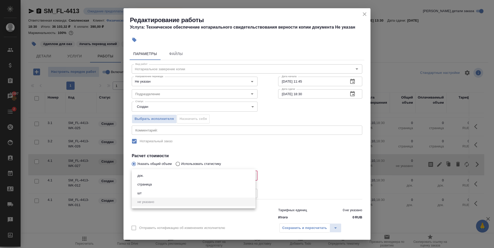
click at [181, 173] on body "🙏 .cls-1 fill:#fff; AWATERA Zaytseva Svetlana Клиенты Спецификации Заказы 10397…" at bounding box center [247, 124] width 494 height 248
click at [150, 182] on button "страница" at bounding box center [144, 185] width 17 height 6
type input "5a8b1489cc6b4906c91bfdb2"
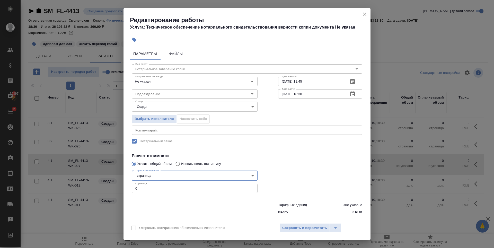
click at [148, 191] on input "0" at bounding box center [195, 188] width 126 height 9
click at [249, 188] on input "1" at bounding box center [195, 188] width 126 height 9
click at [277, 180] on div at bounding box center [320, 181] width 105 height 46
type input "2"
click at [250, 187] on input "2" at bounding box center [195, 188] width 126 height 9
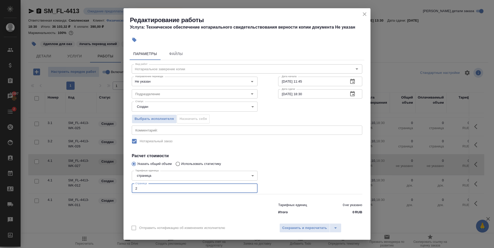
click at [308, 178] on div at bounding box center [320, 181] width 105 height 46
click at [170, 92] on input "Подразделение" at bounding box center [185, 94] width 105 height 6
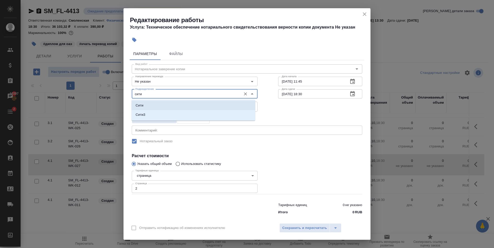
click at [173, 106] on li "Сити" at bounding box center [193, 105] width 124 height 9
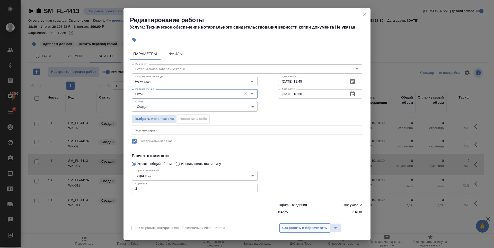
type input "Сити"
click at [307, 228] on span "Сохранить и пересчитать" at bounding box center [304, 228] width 45 height 6
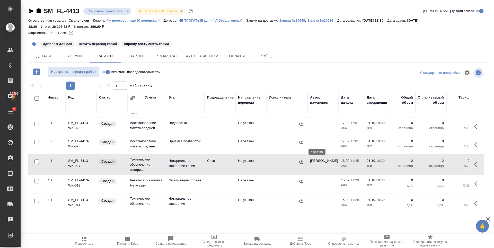
click at [301, 160] on icon "button" at bounding box center [301, 161] width 5 height 3
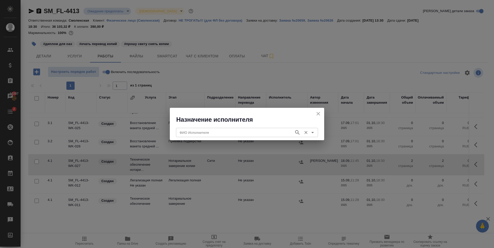
click at [197, 136] on div "ФИО Исполнителя" at bounding box center [247, 132] width 142 height 9
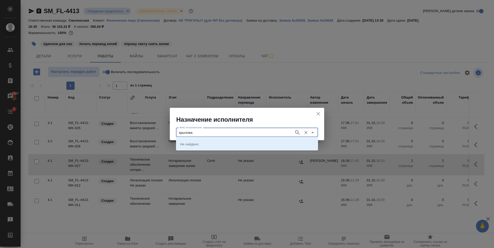
type input "крылова"
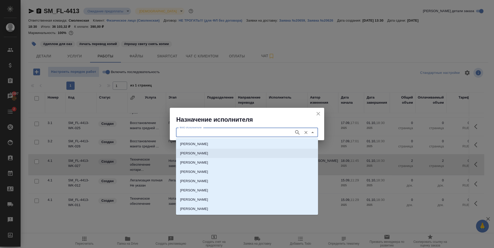
click at [198, 154] on p "НОТАРИУС Крылова Юлия Владимировна" at bounding box center [194, 153] width 28 height 5
type input "НОТАРИУС Крылова Юлия Владимировна"
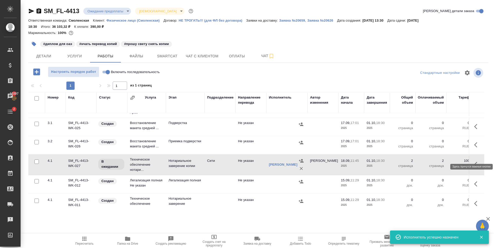
click at [474, 161] on icon "button" at bounding box center [477, 164] width 6 height 6
click at [436, 161] on icon "button" at bounding box center [439, 164] width 6 height 6
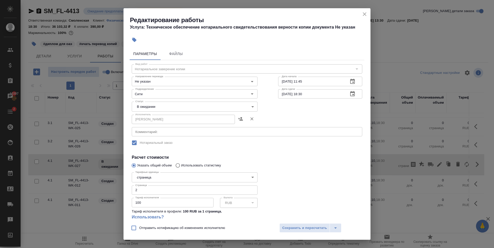
click at [164, 108] on body "🙏 .cls-1 fill:#fff; AWATERA Zaytseva Svetlana Клиенты Спецификации Заказы 10397…" at bounding box center [247, 124] width 494 height 248
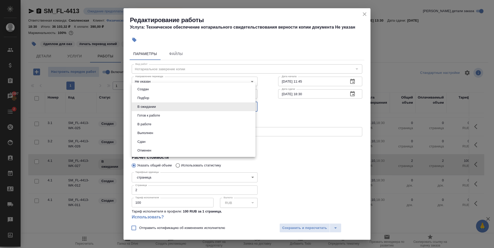
click at [148, 144] on li "Сдан" at bounding box center [194, 141] width 124 height 9
type input "closed"
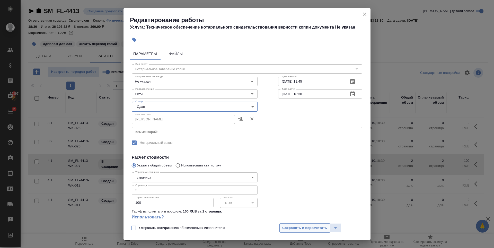
click at [300, 228] on span "Сохранить и пересчитать" at bounding box center [304, 228] width 45 height 6
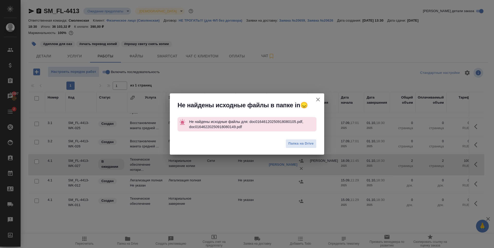
click at [320, 98] on icon "button" at bounding box center [318, 99] width 6 height 6
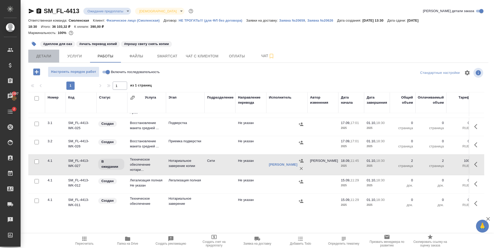
click at [50, 58] on span "Детали" at bounding box center [43, 56] width 25 height 6
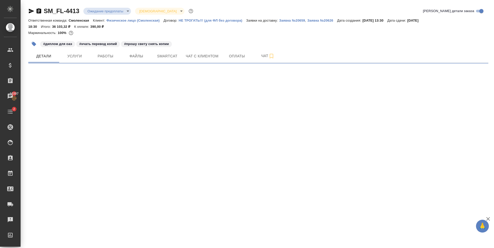
select select "RU"
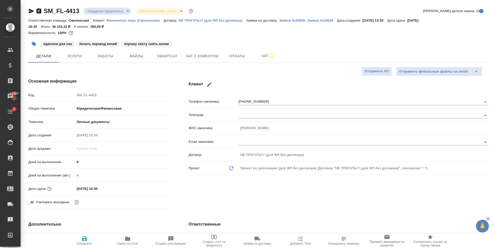
type textarea "x"
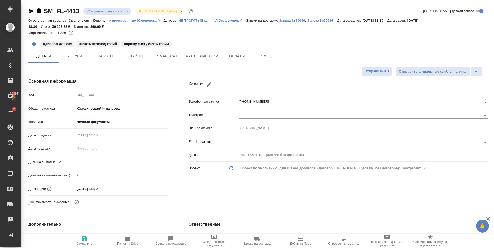
type textarea "x"
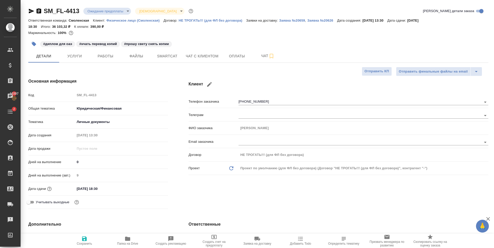
type textarea "x"
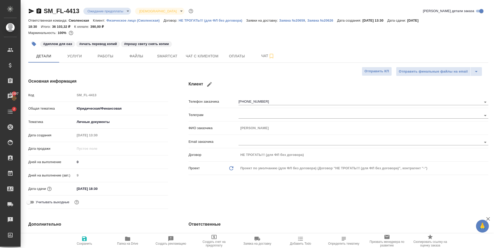
type textarea "x"
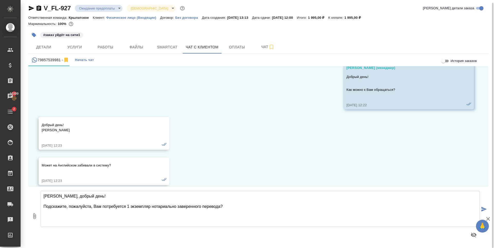
scroll to position [129, 0]
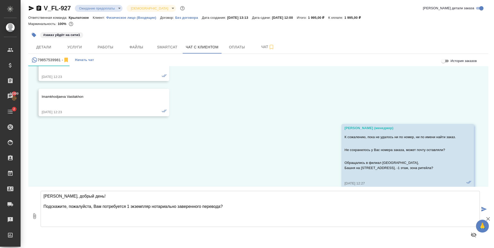
click at [241, 208] on textarea "[PERSON_NAME], добрый день! Подскажите, пожалуйста, Вам потребуется 1 экземпляр…" at bounding box center [260, 209] width 439 height 36
type textarea "[PERSON_NAME], добрый день! Подскажите, пожалуйста, Вам потребуется 1 экземпляр…"
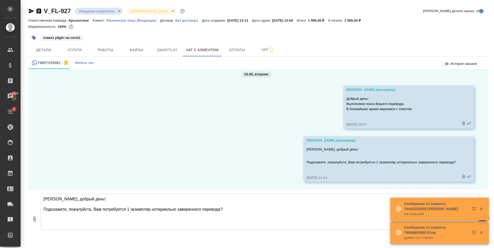
scroll to position [3, 0]
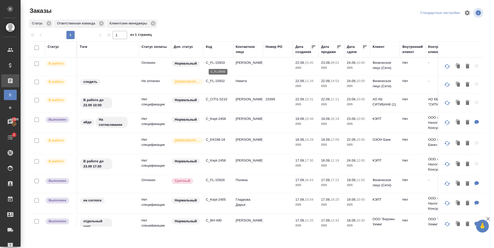
click at [219, 64] on p "C_FL-15933" at bounding box center [218, 62] width 25 height 5
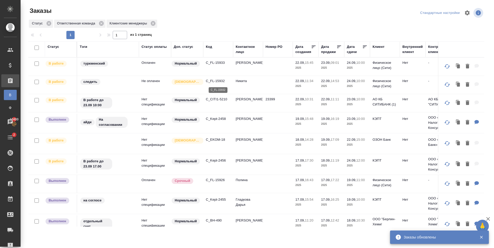
click at [220, 80] on p "C_FL-15932" at bounding box center [218, 80] width 25 height 5
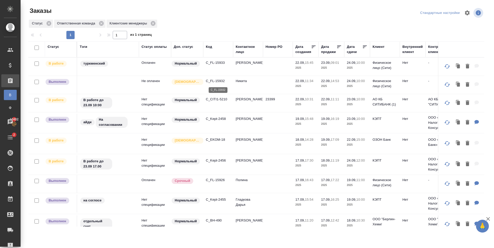
click at [214, 82] on p "C_FL-15932" at bounding box center [218, 80] width 25 height 5
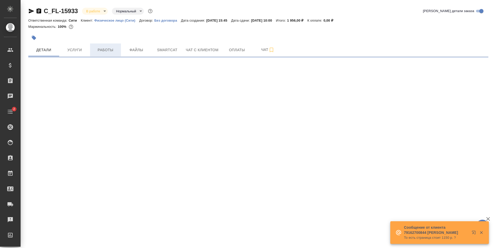
click at [114, 48] on span "Работы" at bounding box center [105, 50] width 25 height 6
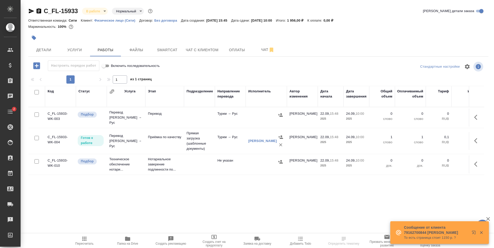
click at [31, 35] on icon "button" at bounding box center [33, 37] width 5 height 5
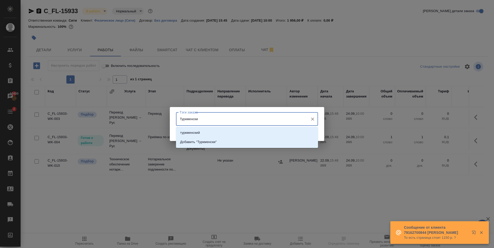
type input "Туркменский"
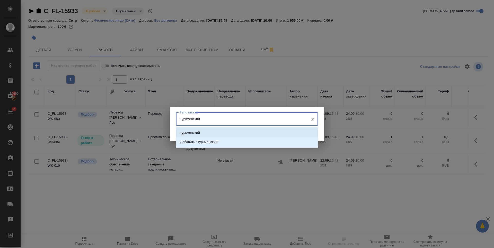
click at [210, 133] on li "туркменский" at bounding box center [247, 132] width 142 height 9
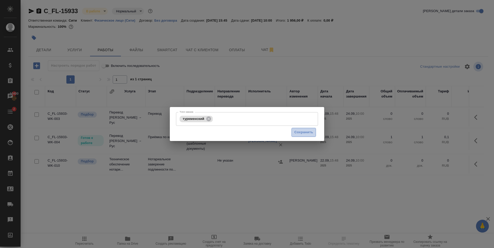
click at [304, 133] on span "Сохранить" at bounding box center [303, 132] width 19 height 6
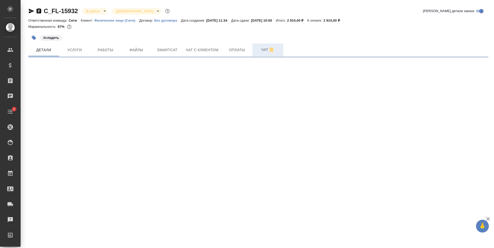
select select "RU"
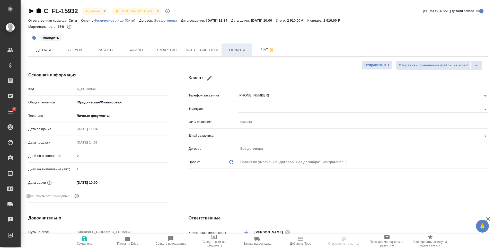
type textarea "x"
click at [205, 50] on span "Чат с клиентом" at bounding box center [202, 50] width 33 height 6
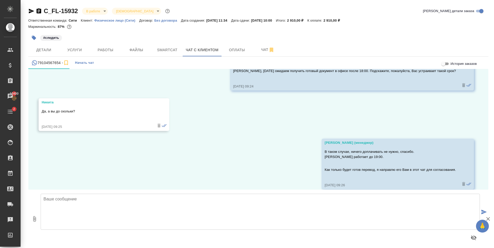
scroll to position [555, 0]
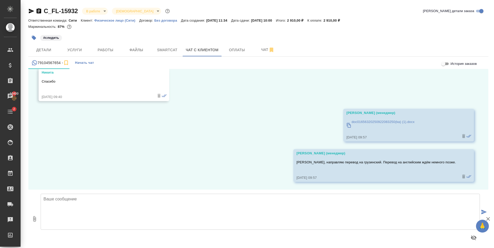
click at [44, 43] on div "#следить" at bounding box center [181, 37] width 307 height 11
click at [44, 50] on span "Детали" at bounding box center [43, 50] width 25 height 6
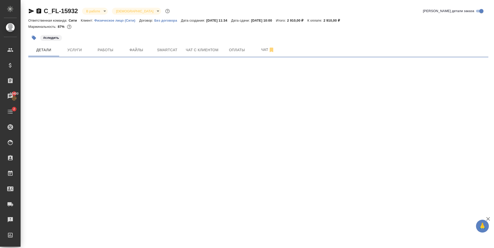
select select "RU"
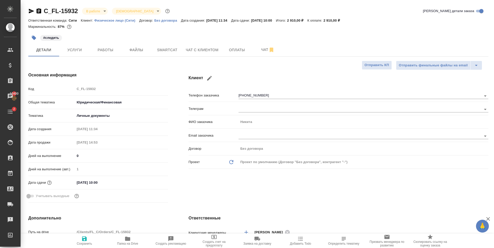
type textarea "x"
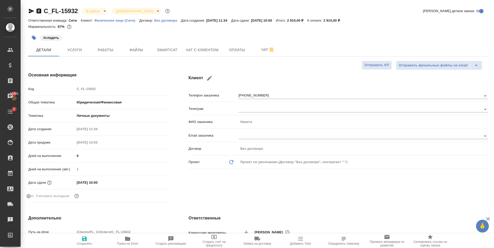
type textarea "x"
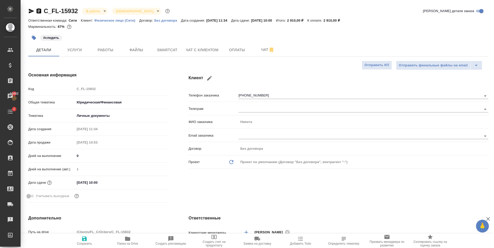
type textarea "x"
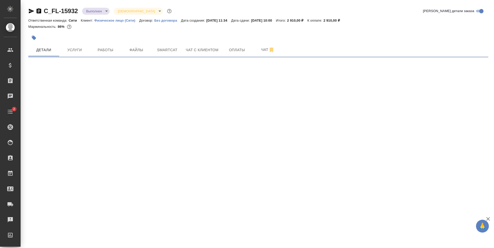
select select "RU"
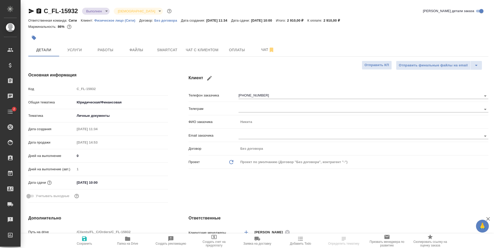
type textarea "x"
click at [110, 51] on span "Работы" at bounding box center [105, 50] width 25 height 6
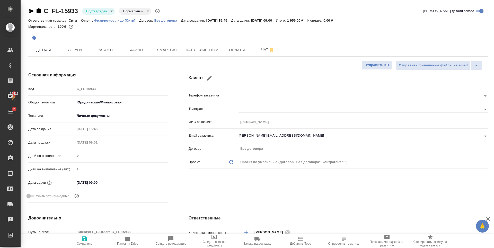
select select "RU"
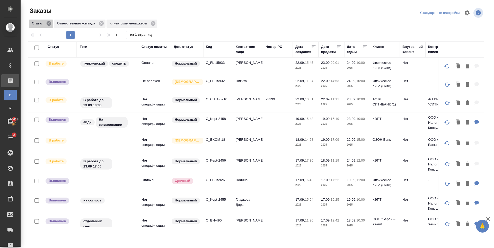
click at [48, 23] on icon at bounding box center [49, 24] width 6 height 6
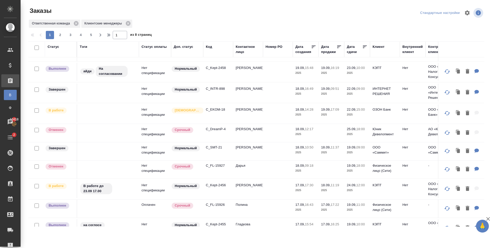
scroll to position [77, 0]
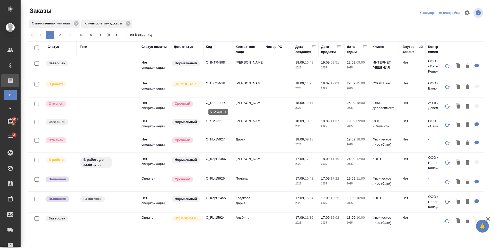
click at [222, 104] on p "C_DreamP-4" at bounding box center [218, 102] width 25 height 5
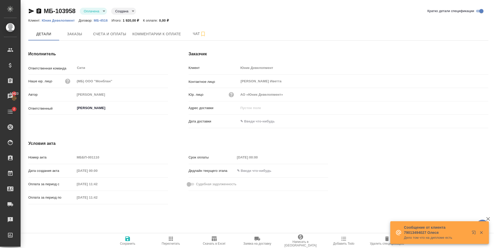
click at [87, 53] on h4 "Исполнитель" at bounding box center [98, 54] width 140 height 6
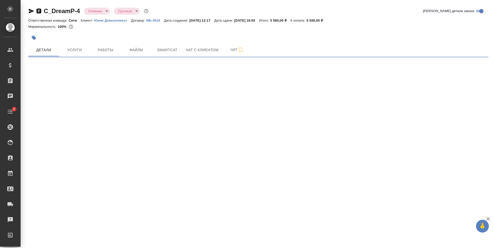
select select "RU"
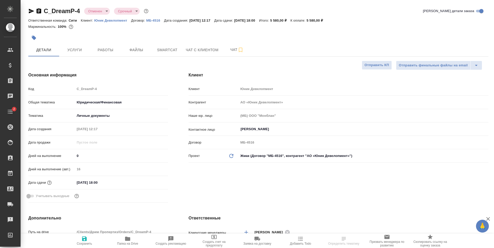
click at [31, 12] on icon "button" at bounding box center [31, 11] width 5 height 5
type textarea "x"
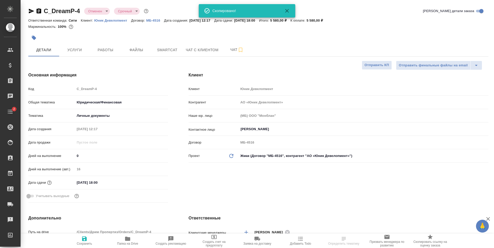
type textarea "x"
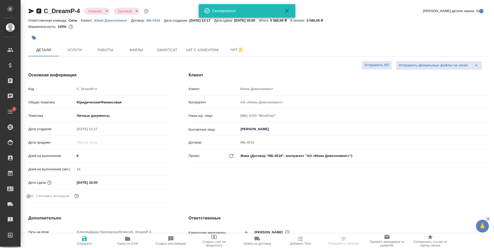
type textarea "x"
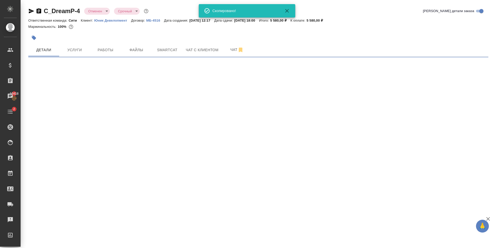
select select "RU"
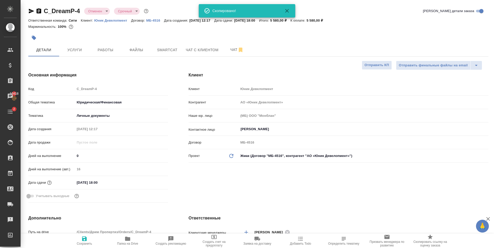
type textarea "x"
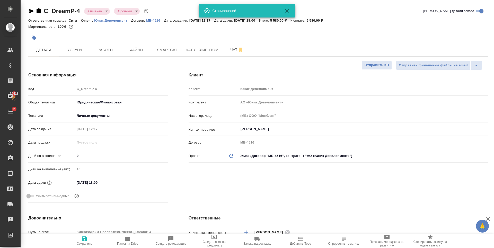
type textarea "x"
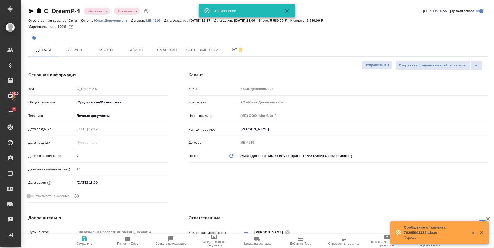
type textarea "x"
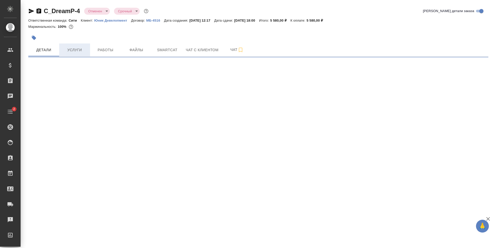
select select "RU"
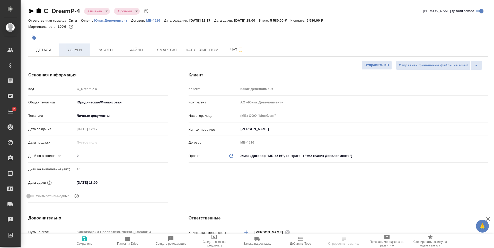
click at [73, 53] on span "Услуги" at bounding box center [74, 50] width 25 height 6
type textarea "x"
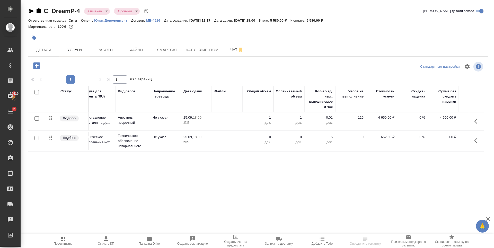
scroll to position [0, 29]
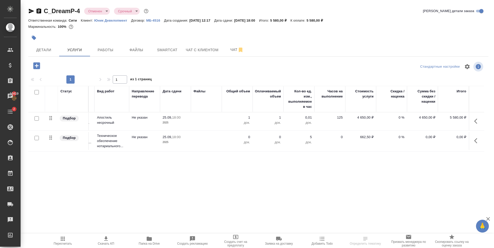
click at [451, 164] on div "Статус Услуга для клиента (RU) Вид работ Направление перевода Дата сдачи Файлы …" at bounding box center [256, 141] width 456 height 111
click at [96, 13] on body "🙏 .cls-1 fill:#fff; AWATERA [PERSON_NAME] Спецификации Заказы 10421 Чаты 2 Todo…" at bounding box center [247, 124] width 494 height 248
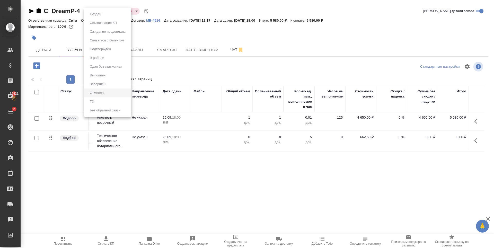
click at [164, 29] on div at bounding box center [247, 124] width 494 height 248
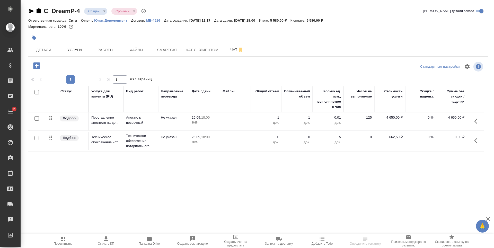
click at [63, 243] on span "Пересчитать" at bounding box center [63, 244] width 18 height 4
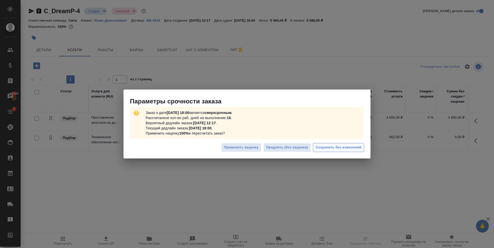
click at [327, 148] on span "Сохранить без изменений" at bounding box center [339, 148] width 46 height 6
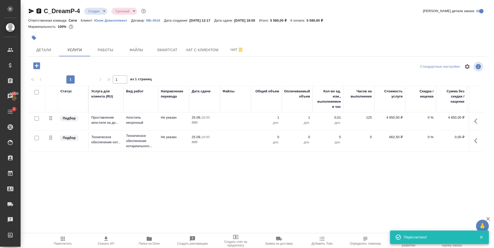
click at [38, 137] on input "checkbox" at bounding box center [36, 138] width 4 height 4
checkbox input "true"
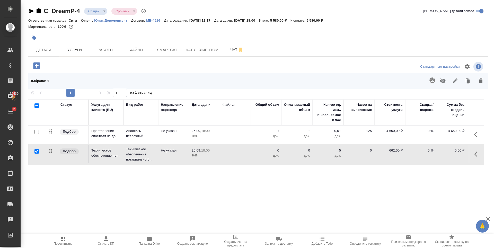
click at [482, 82] on icon "button" at bounding box center [481, 80] width 4 height 5
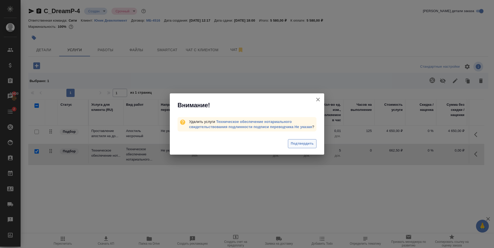
click at [300, 140] on button "Подтвердить" at bounding box center [302, 143] width 29 height 9
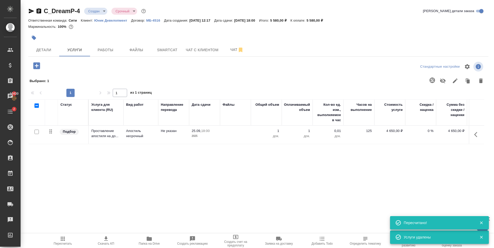
click at [36, 67] on icon "button" at bounding box center [36, 65] width 7 height 7
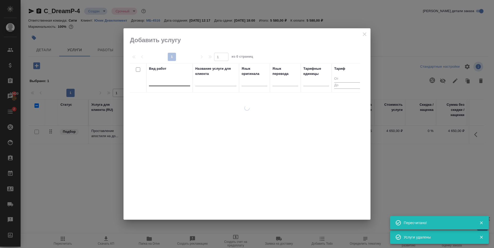
click at [172, 80] on div at bounding box center [169, 80] width 41 height 7
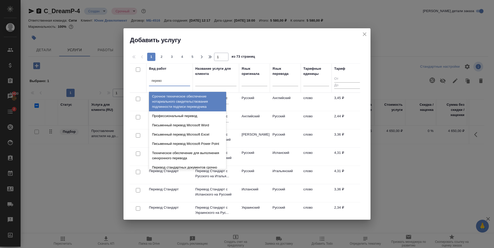
scroll to position [643, 0]
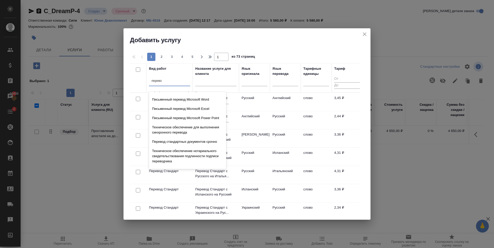
type input "перево"
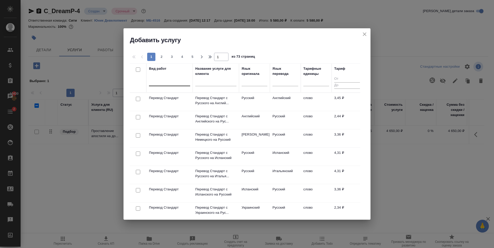
click at [164, 77] on div "Вид работ" at bounding box center [169, 78] width 41 height 24
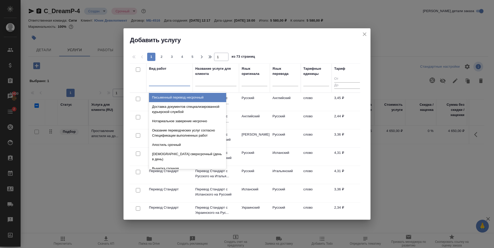
click at [162, 79] on div at bounding box center [169, 80] width 41 height 7
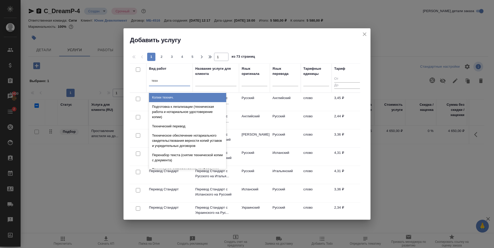
type input "техни"
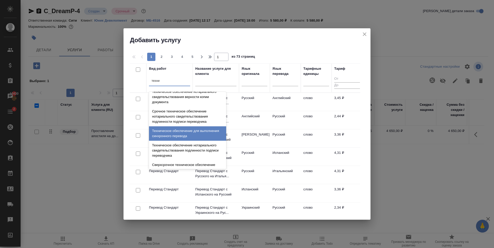
scroll to position [129, 0]
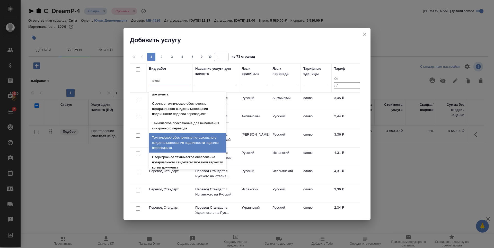
click at [194, 145] on div "Техническое обеспечение нотариального свидетельствования подлинности подписи пе…" at bounding box center [187, 143] width 77 height 20
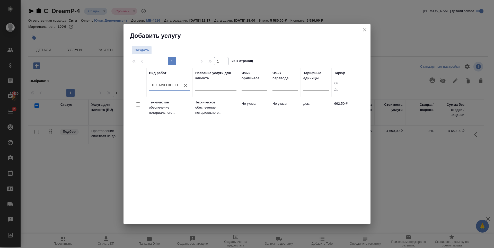
click at [192, 144] on div "Вид работ option Техническое обеспечение нотариального свидетельствования подли…" at bounding box center [245, 145] width 230 height 154
click at [138, 104] on input "checkbox" at bounding box center [138, 104] width 4 height 4
checkbox input "true"
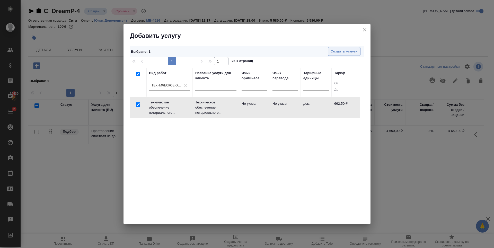
click at [338, 54] on span "Создать услуги" at bounding box center [344, 52] width 27 height 6
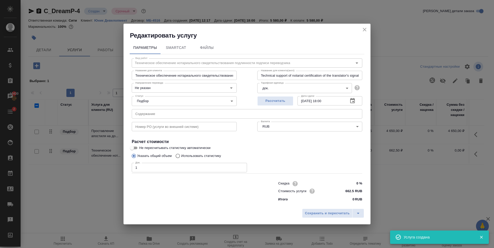
type input "1"
click at [242, 166] on input "1" at bounding box center [189, 167] width 115 height 9
click at [272, 155] on div "Указать общий объем Использовать статистику" at bounding box center [247, 156] width 230 height 10
click at [278, 101] on span "Рассчитать" at bounding box center [275, 101] width 30 height 6
click at [313, 211] on span "Сохранить и пересчитать" at bounding box center [327, 213] width 45 height 6
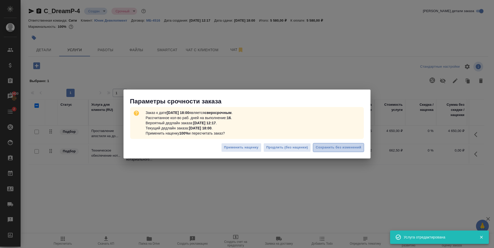
click at [325, 146] on span "Сохранить без изменений" at bounding box center [339, 148] width 46 height 6
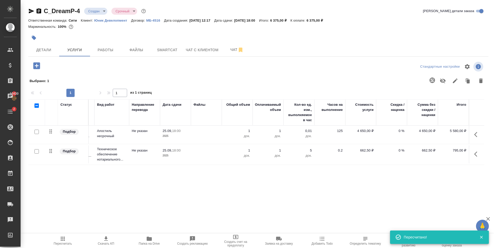
scroll to position [0, 0]
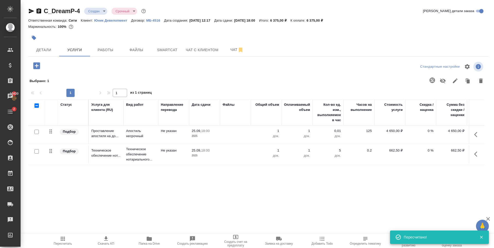
click at [235, 197] on div "Статус Услуга для клиента (RU) Вид работ Направление перевода Дата сдачи Файлы …" at bounding box center [256, 154] width 456 height 111
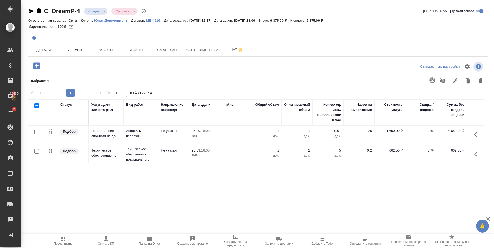
click at [119, 185] on div "Статус Услуга для клиента (RU) Вид работ Направление перевода Дата сдачи Файлы …" at bounding box center [256, 154] width 456 height 111
click at [126, 192] on div "Статус Услуга для клиента (RU) Вид работ Направление перевода Дата сдачи Файлы …" at bounding box center [256, 154] width 456 height 111
click at [223, 169] on div "Статус Услуга для клиента (RU) Вид работ Направление перевода Дата сдачи Файлы …" at bounding box center [256, 154] width 456 height 111
click at [237, 239] on icon "button" at bounding box center [235, 237] width 5 height 4
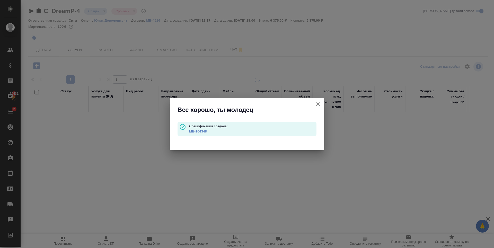
type input "waitingForPrepayment"
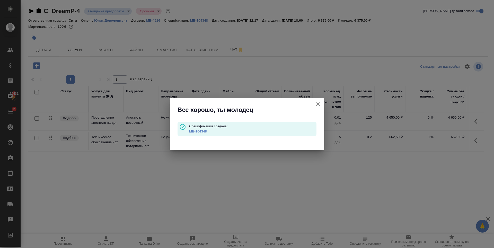
click at [201, 132] on link "МБ-104348" at bounding box center [198, 131] width 18 height 4
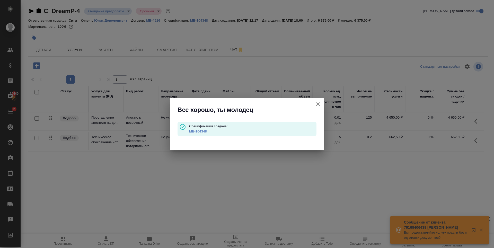
click at [319, 104] on icon "button" at bounding box center [318, 104] width 6 height 6
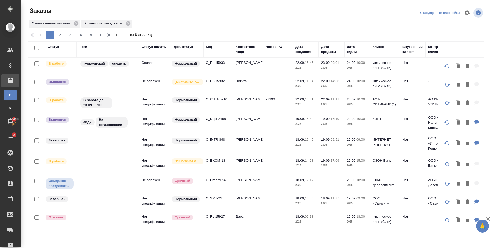
click at [59, 35] on span "2" at bounding box center [60, 34] width 8 height 5
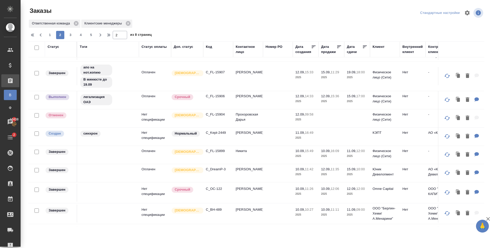
scroll to position [77, 0]
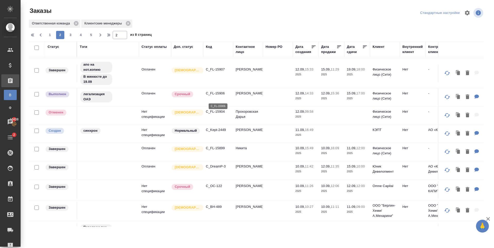
click at [218, 96] on p "C_FL-15906" at bounding box center [218, 93] width 25 height 5
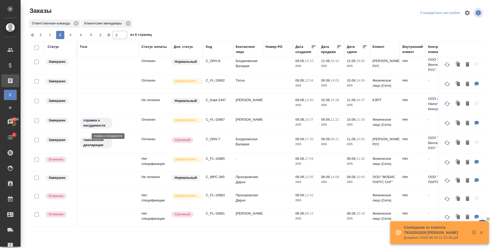
scroll to position [339, 0]
click at [69, 36] on span "3" at bounding box center [70, 34] width 8 height 5
type input "3"
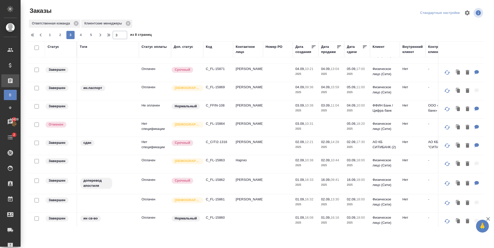
scroll to position [68, 0]
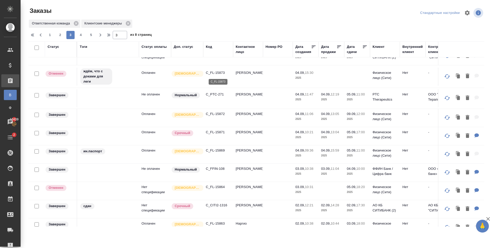
click at [224, 72] on p "C_FL-15873" at bounding box center [218, 72] width 25 height 5
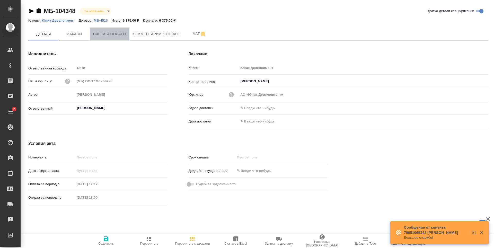
click at [110, 36] on span "Счета и оплаты" at bounding box center [109, 34] width 33 height 6
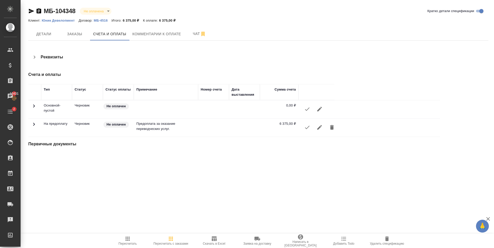
click at [306, 128] on icon "button" at bounding box center [307, 127] width 6 height 6
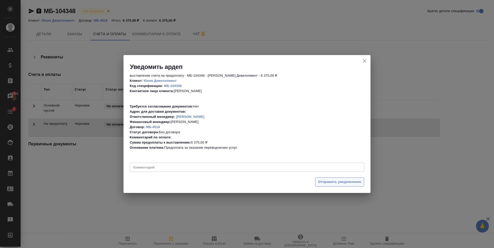
click at [341, 183] on span "Отправить уведомление" at bounding box center [339, 182] width 43 height 6
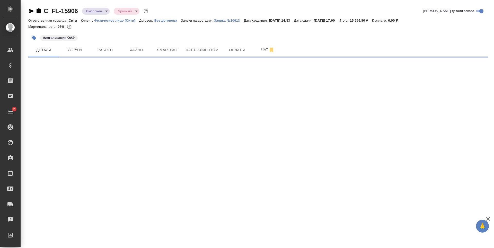
select select "RU"
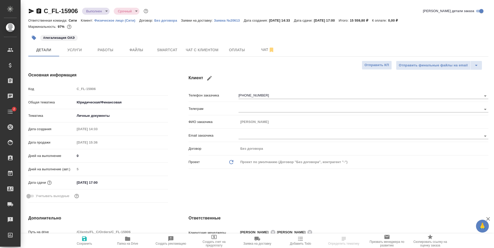
type textarea "x"
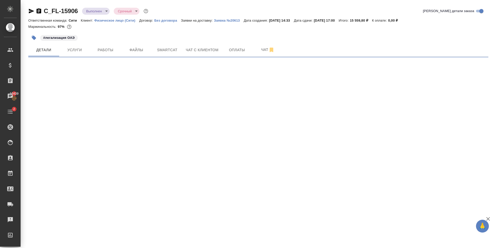
select select "RU"
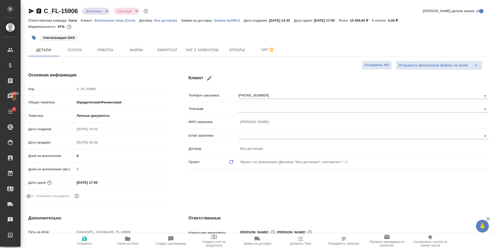
type textarea "x"
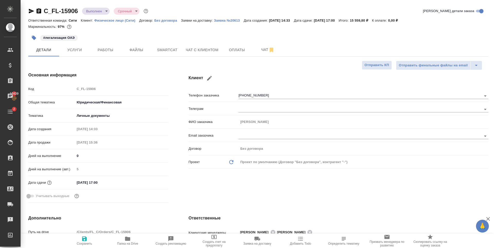
type textarea "x"
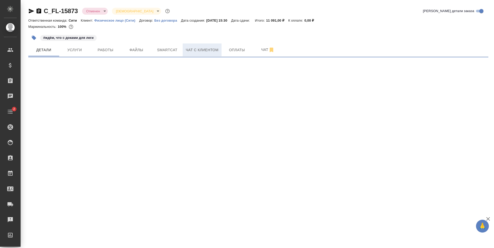
click at [213, 51] on span "Чат с клиентом" at bounding box center [202, 50] width 33 height 6
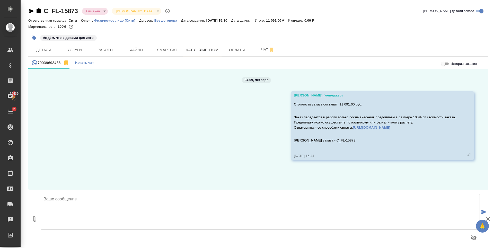
click at [242, 203] on textarea at bounding box center [260, 212] width 439 height 36
click at [240, 212] on textarea at bounding box center [260, 212] width 439 height 36
type textarea "Добрый день!"
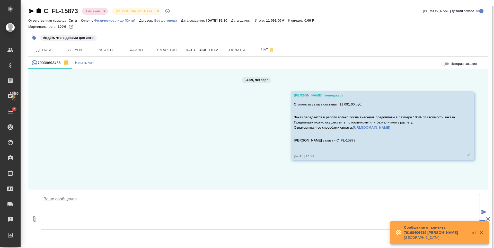
scroll to position [3, 0]
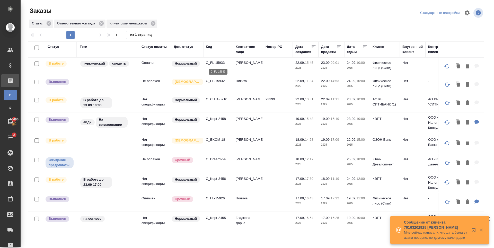
click at [213, 64] on p "C_FL-15933" at bounding box center [218, 62] width 25 height 5
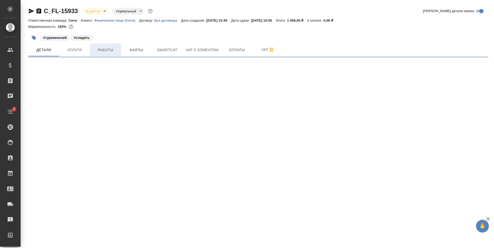
click at [101, 52] on span "Работы" at bounding box center [105, 50] width 25 height 6
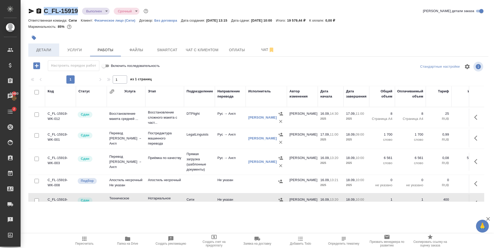
click at [55, 49] on span "Детали" at bounding box center [43, 50] width 25 height 6
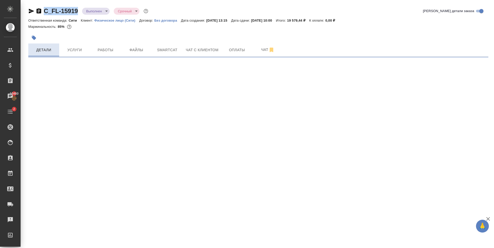
select select "RU"
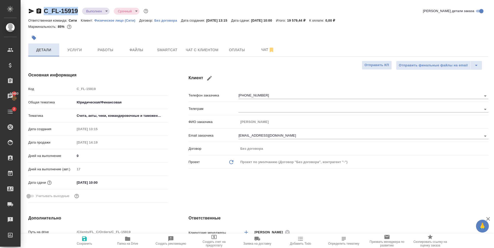
type textarea "x"
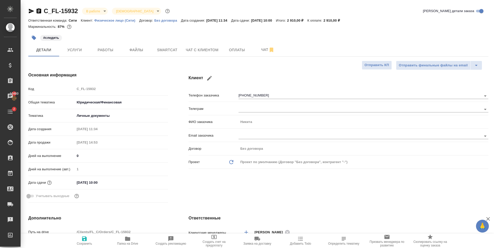
select select "RU"
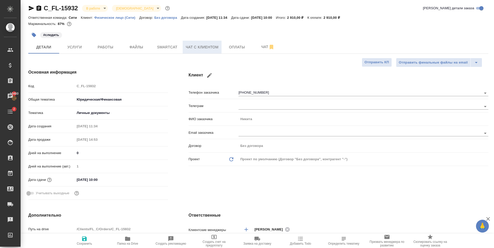
click at [211, 49] on span "Чат с клиентом" at bounding box center [202, 47] width 33 height 6
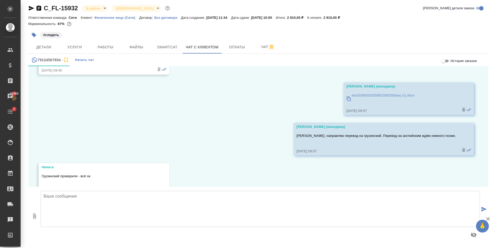
scroll to position [595, 0]
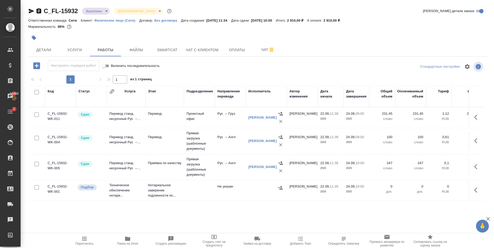
scroll to position [3, 0]
click at [204, 52] on span "Чат с клиентом" at bounding box center [202, 50] width 33 height 6
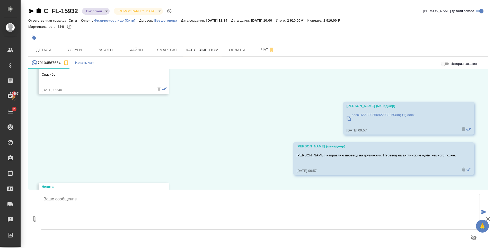
scroll to position [595, 0]
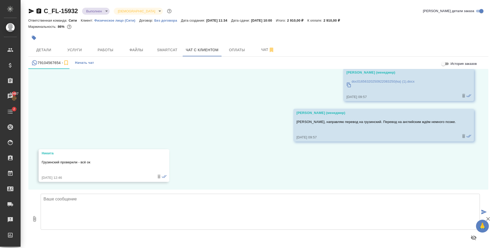
click at [67, 208] on textarea at bounding box center [260, 212] width 439 height 36
click at [364, 82] on p "doc01656320250922083250(ka) (1).docx" at bounding box center [382, 81] width 63 height 5
click at [111, 207] on textarea at bounding box center [260, 212] width 439 height 36
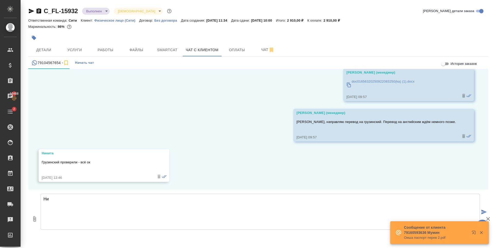
type textarea "[PERSON_NAME]"
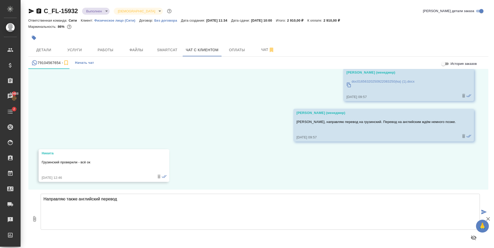
click at [92, 197] on textarea "Направляю также английский перевод" at bounding box center [260, 212] width 439 height 36
click at [137, 204] on textarea "Направляю также перевод на английский." at bounding box center [260, 212] width 439 height 36
click at [251, 197] on textarea "Направляю также перевод на английский. Подскажите, пожалуйста, в грузинском вар…" at bounding box center [260, 212] width 439 height 36
type textarea "Направляю также перевод на английский. Подскажите, пожалуйста, в грузинском вар…"
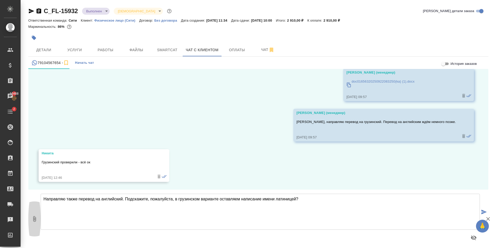
click at [33, 218] on icon "button" at bounding box center [34, 219] width 6 height 6
type input "C:\fakepath\doc01656320250922083250_en.docx"
click at [35, 219] on icon "button" at bounding box center [34, 219] width 6 height 6
type input "C:\fakepath\doc01656320250922083250_en.docx"
click at [183, 196] on textarea "Направляю также перевод на английский. Подскажите, пожалуйста, в грузинском вар…" at bounding box center [260, 212] width 439 height 36
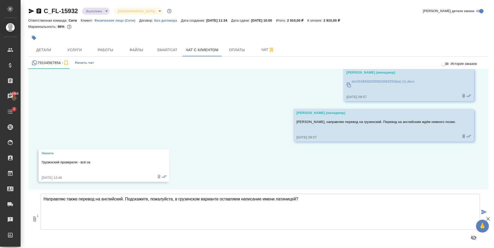
type textarea "Направляю также перевод на английский. Подскажите, пожалуйста, в грузинском вар…"
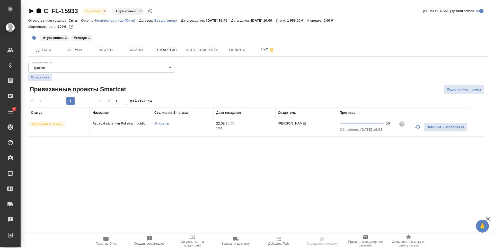
click at [261, 166] on div ".cls-1 fill:#fff; AWATERA [PERSON_NAME] Спецификации Заказы Чаты 2 Todo Проекты…" at bounding box center [247, 124] width 494 height 248
click at [214, 49] on span "Чат с клиентом" at bounding box center [202, 50] width 33 height 6
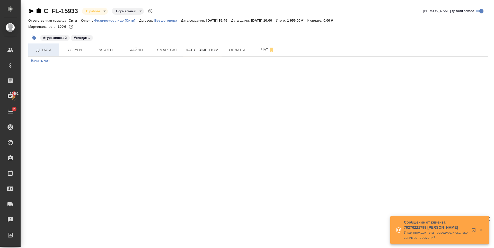
click at [52, 51] on span "Детали" at bounding box center [43, 50] width 25 height 6
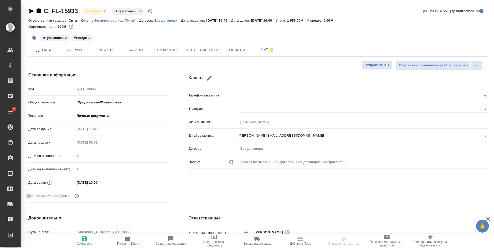
select select "RU"
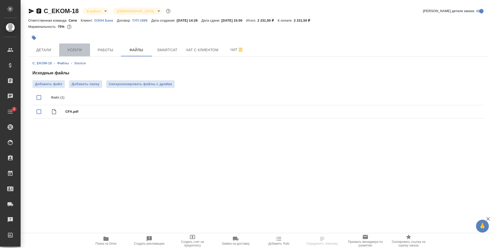
click at [80, 47] on span "Услуги" at bounding box center [74, 50] width 25 height 6
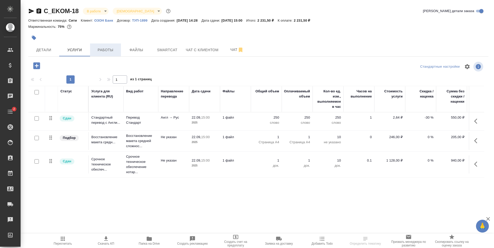
click at [100, 52] on span "Работы" at bounding box center [105, 50] width 25 height 6
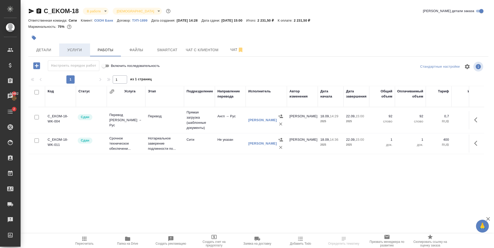
click at [79, 48] on span "Услуги" at bounding box center [74, 50] width 25 height 6
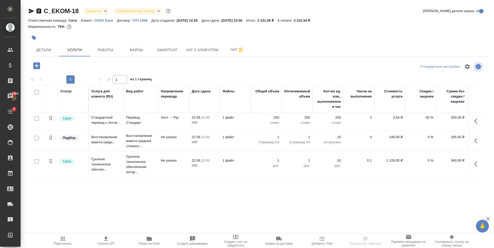
scroll to position [0, 29]
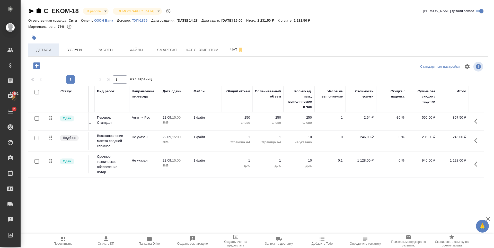
click at [43, 50] on span "Детали" at bounding box center [43, 50] width 25 height 6
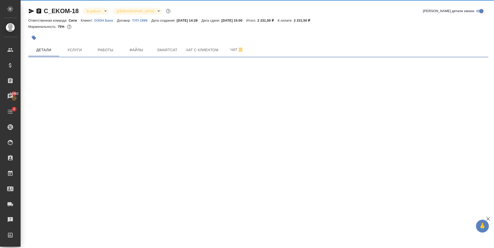
select select "RU"
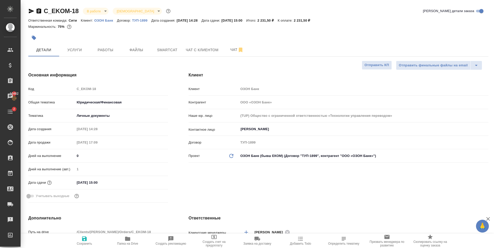
type textarea "x"
click at [32, 8] on icon "button" at bounding box center [31, 11] width 6 height 6
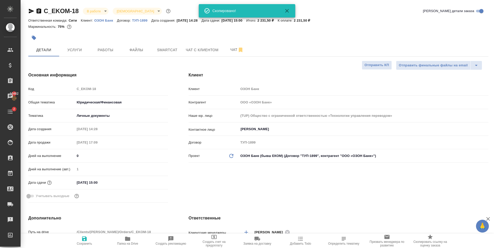
type textarea "x"
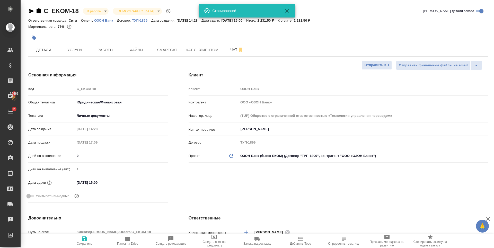
type textarea "x"
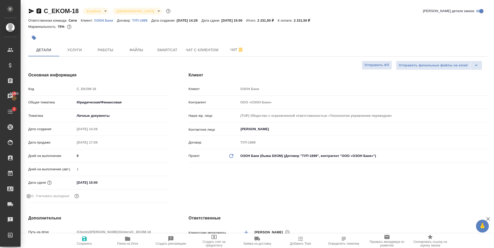
type textarea "x"
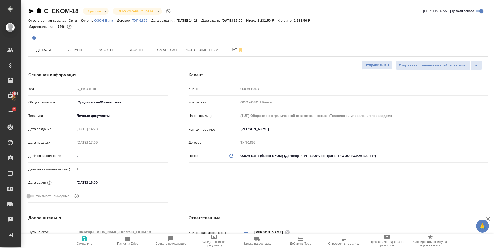
type textarea "x"
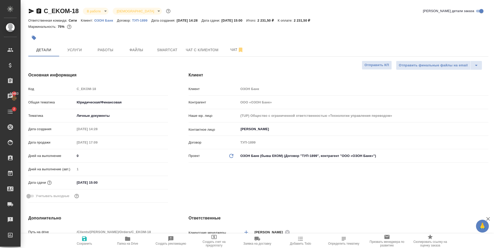
type textarea "x"
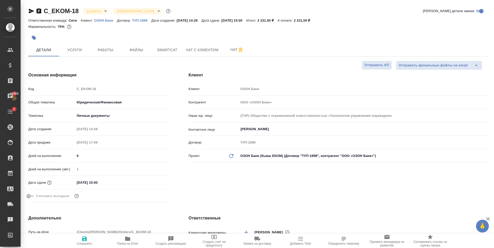
type textarea "x"
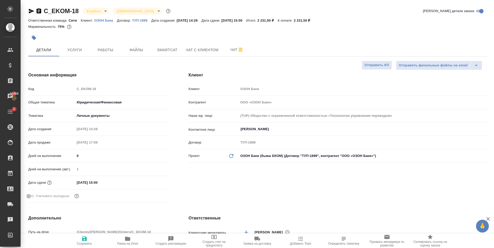
type textarea "x"
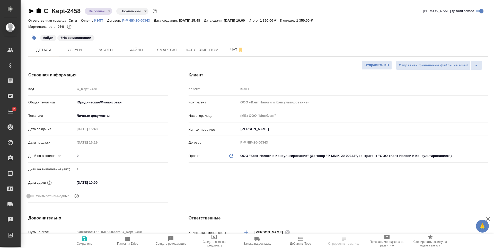
select select "RU"
click at [115, 46] on button "Работы" at bounding box center [105, 49] width 31 height 13
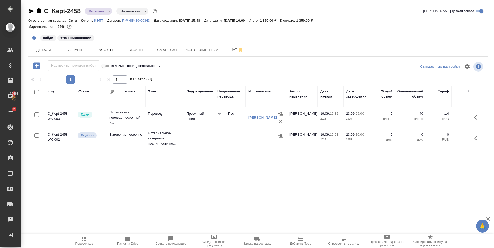
click at [478, 141] on button "button" at bounding box center [477, 138] width 12 height 12
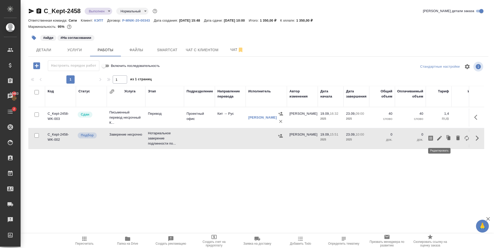
click at [439, 138] on icon "button" at bounding box center [439, 138] width 5 height 5
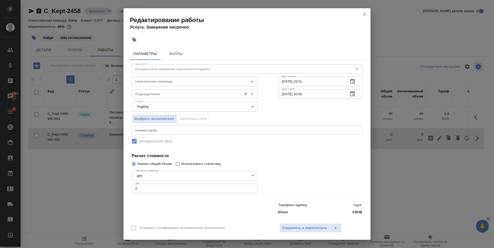
click at [150, 96] on input "Подразделение" at bounding box center [185, 94] width 105 height 6
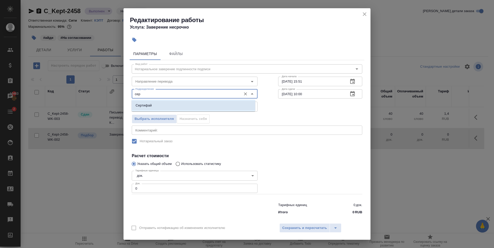
click at [142, 103] on p "Сертифай" at bounding box center [144, 105] width 16 height 5
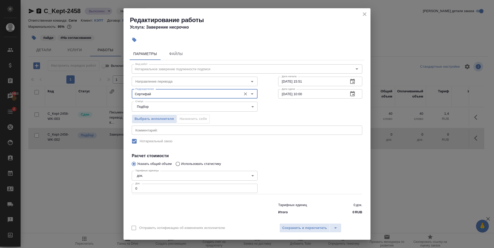
type input "Сертифай"
type input "1"
click at [250, 188] on input "1" at bounding box center [195, 188] width 126 height 9
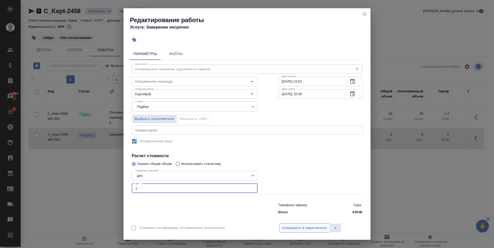
click at [306, 229] on span "Сохранить и пересчитать" at bounding box center [304, 228] width 45 height 6
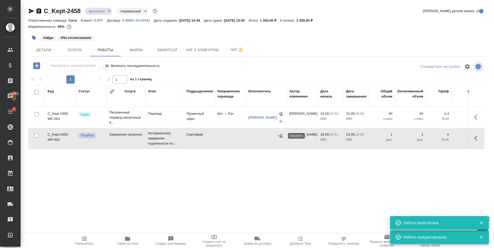
click at [281, 137] on icon "button" at bounding box center [280, 135] width 5 height 3
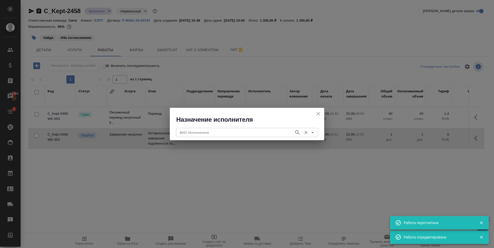
click at [246, 131] on input "ФИО Исполнителя" at bounding box center [234, 132] width 114 height 6
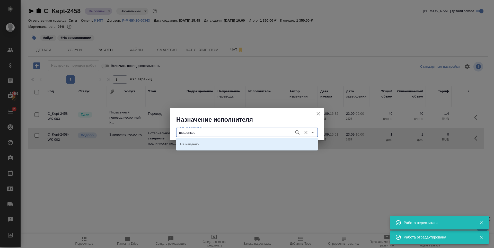
type input "шишенков"
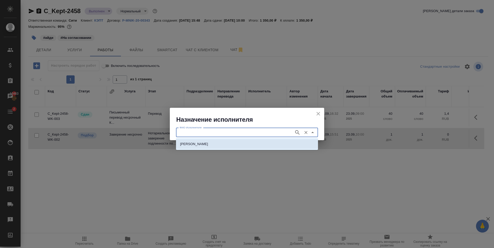
click at [208, 141] on p "НОТАРИУС Шишенков Леонид Васильевич" at bounding box center [194, 143] width 28 height 5
type input "НОТАРИУС Шишенков Леонид Васильевич"
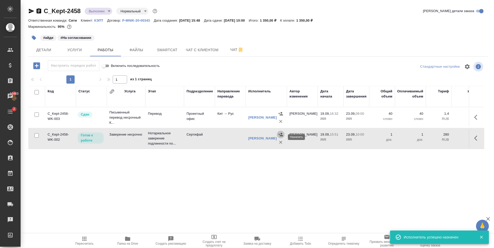
click at [294, 178] on div "Код Статус Услуга Этап Подразделение Направление перевода Исполнитель Автор изм…" at bounding box center [256, 144] width 456 height 116
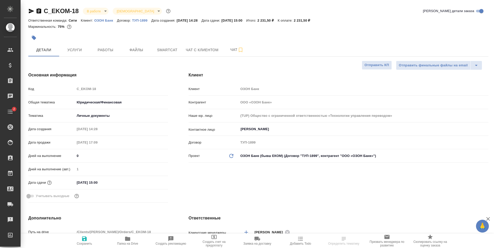
select select "RU"
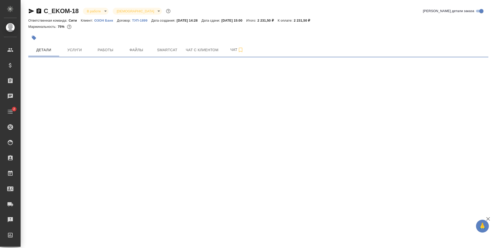
select select "RU"
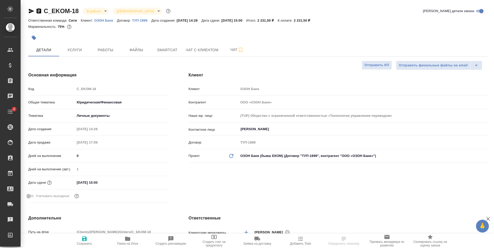
type textarea "x"
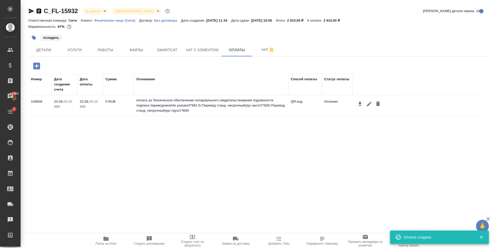
click at [248, 184] on div "Номер Дата создания счета Дата оплаты Сумма Основание Способ оплаты Статус опла…" at bounding box center [256, 151] width 456 height 154
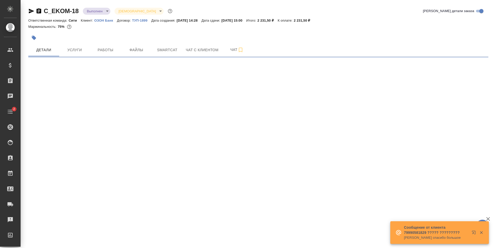
select select "RU"
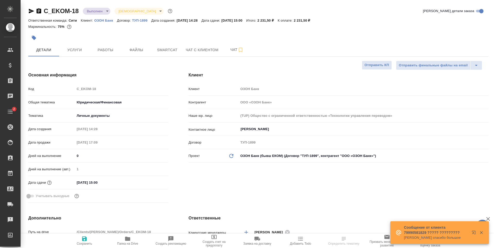
type textarea "x"
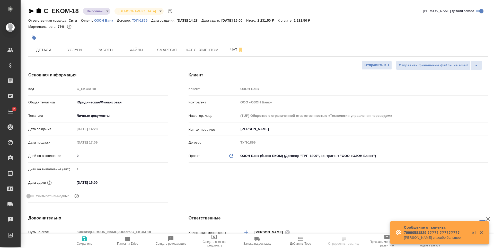
type textarea "x"
type input "Газизов Ринат"
type input "[PERSON_NAME]"
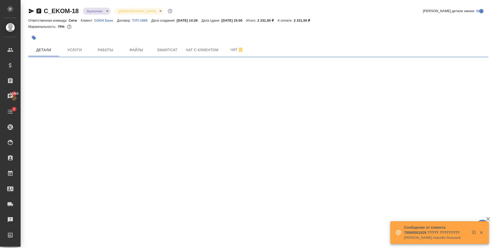
select select "RU"
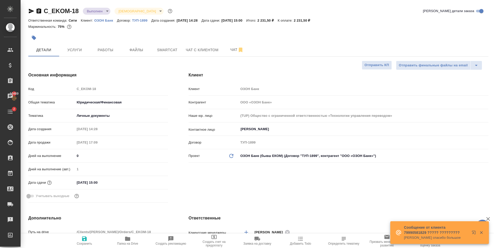
type textarea "x"
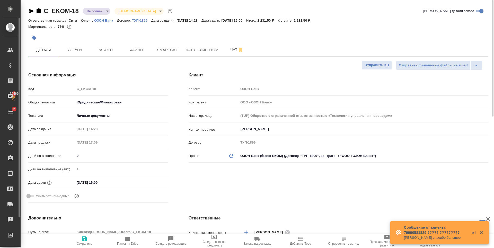
type textarea "x"
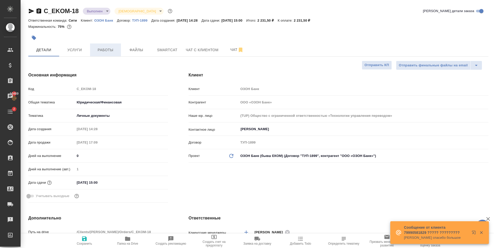
type textarea "x"
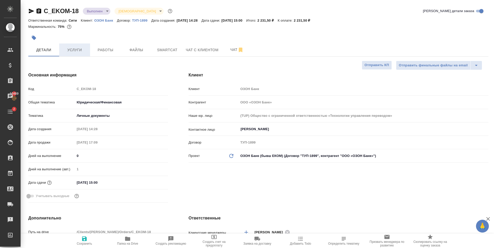
click at [73, 49] on span "Услуги" at bounding box center [74, 50] width 25 height 6
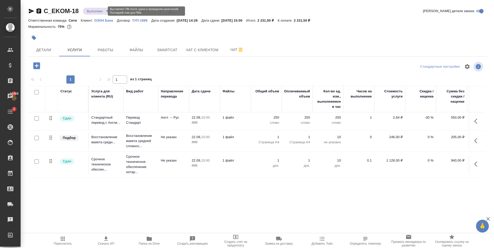
click at [102, 11] on body "🙏 .cls-1 fill:#fff; AWATERA [PERSON_NAME] Спецификации Заказы 10469 Чаты 2 Todo…" at bounding box center [247, 124] width 494 height 248
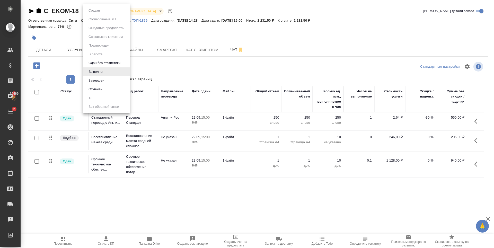
click at [147, 48] on div at bounding box center [247, 124] width 494 height 248
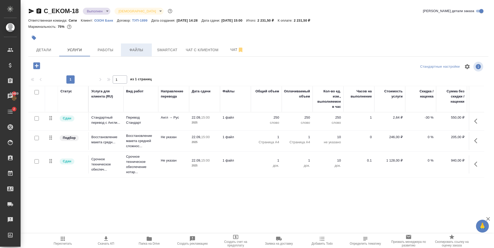
click at [144, 49] on span "Файлы" at bounding box center [136, 50] width 25 height 6
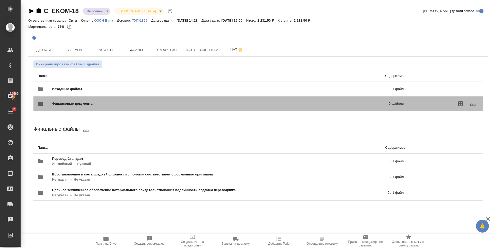
click at [137, 97] on div "Финансовые документы 0 файлов" at bounding box center [220, 103] width 376 height 23
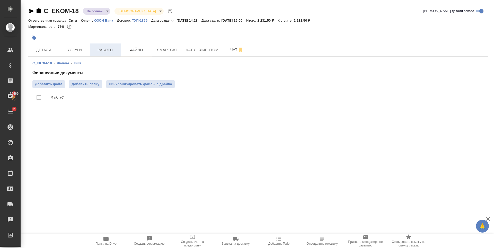
click at [113, 50] on span "Работы" at bounding box center [105, 50] width 25 height 6
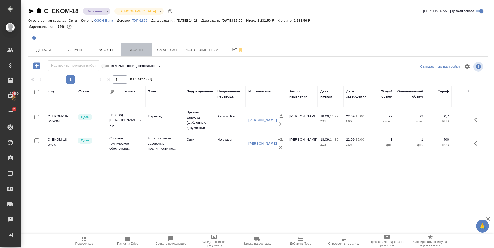
click at [141, 49] on span "Файлы" at bounding box center [136, 50] width 25 height 6
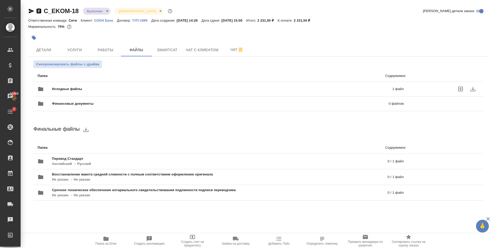
click at [139, 88] on span "Исходные файлы" at bounding box center [144, 88] width 185 height 5
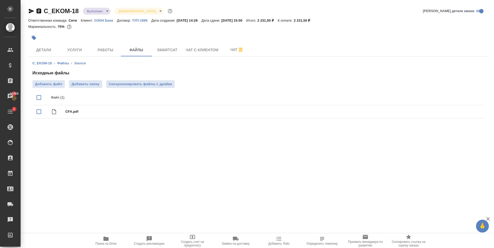
click at [100, 9] on body "🙏 .cls-1 fill:#fff; AWATERA [PERSON_NAME] Спецификации Заказы 10469 Чаты 2 Todo…" at bounding box center [247, 124] width 494 height 248
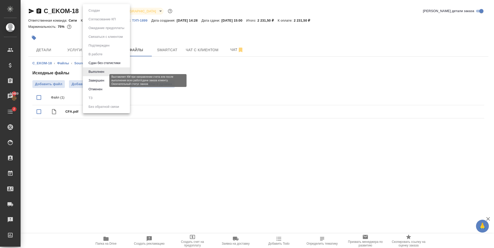
click at [101, 81] on button "Завершен" at bounding box center [96, 81] width 19 height 6
